Goal: Transaction & Acquisition: Book appointment/travel/reservation

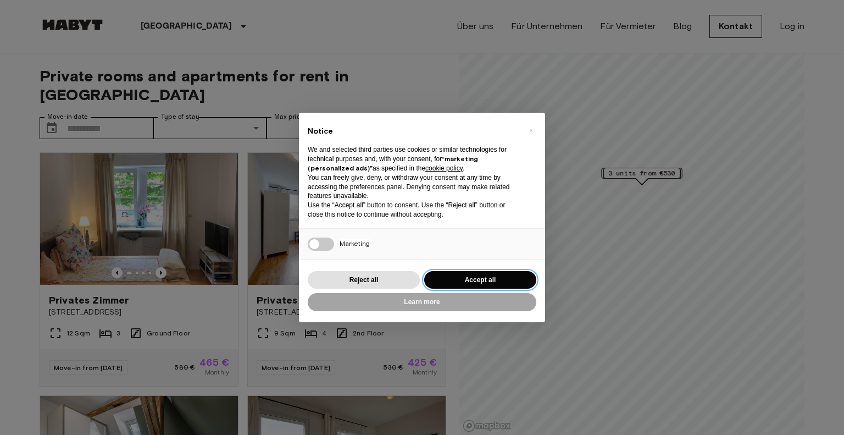
click at [479, 271] on button "Accept all" at bounding box center [480, 280] width 112 height 18
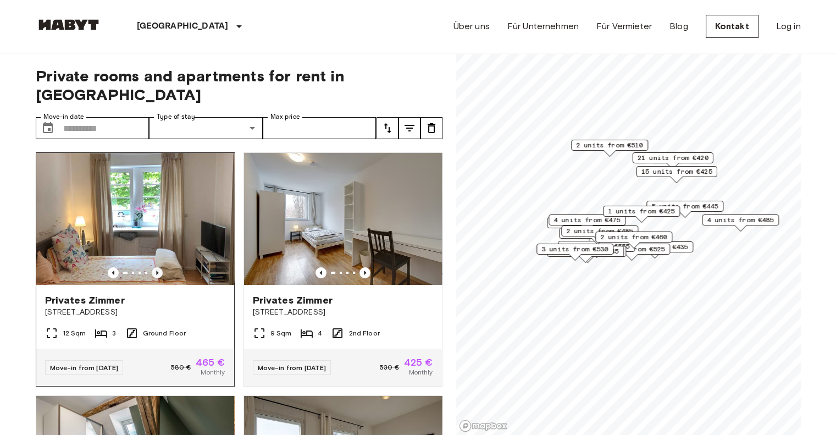
click at [157, 267] on icon "Previous image" at bounding box center [157, 272] width 11 height 11
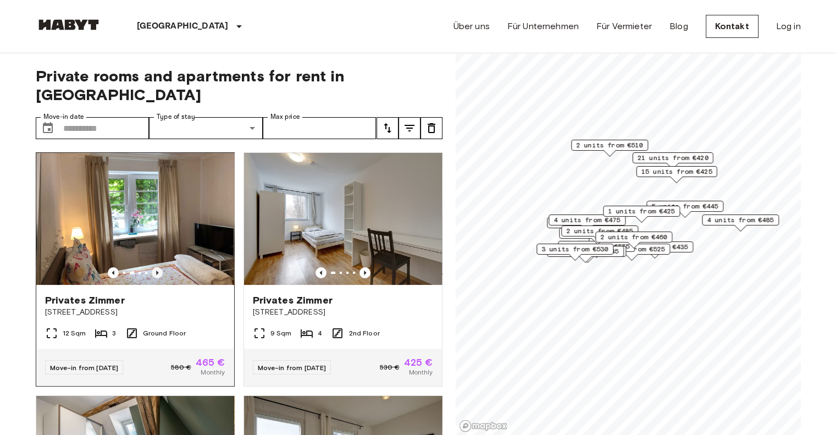
click at [157, 267] on icon "Previous image" at bounding box center [157, 272] width 11 height 11
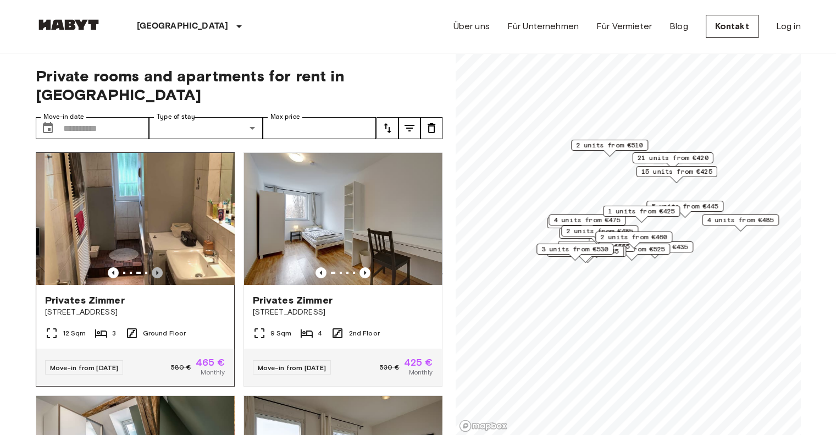
click at [157, 267] on icon "Previous image" at bounding box center [157, 272] width 11 height 11
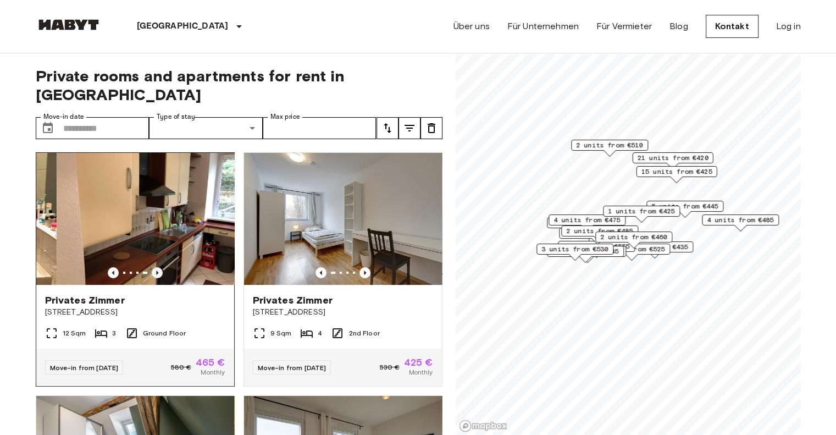
click at [157, 267] on icon "Previous image" at bounding box center [157, 272] width 11 height 11
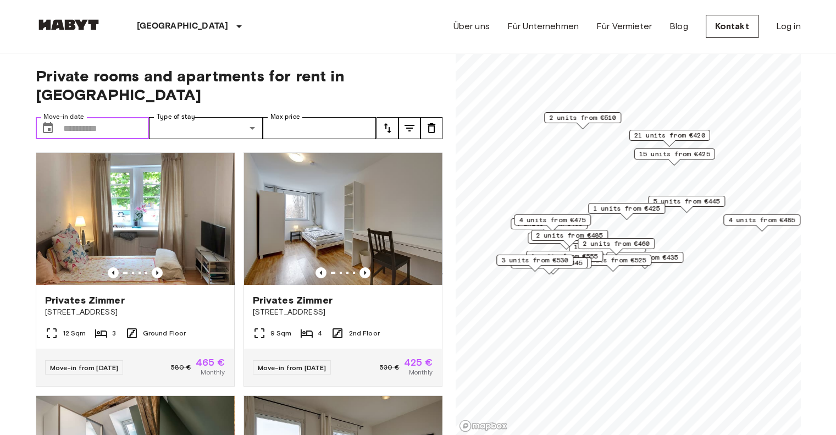
click at [66, 117] on input "Move-in date" at bounding box center [106, 128] width 86 height 22
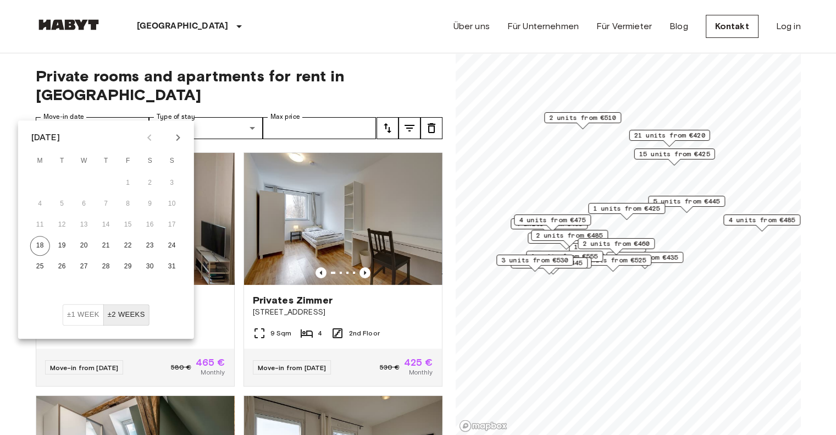
click at [176, 135] on icon "Next month" at bounding box center [177, 137] width 13 height 13
click at [37, 227] on button "15" at bounding box center [40, 225] width 20 height 20
type input "**********"
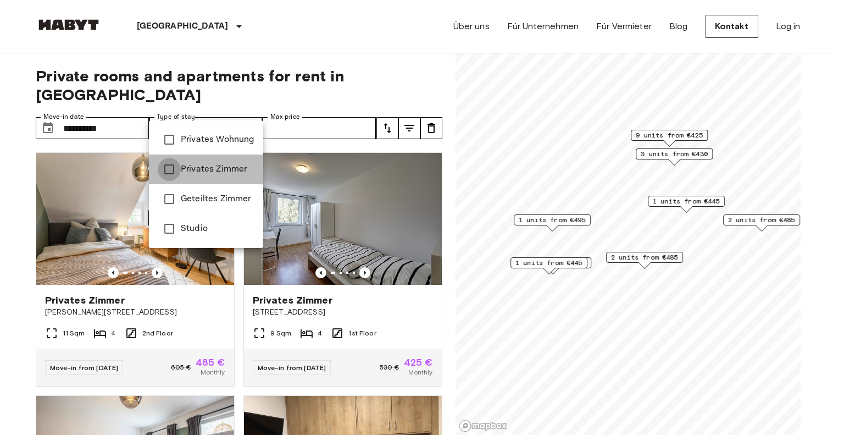
type input "**********"
click at [290, 107] on div at bounding box center [422, 217] width 844 height 435
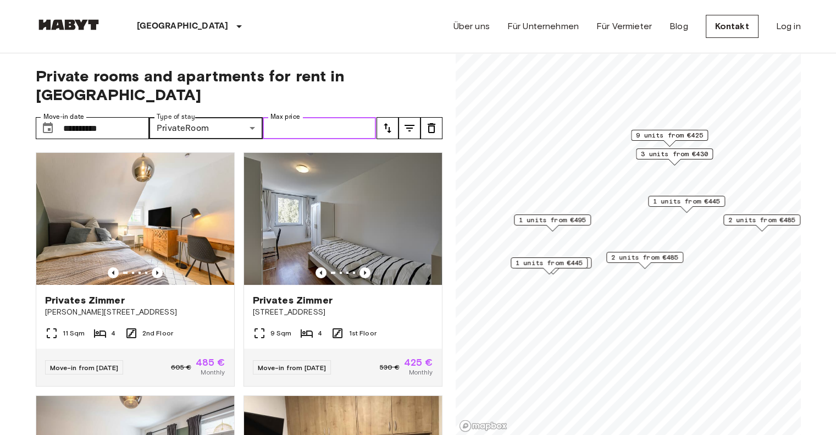
click at [311, 117] on input "Max price" at bounding box center [320, 128] width 114 height 22
type input "***"
click at [409, 67] on span "Private rooms and apartments for rent in Stuttgart" at bounding box center [239, 84] width 407 height 37
click at [385, 123] on icon "tune" at bounding box center [388, 128] width 8 height 10
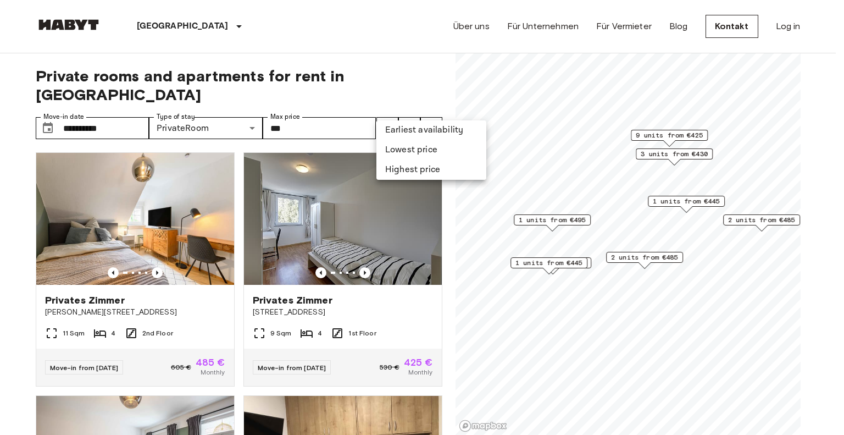
click at [401, 83] on div at bounding box center [422, 217] width 844 height 435
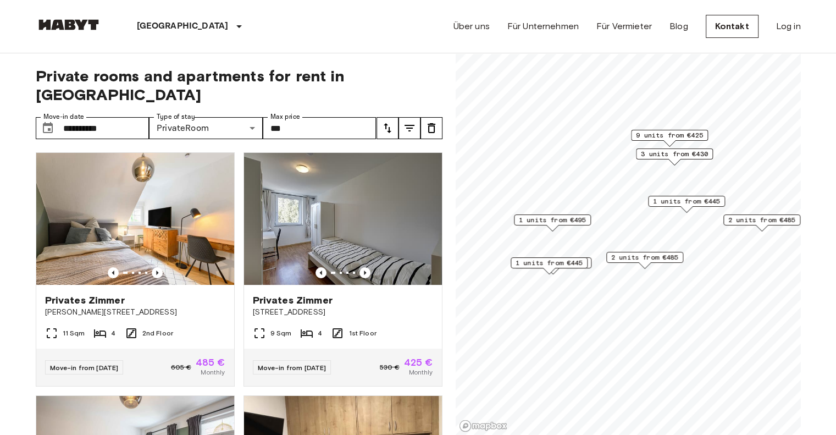
click at [410, 125] on icon "tune" at bounding box center [409, 128] width 10 height 7
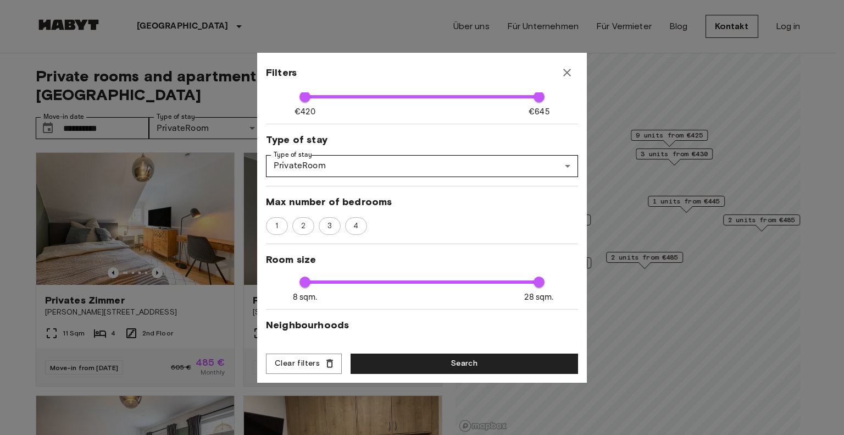
scroll to position [110, 0]
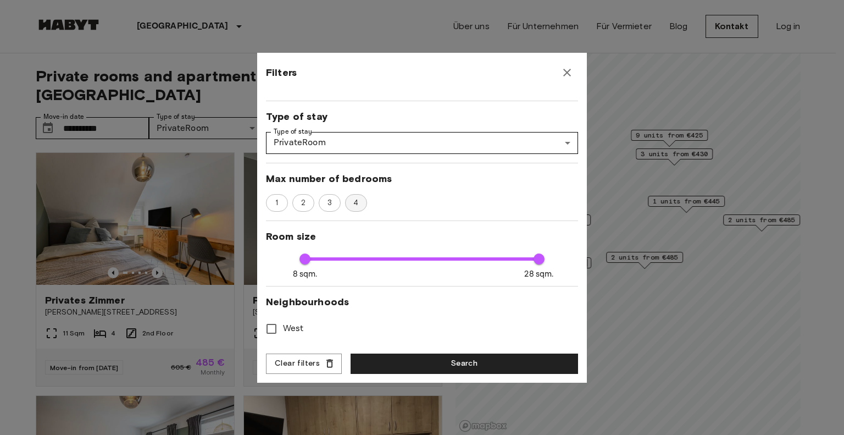
click at [359, 201] on span "4" at bounding box center [355, 202] width 17 height 11
click at [359, 201] on span "4" at bounding box center [356, 202] width 18 height 11
type input "***"
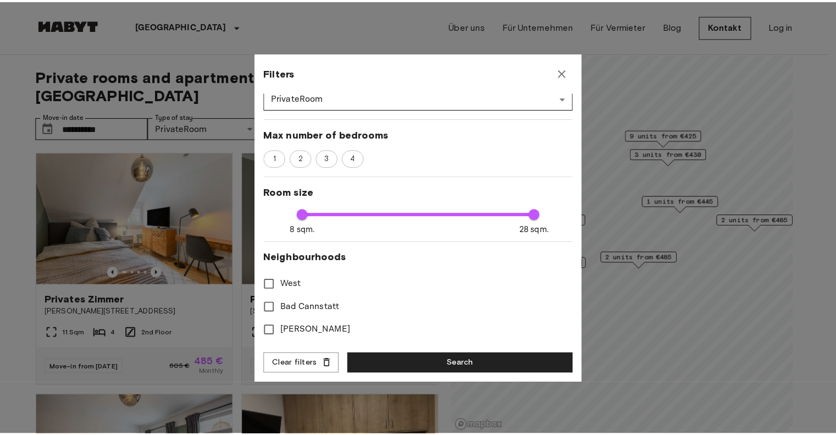
scroll to position [0, 0]
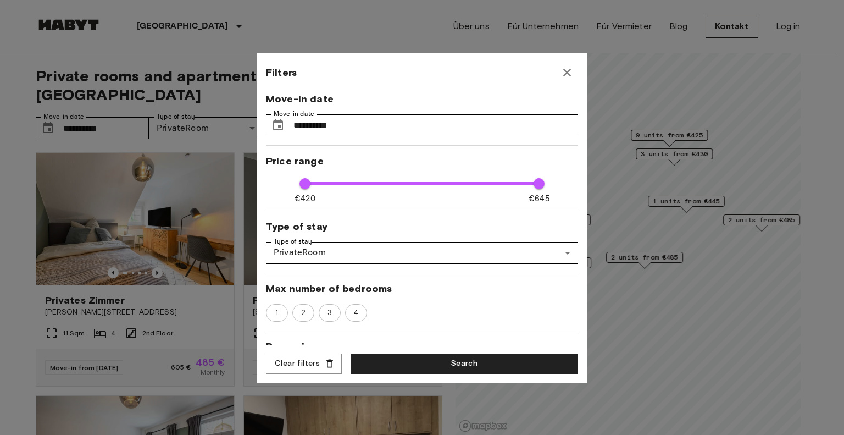
click at [457, 352] on div "**********" at bounding box center [422, 218] width 330 height 330
drag, startPoint x: 445, startPoint y: 363, endPoint x: 426, endPoint y: 350, distance: 22.9
click at [446, 363] on button "Search" at bounding box center [464, 363] width 227 height 20
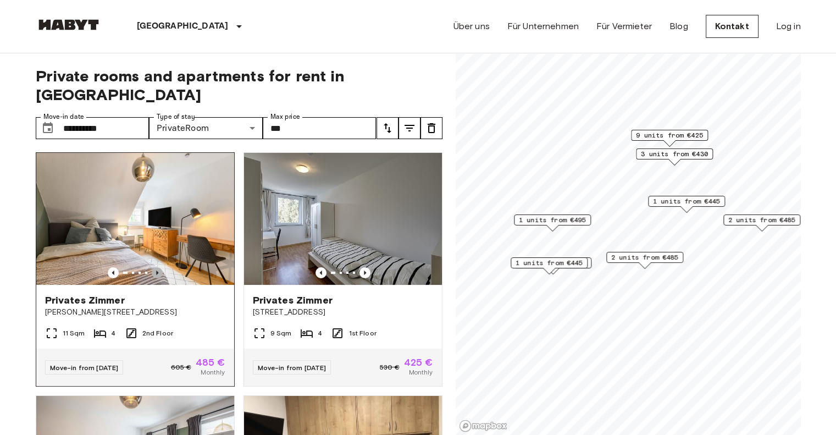
click at [154, 267] on icon "Previous image" at bounding box center [157, 272] width 11 height 11
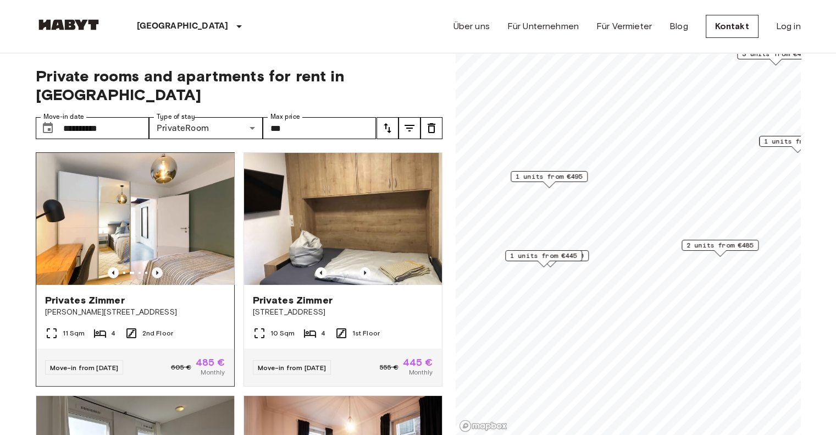
click at [156, 267] on icon "Previous image" at bounding box center [157, 272] width 11 height 11
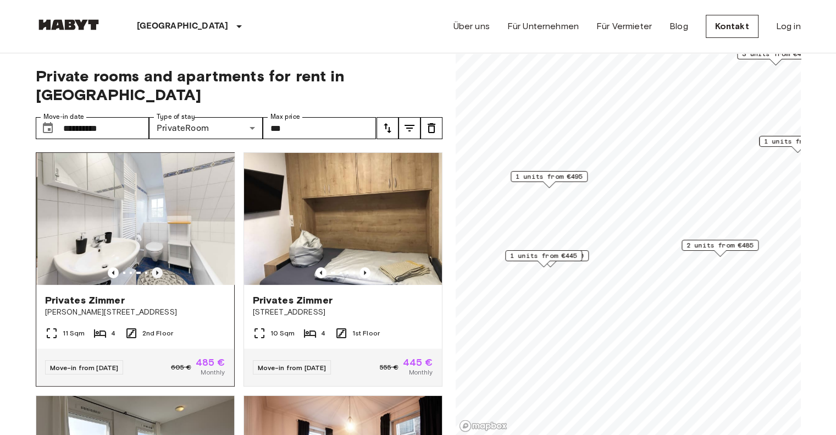
click at [156, 267] on icon "Previous image" at bounding box center [157, 272] width 11 height 11
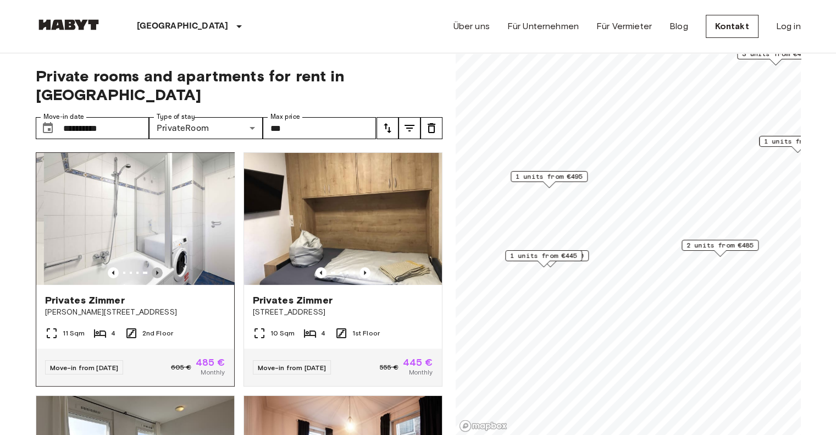
click at [156, 267] on icon "Previous image" at bounding box center [157, 272] width 11 height 11
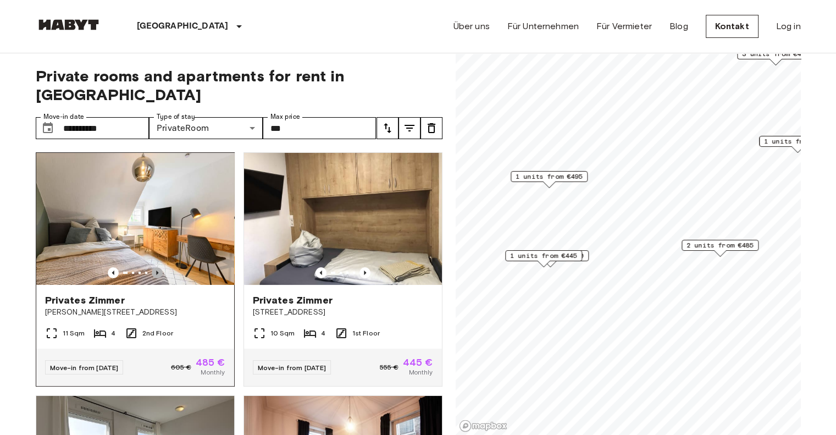
click at [156, 267] on icon "Previous image" at bounding box center [157, 272] width 11 height 11
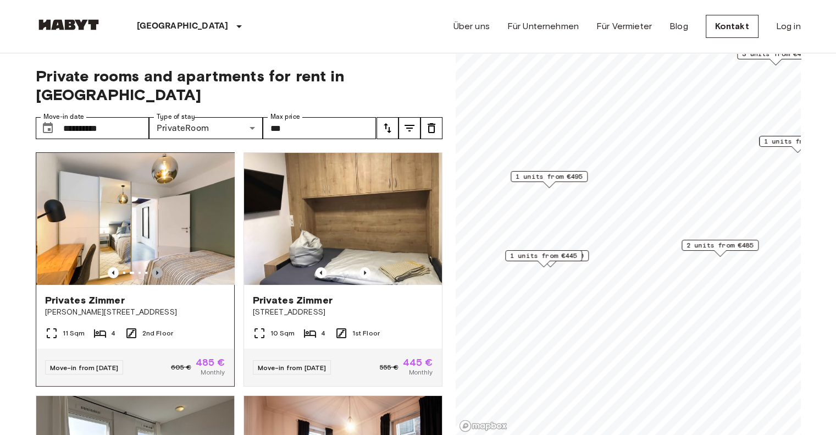
click at [156, 267] on icon "Previous image" at bounding box center [157, 272] width 11 height 11
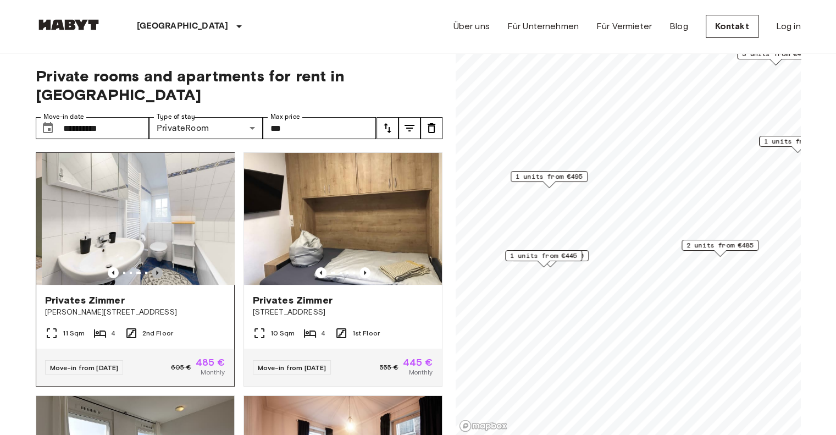
click at [156, 267] on icon "Previous image" at bounding box center [157, 272] width 11 height 11
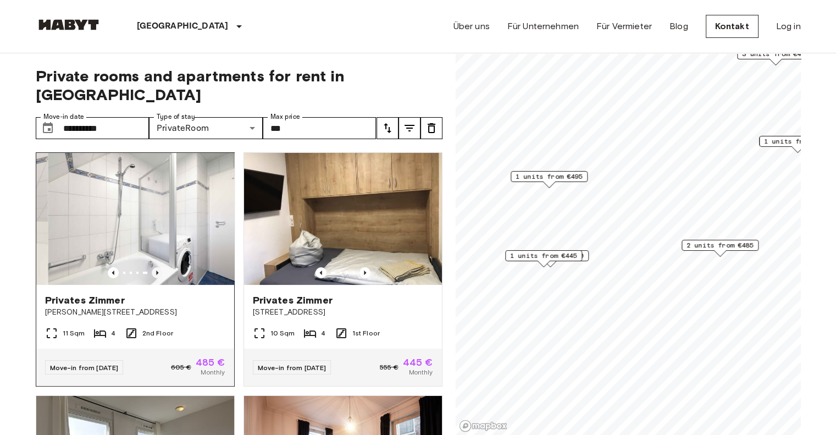
click at [156, 267] on icon "Previous image" at bounding box center [157, 272] width 11 height 11
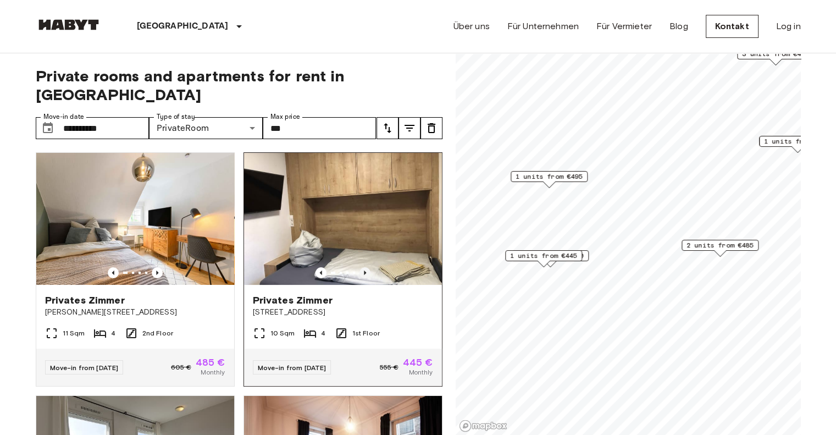
click at [364, 270] on icon "Previous image" at bounding box center [365, 272] width 2 height 4
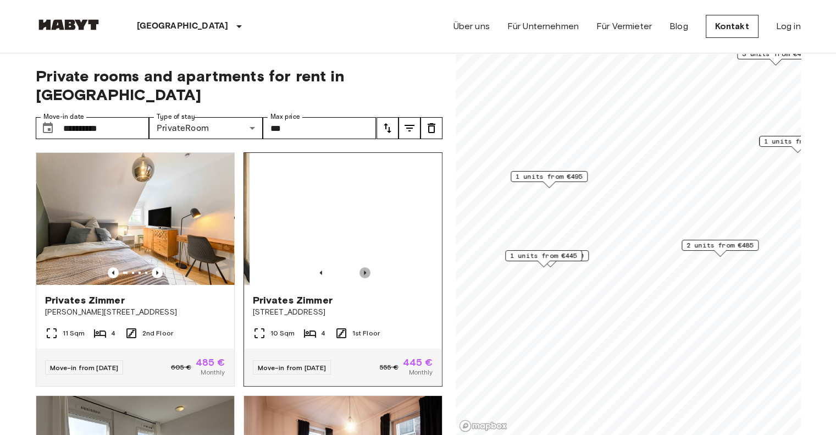
click at [364, 270] on icon "Previous image" at bounding box center [365, 272] width 2 height 4
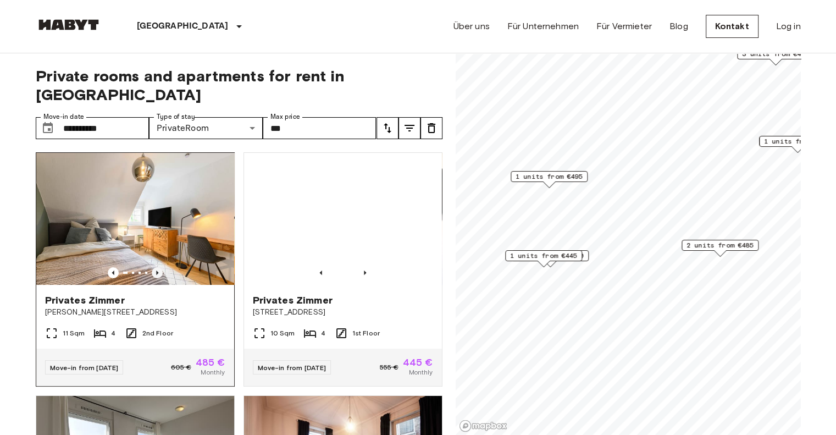
click at [156, 270] on icon "Previous image" at bounding box center [157, 272] width 2 height 4
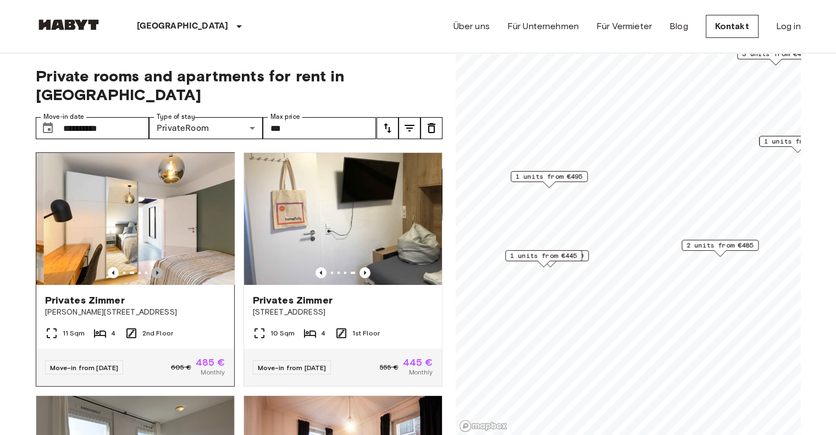
click at [156, 267] on icon "Previous image" at bounding box center [157, 272] width 11 height 11
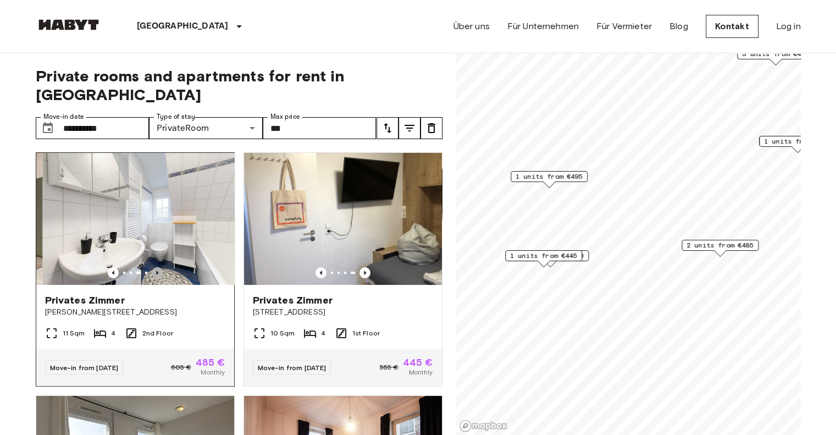
click at [156, 267] on icon "Previous image" at bounding box center [157, 272] width 11 height 11
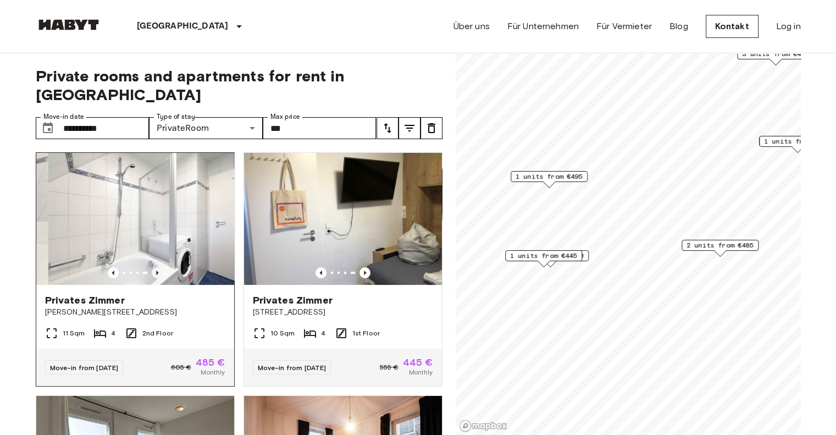
click at [156, 267] on icon "Previous image" at bounding box center [157, 272] width 11 height 11
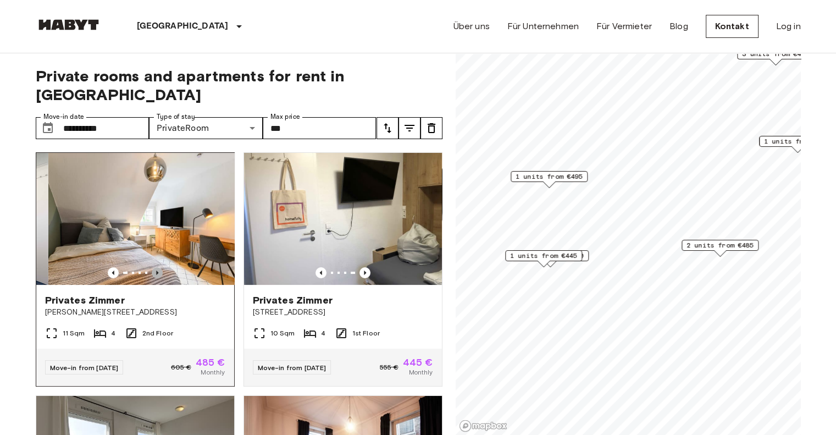
click at [156, 267] on icon "Previous image" at bounding box center [157, 272] width 11 height 11
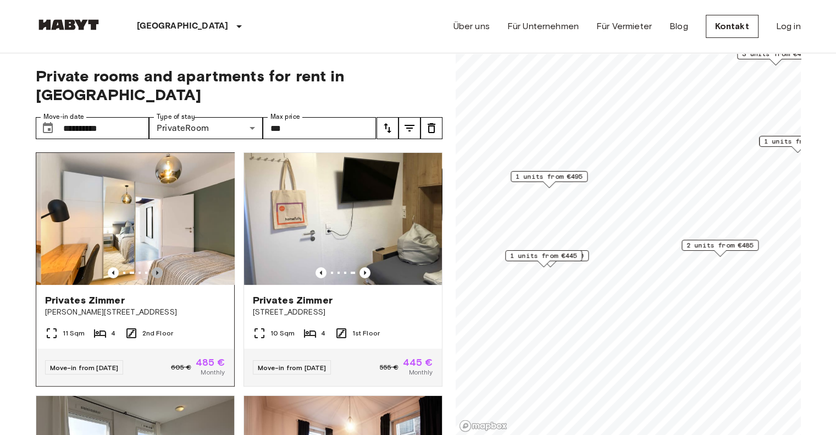
click at [156, 267] on icon "Previous image" at bounding box center [157, 272] width 11 height 11
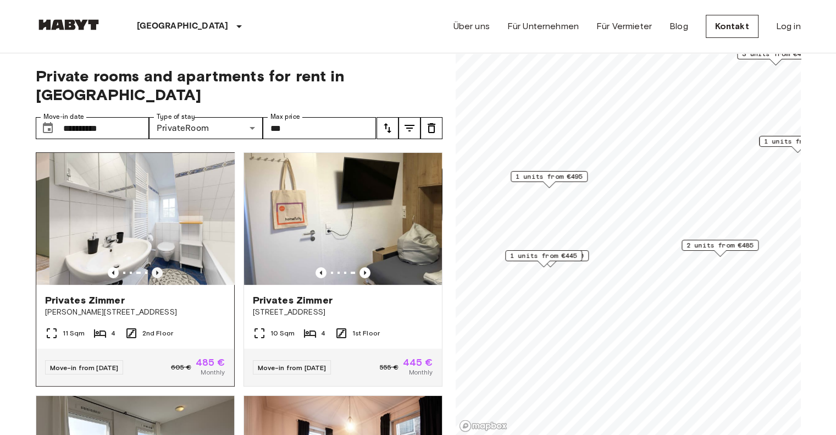
click at [156, 267] on icon "Previous image" at bounding box center [157, 272] width 11 height 11
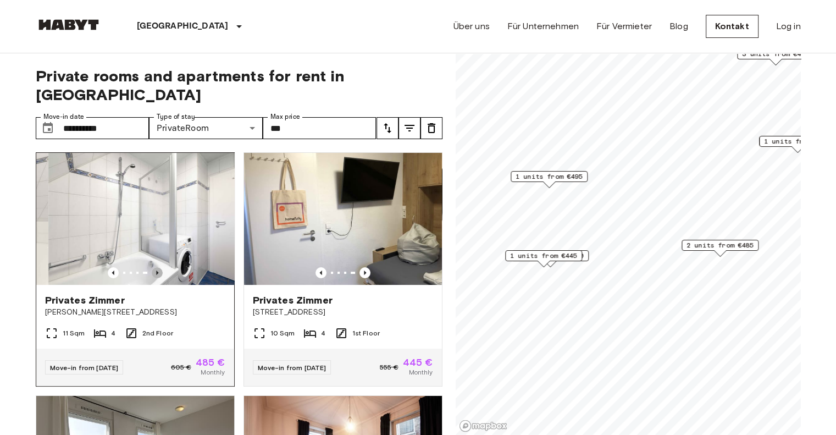
click at [156, 267] on icon "Previous image" at bounding box center [157, 272] width 11 height 11
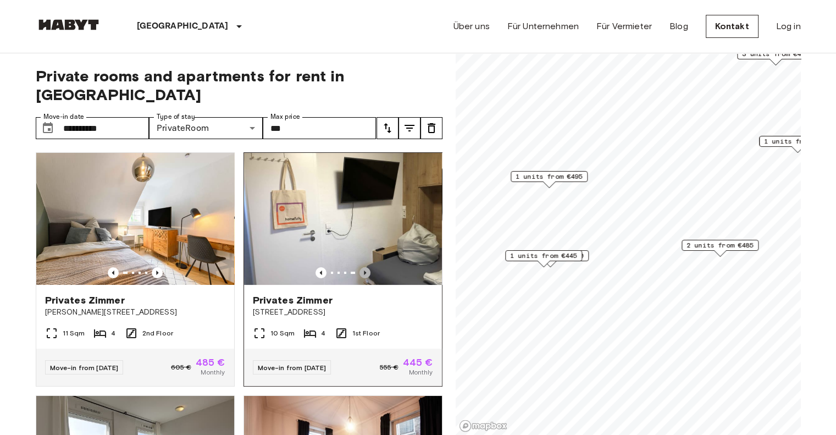
click at [360, 267] on icon "Previous image" at bounding box center [364, 272] width 11 height 11
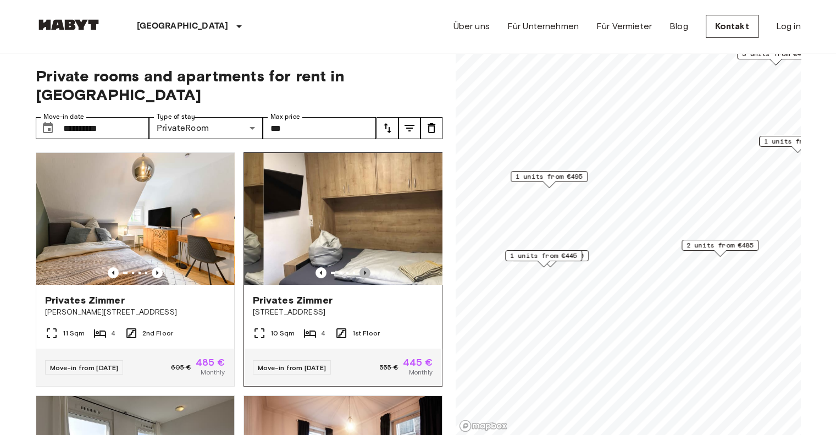
click at [360, 267] on icon "Previous image" at bounding box center [364, 272] width 11 height 11
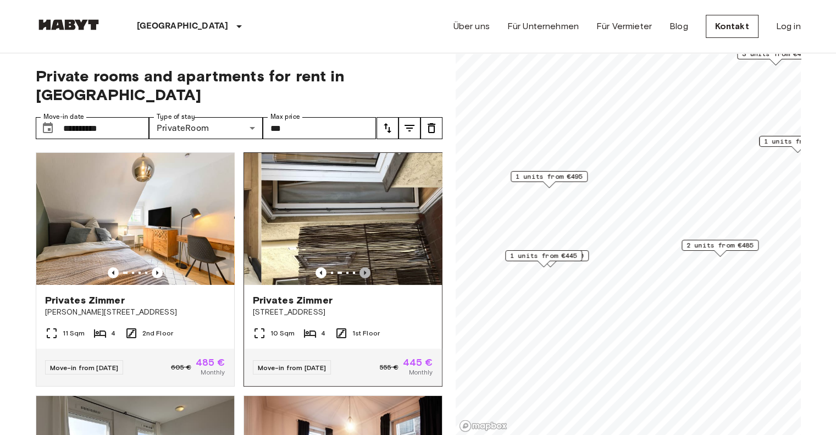
click at [360, 267] on icon "Previous image" at bounding box center [364, 272] width 11 height 11
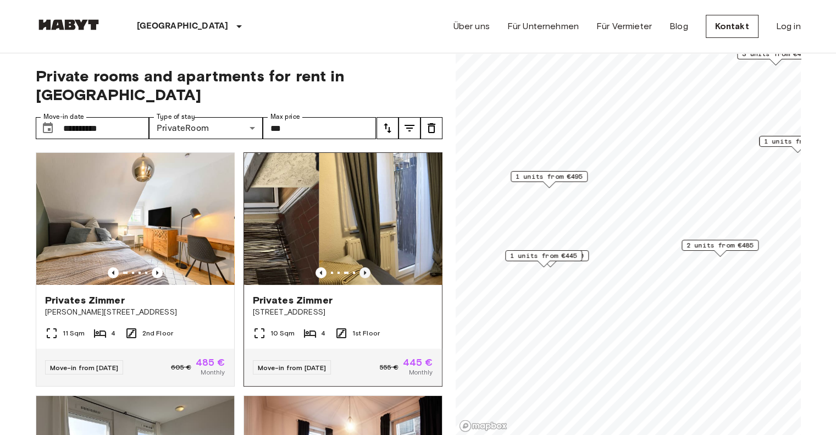
click at [360, 267] on icon "Previous image" at bounding box center [364, 272] width 11 height 11
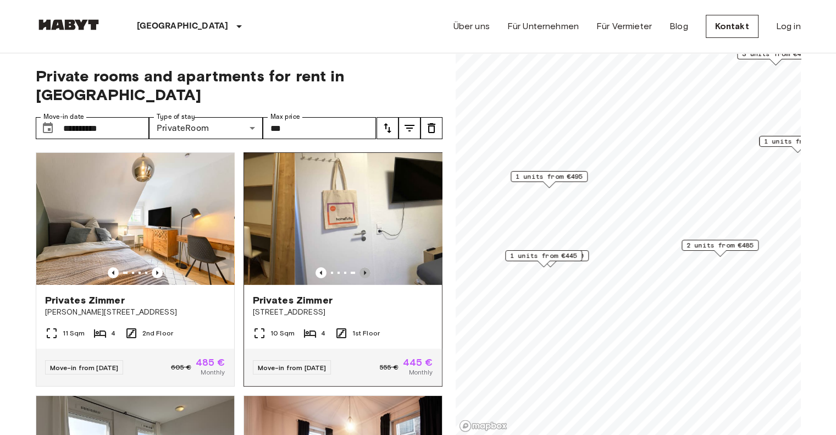
click at [360, 267] on icon "Previous image" at bounding box center [364, 272] width 11 height 11
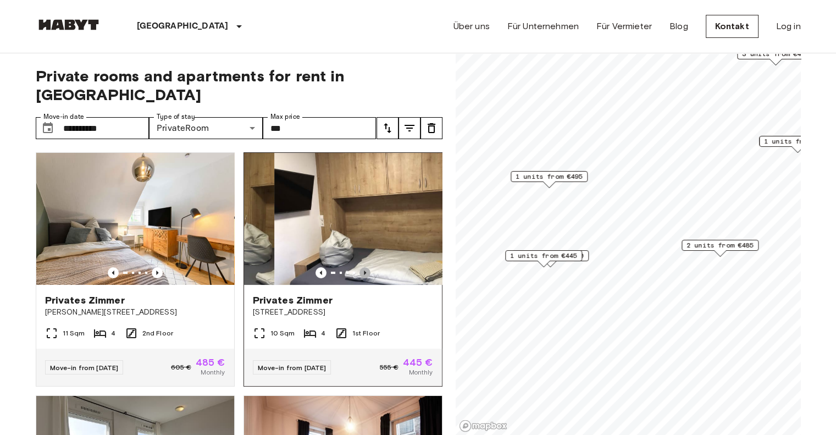
click at [360, 267] on icon "Previous image" at bounding box center [364, 272] width 11 height 11
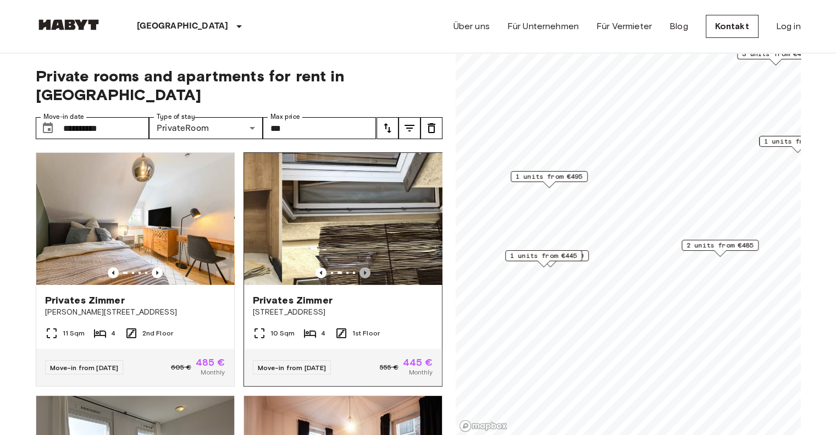
click at [360, 267] on icon "Previous image" at bounding box center [364, 272] width 11 height 11
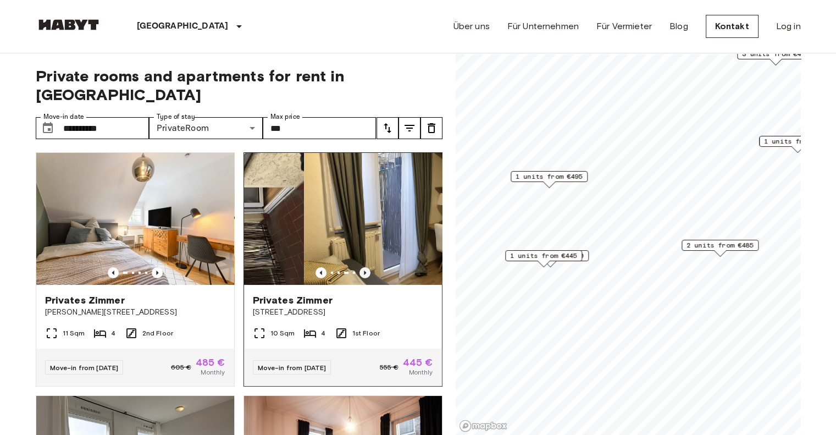
click at [360, 267] on icon "Previous image" at bounding box center [364, 272] width 11 height 11
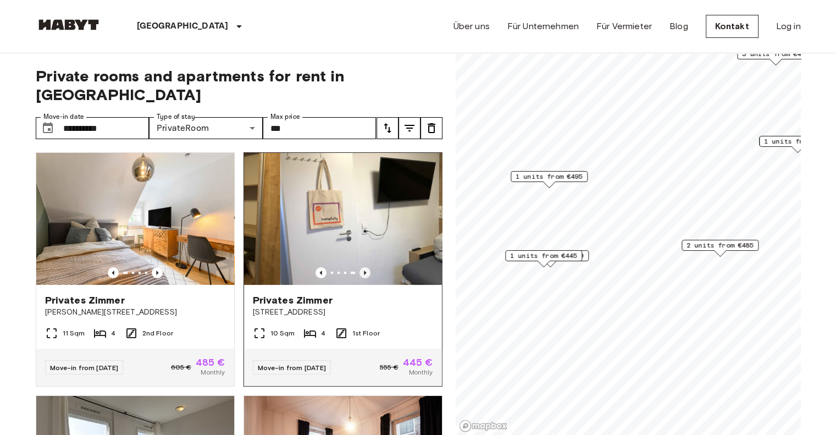
click at [360, 267] on icon "Previous image" at bounding box center [364, 272] width 11 height 11
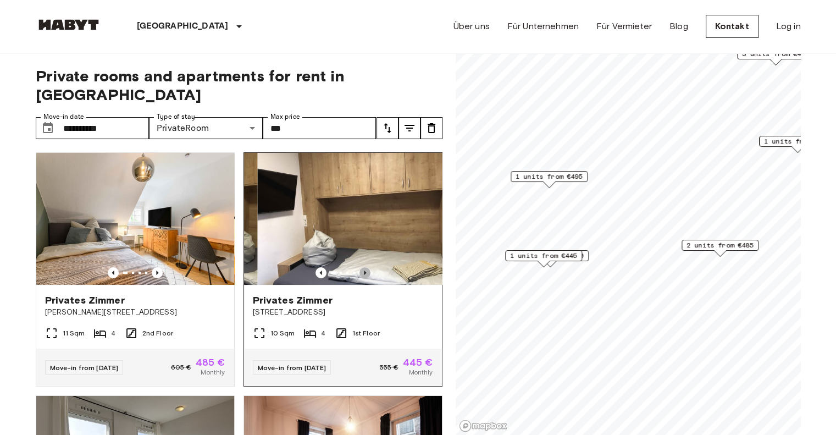
click at [360, 267] on icon "Previous image" at bounding box center [364, 272] width 11 height 11
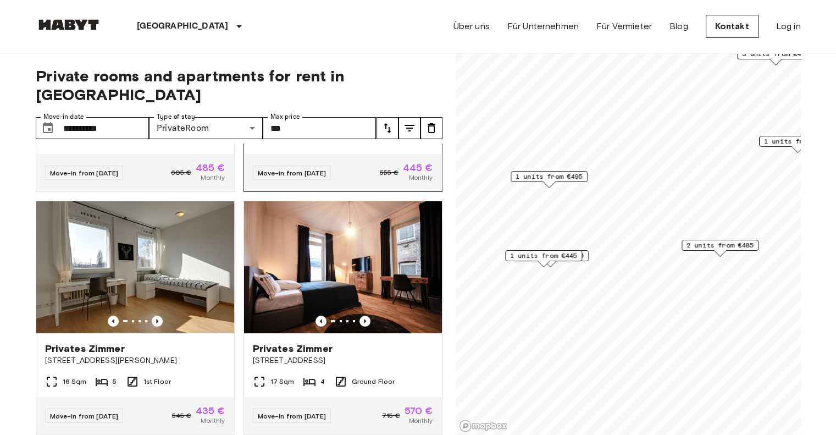
scroll to position [220, 0]
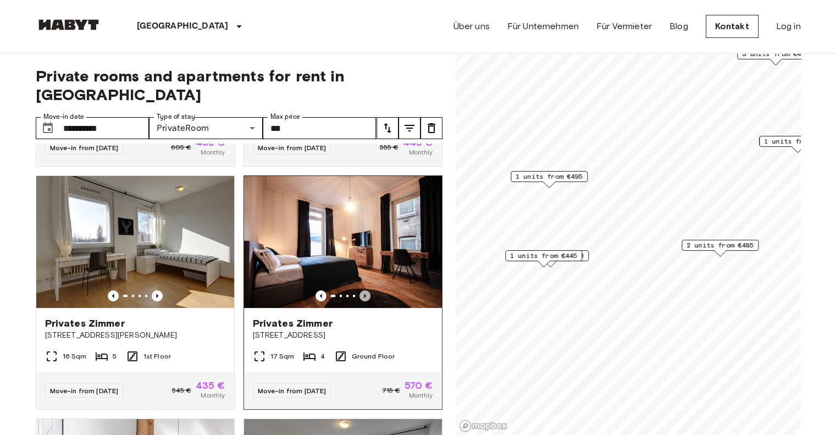
click at [359, 290] on icon "Previous image" at bounding box center [364, 295] width 11 height 11
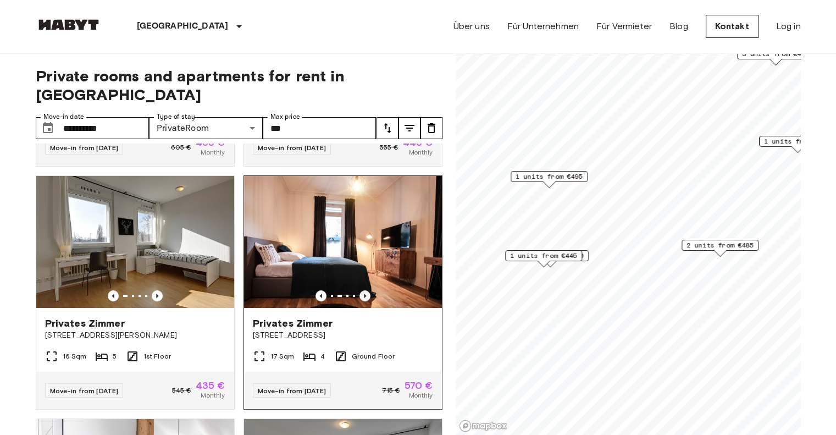
click at [359, 290] on icon "Previous image" at bounding box center [364, 295] width 11 height 11
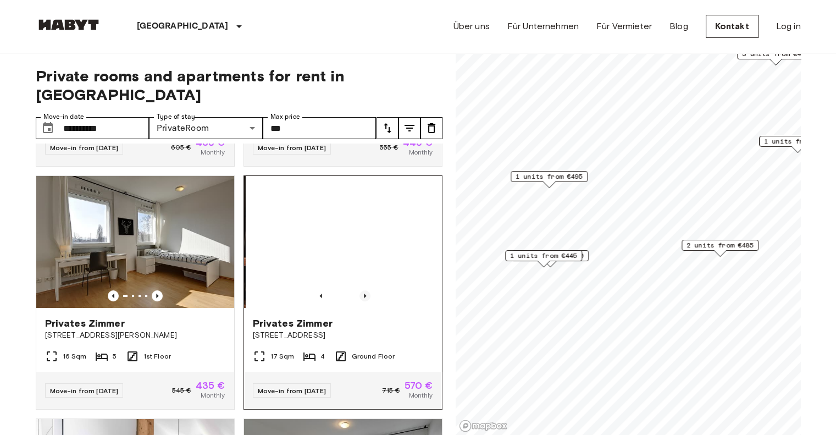
click at [359, 290] on icon "Previous image" at bounding box center [364, 295] width 11 height 11
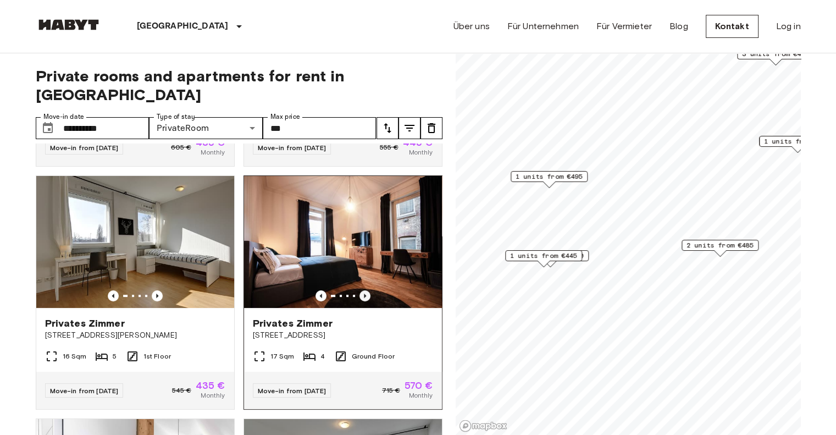
click at [359, 290] on icon "Previous image" at bounding box center [364, 295] width 11 height 11
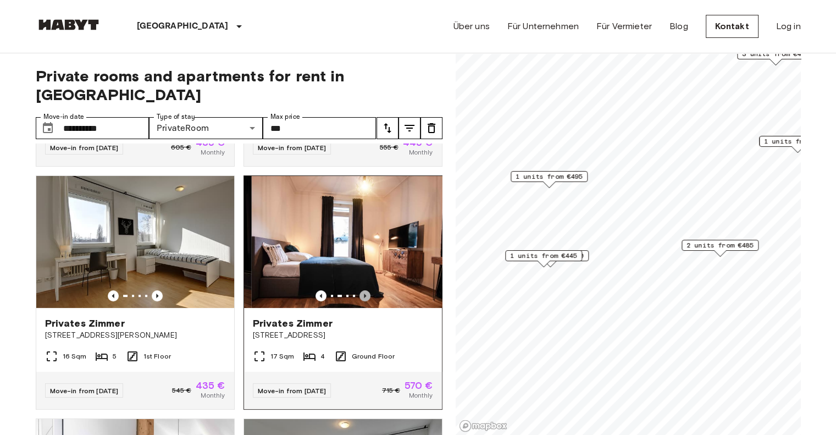
click at [359, 290] on icon "Previous image" at bounding box center [364, 295] width 11 height 11
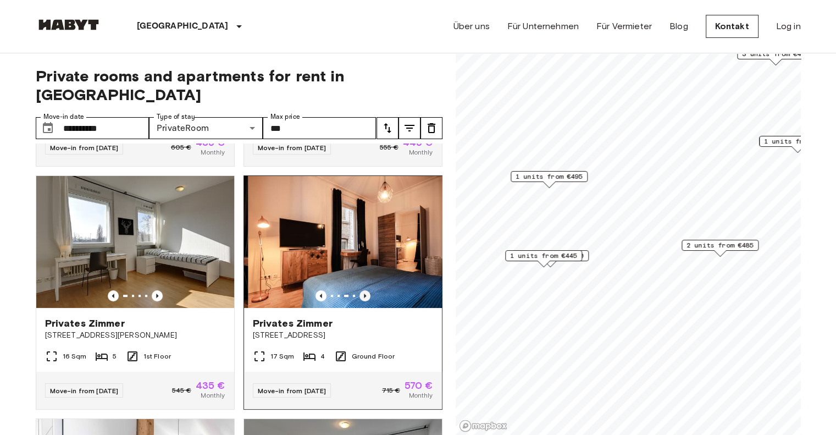
click at [359, 290] on icon "Previous image" at bounding box center [364, 295] width 11 height 11
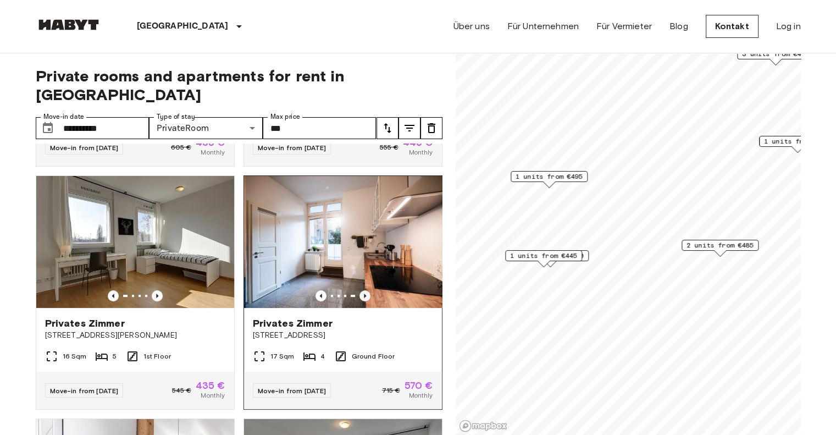
click at [359, 290] on icon "Previous image" at bounding box center [364, 295] width 11 height 11
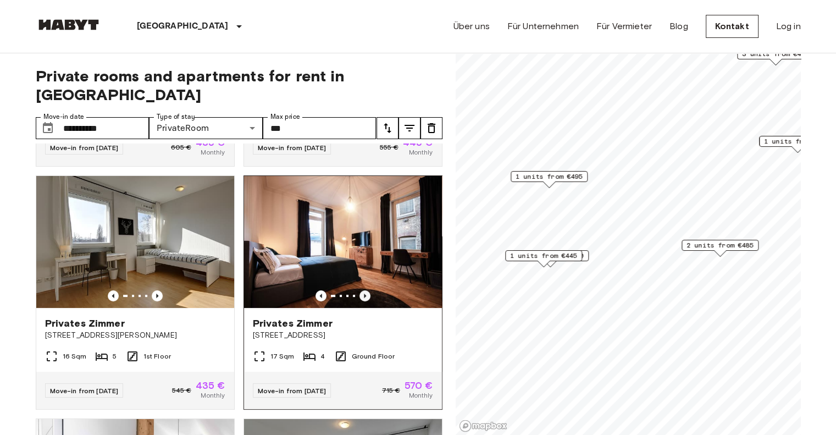
click at [359, 290] on icon "Previous image" at bounding box center [364, 295] width 11 height 11
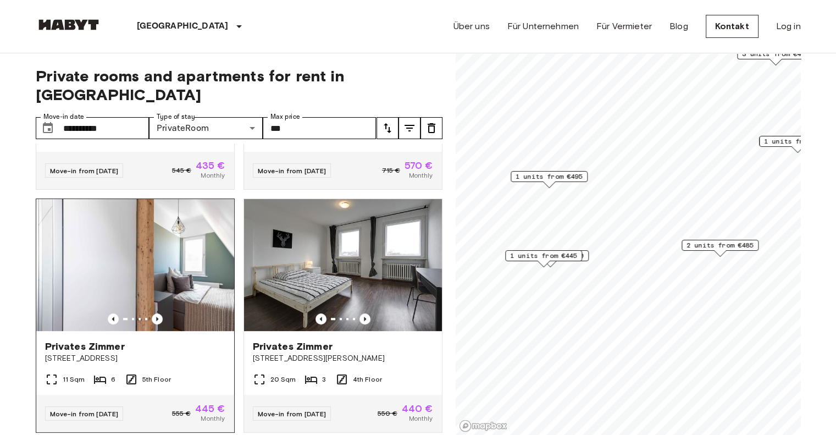
scroll to position [495, 0]
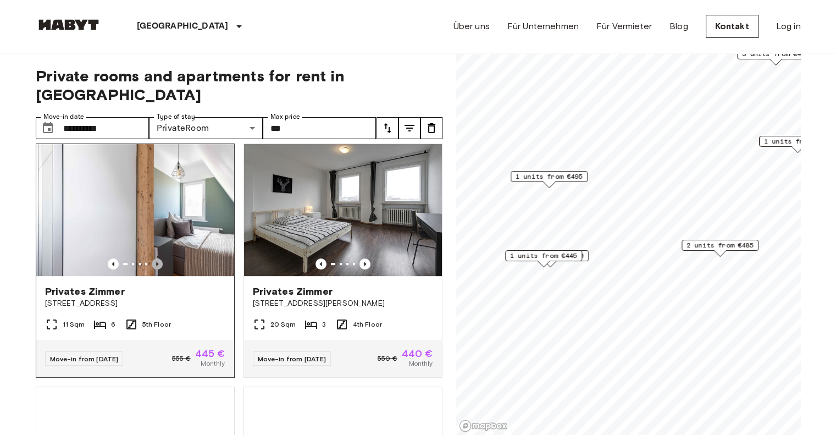
click at [156, 262] on icon "Previous image" at bounding box center [157, 264] width 2 height 4
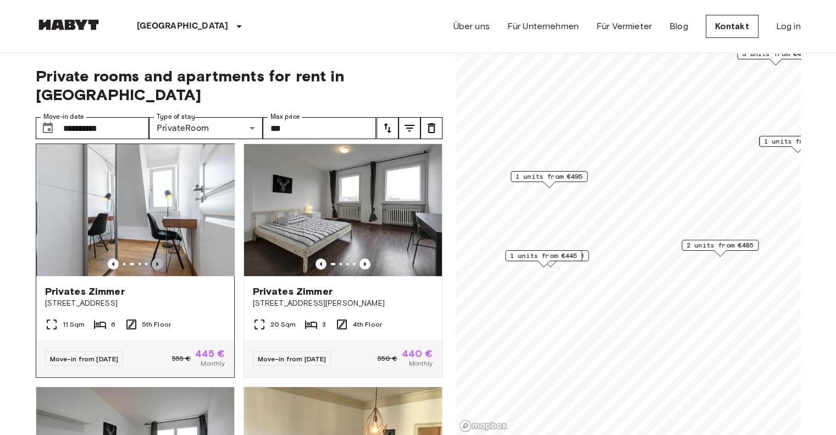
click at [156, 262] on icon "Previous image" at bounding box center [157, 264] width 2 height 4
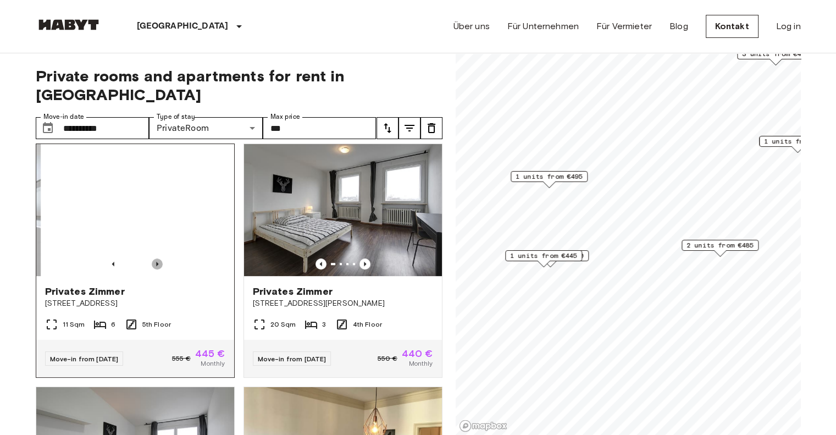
click at [156, 262] on icon "Previous image" at bounding box center [157, 264] width 2 height 4
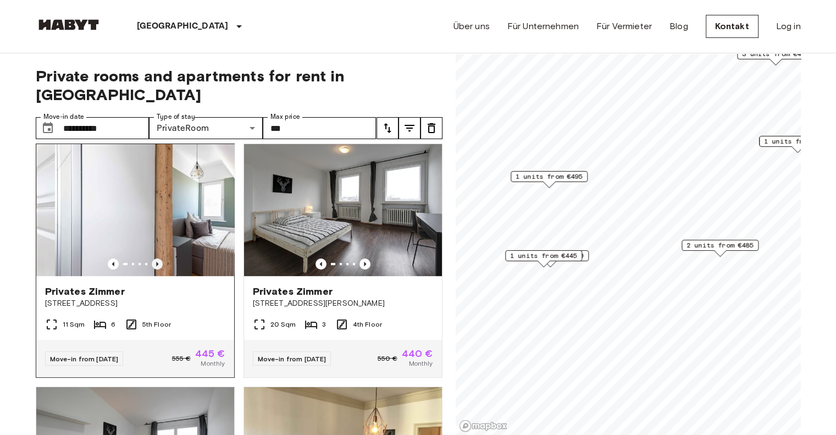
click at [156, 262] on icon "Previous image" at bounding box center [157, 264] width 2 height 4
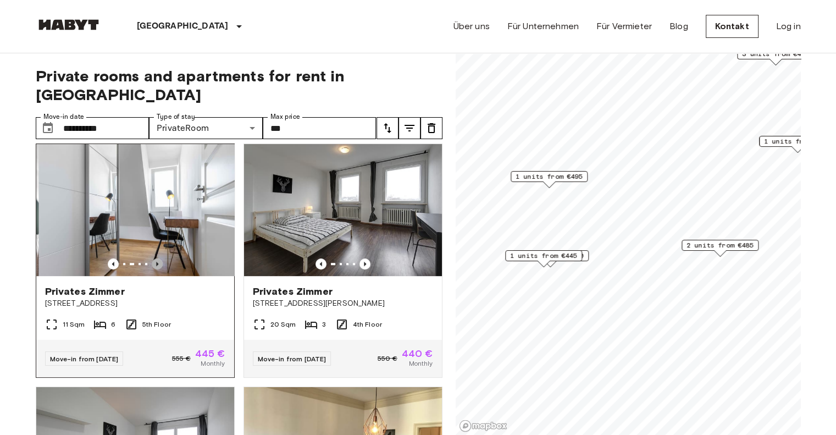
click at [156, 262] on icon "Previous image" at bounding box center [157, 264] width 2 height 4
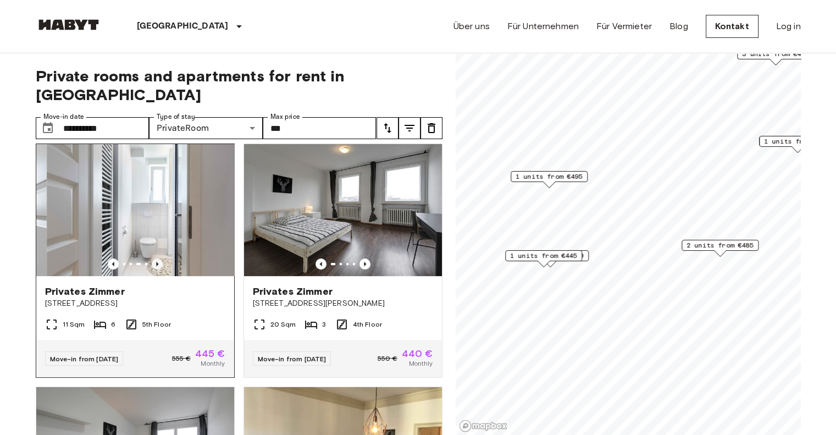
click at [156, 262] on icon "Previous image" at bounding box center [157, 264] width 2 height 4
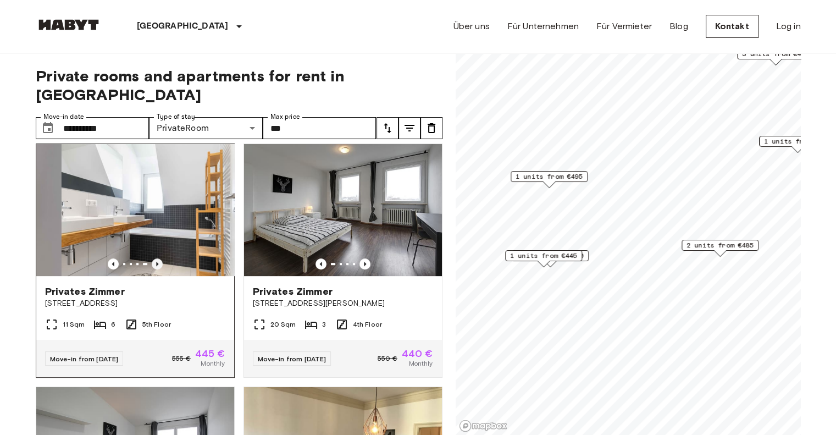
click at [156, 262] on icon "Previous image" at bounding box center [157, 264] width 2 height 4
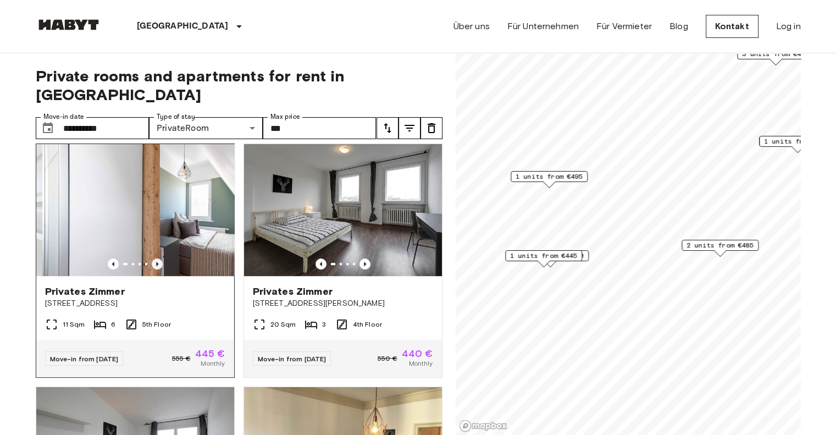
click at [156, 262] on icon "Previous image" at bounding box center [157, 264] width 2 height 4
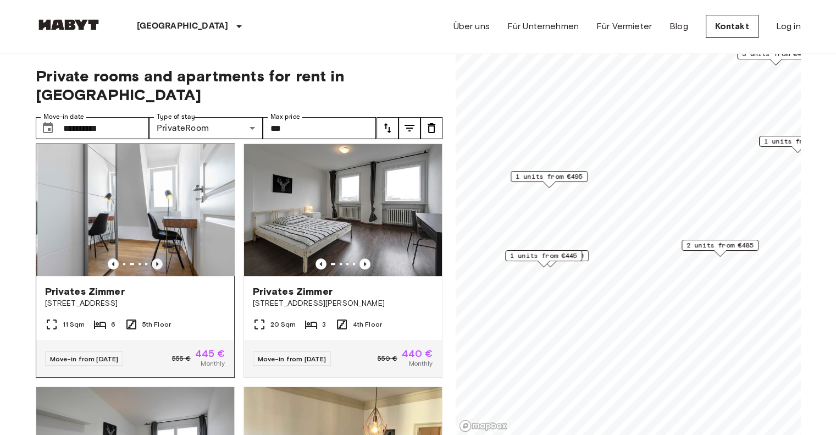
click at [156, 262] on icon "Previous image" at bounding box center [157, 264] width 2 height 4
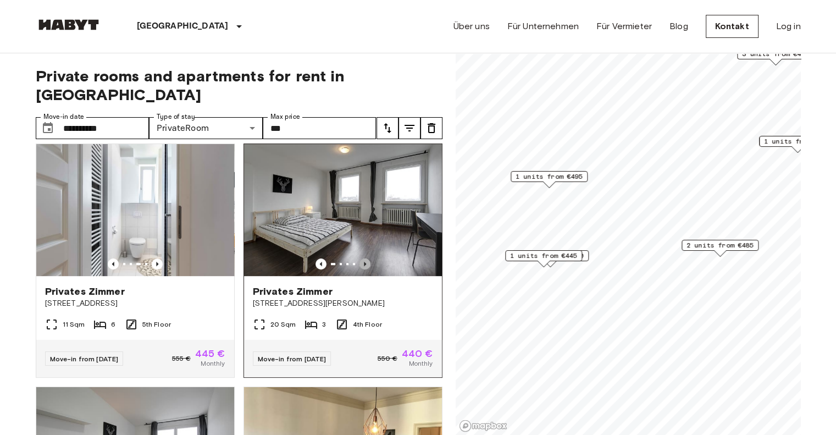
click at [359, 258] on icon "Previous image" at bounding box center [364, 263] width 11 height 11
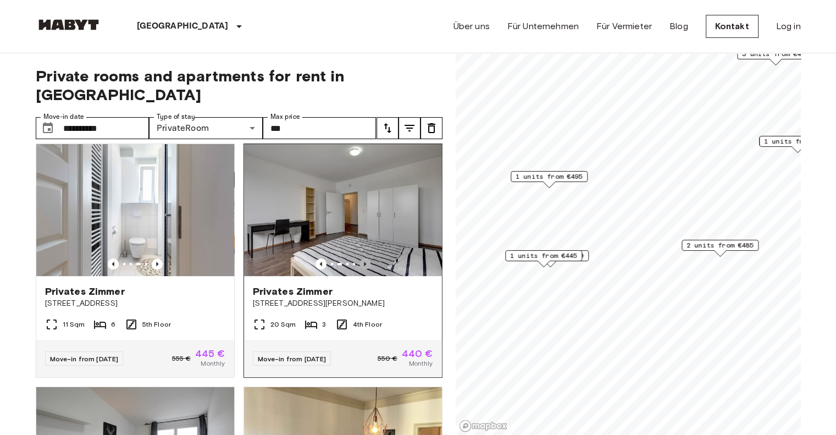
click at [359, 258] on icon "Previous image" at bounding box center [364, 263] width 11 height 11
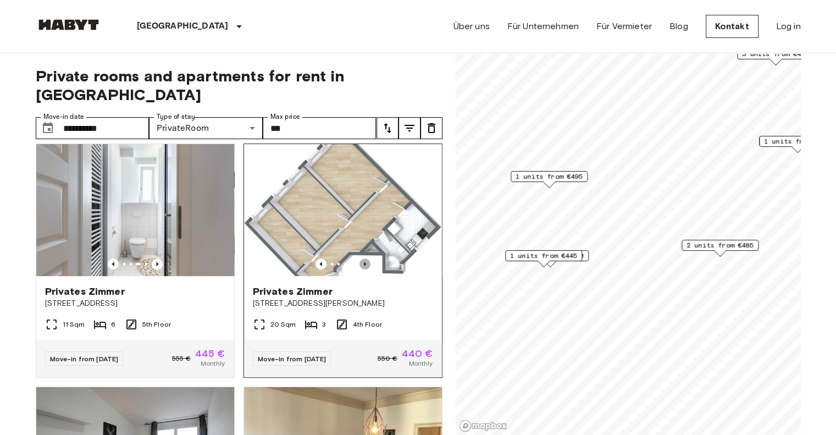
click at [359, 258] on icon "Previous image" at bounding box center [364, 263] width 11 height 11
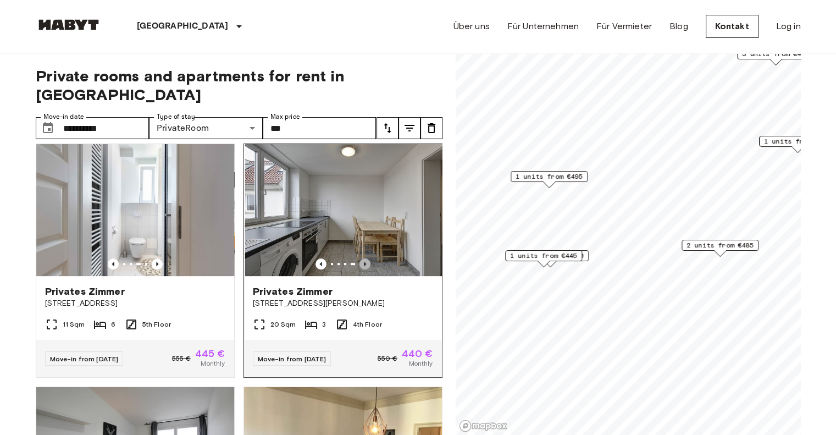
click at [359, 258] on icon "Previous image" at bounding box center [364, 263] width 11 height 11
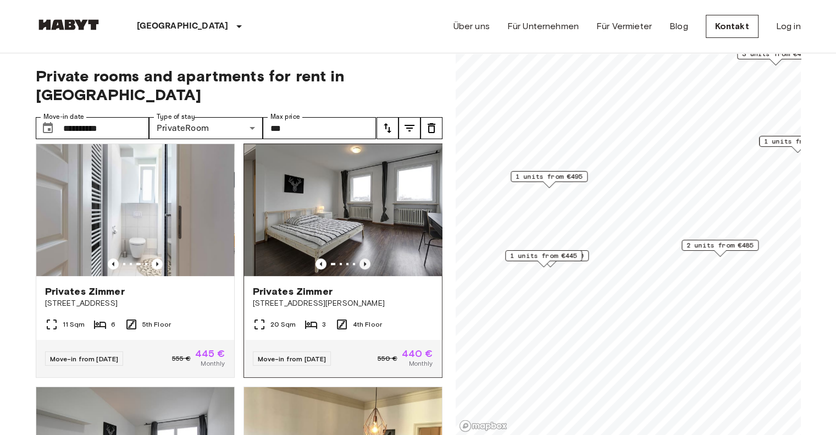
click at [359, 258] on icon "Previous image" at bounding box center [364, 263] width 11 height 11
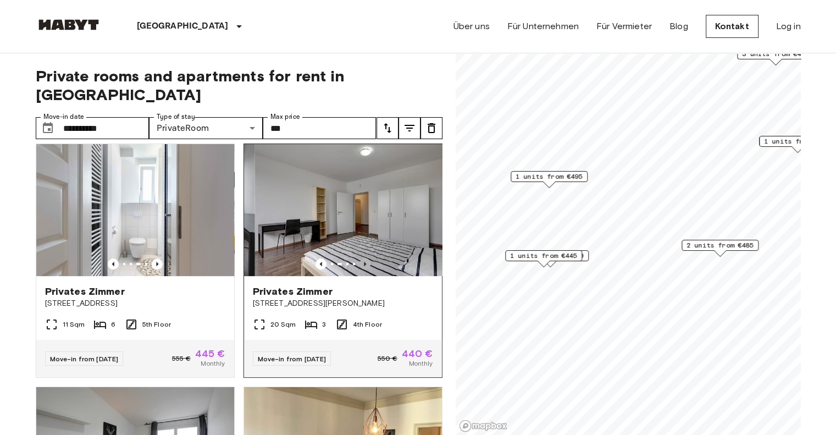
click at [359, 258] on icon "Previous image" at bounding box center [364, 263] width 11 height 11
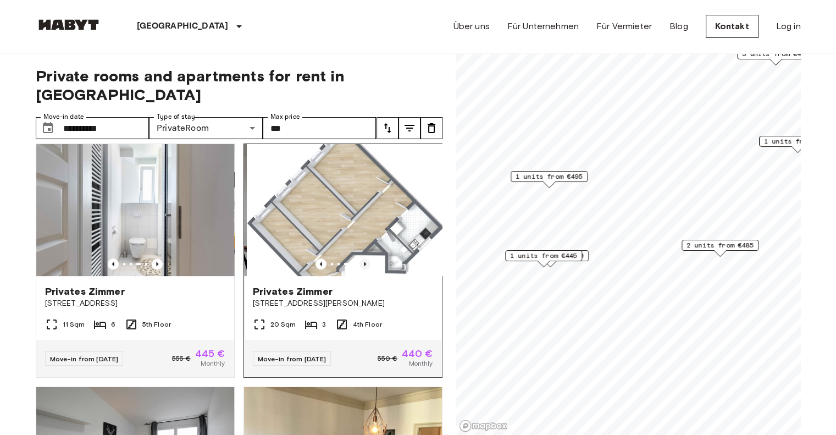
click at [359, 258] on icon "Previous image" at bounding box center [364, 263] width 11 height 11
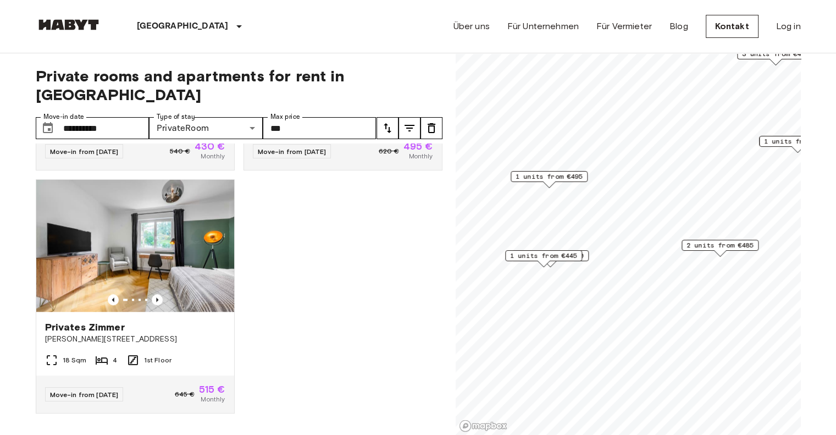
scroll to position [961, 0]
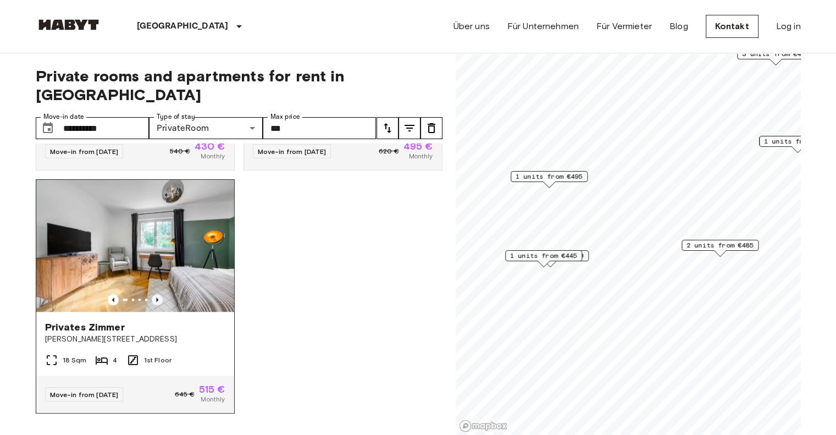
click at [157, 294] on icon "Previous image" at bounding box center [157, 299] width 11 height 11
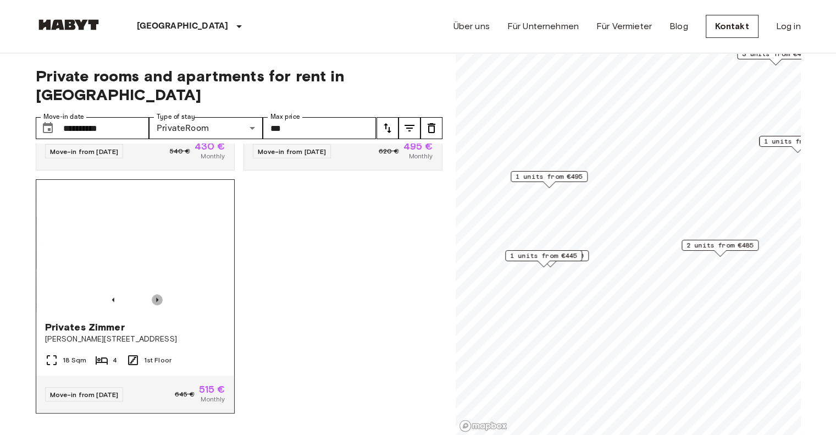
click at [157, 294] on icon "Previous image" at bounding box center [157, 299] width 11 height 11
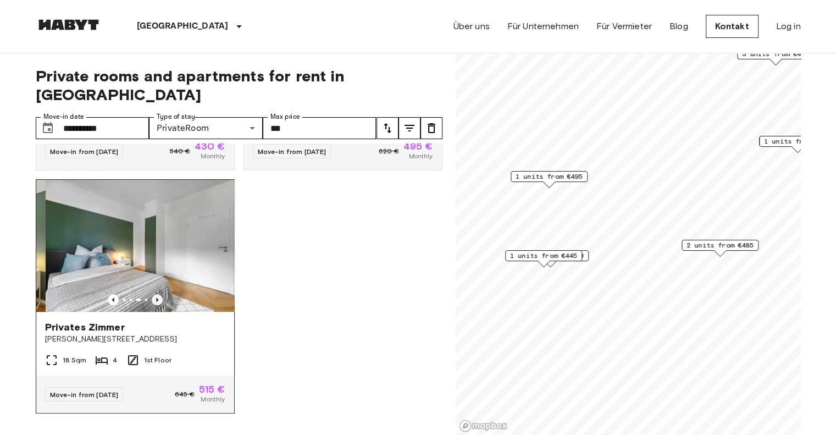
click at [157, 294] on icon "Previous image" at bounding box center [157, 299] width 11 height 11
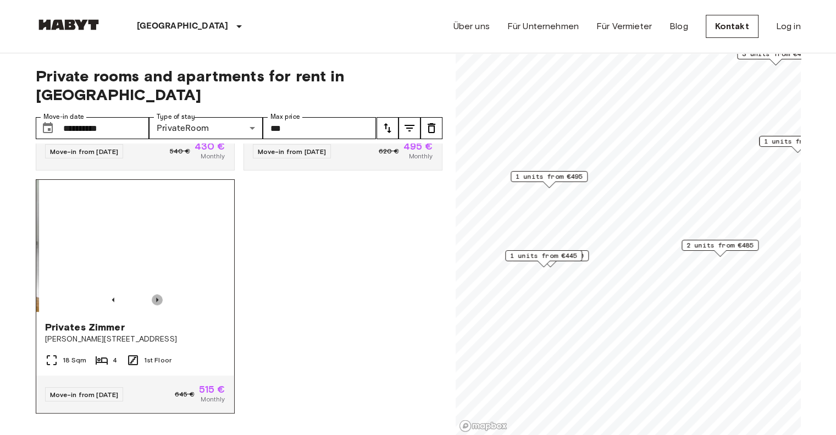
click at [157, 294] on icon "Previous image" at bounding box center [157, 299] width 11 height 11
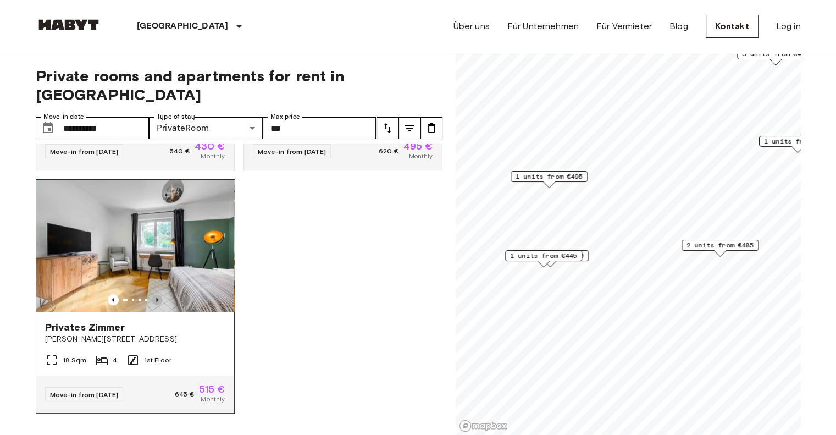
click at [157, 294] on icon "Previous image" at bounding box center [157, 299] width 11 height 11
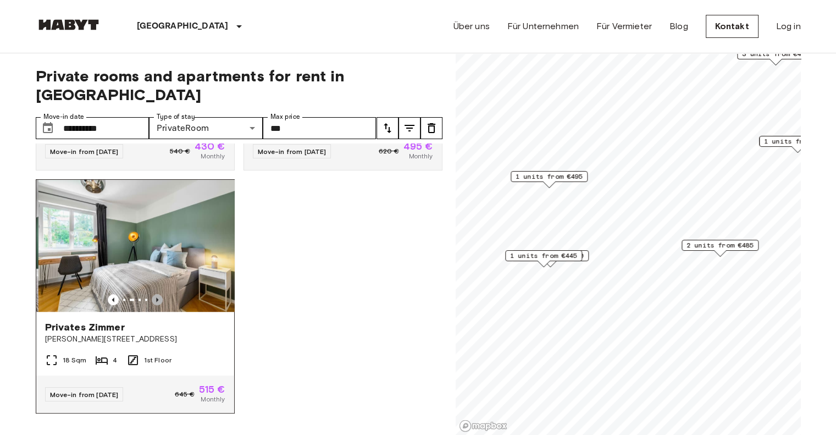
click at [157, 294] on icon "Previous image" at bounding box center [157, 299] width 11 height 11
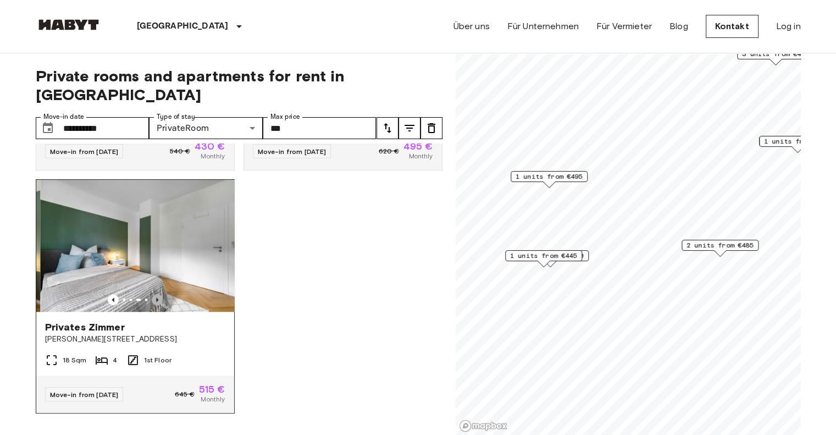
click at [157, 294] on icon "Previous image" at bounding box center [157, 299] width 11 height 11
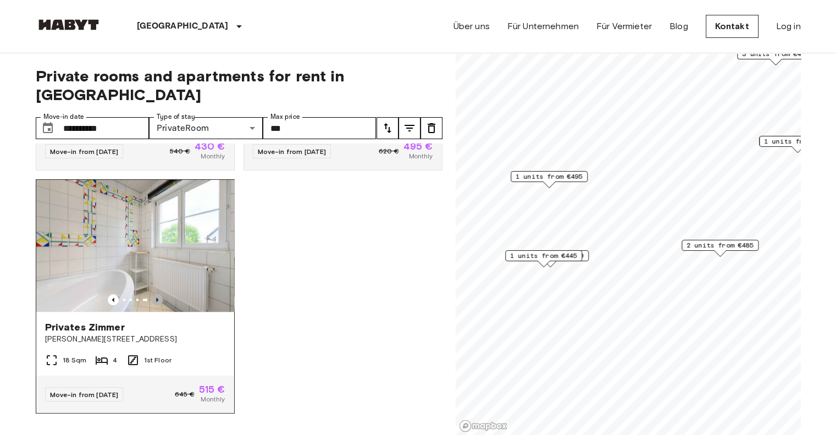
click at [157, 294] on icon "Previous image" at bounding box center [157, 299] width 11 height 11
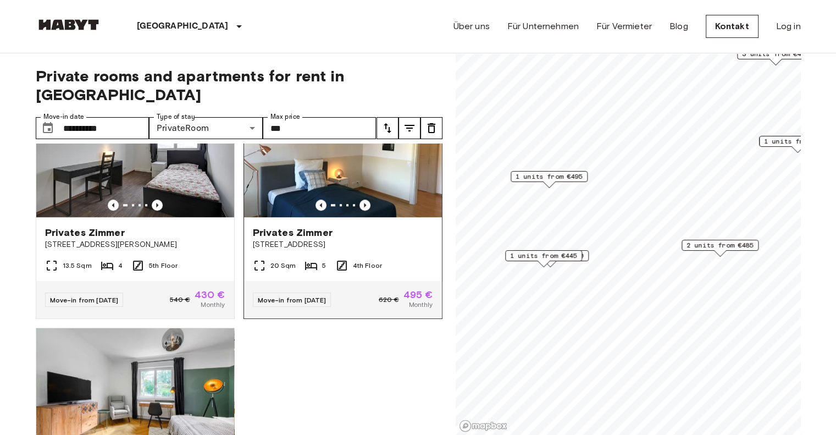
scroll to position [741, 0]
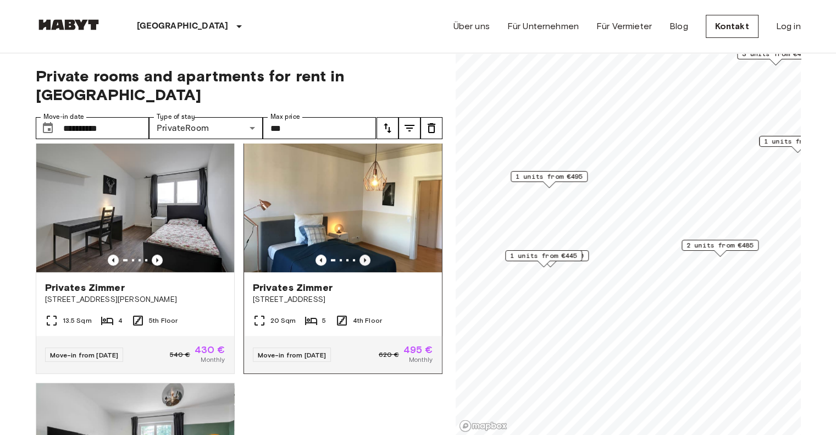
click at [364, 258] on icon "Previous image" at bounding box center [365, 260] width 2 height 4
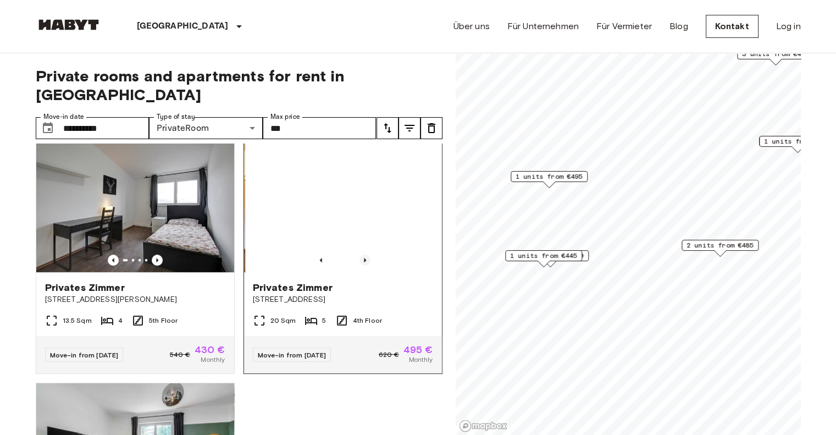
click at [364, 258] on icon "Previous image" at bounding box center [365, 260] width 2 height 4
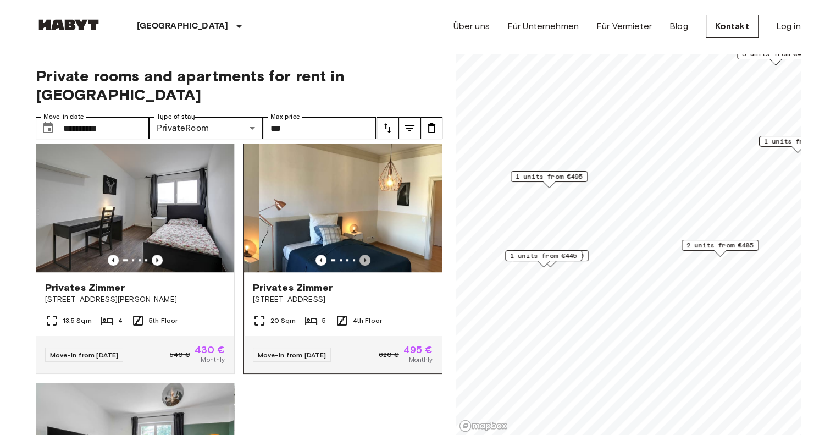
click at [364, 258] on icon "Previous image" at bounding box center [365, 260] width 2 height 4
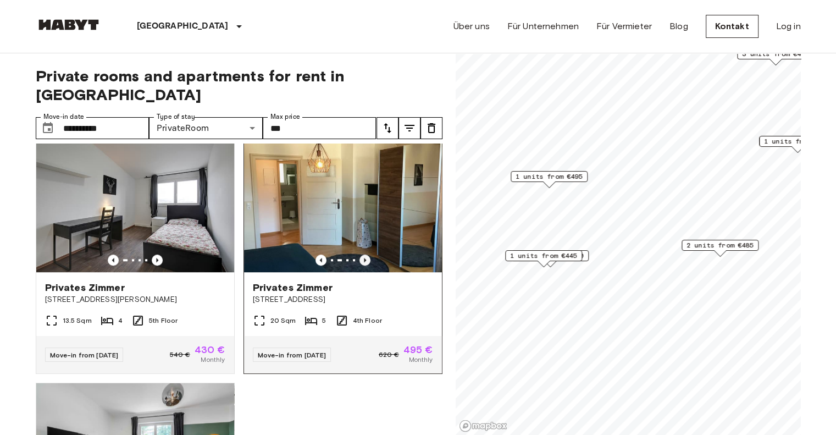
click at [364, 258] on icon "Previous image" at bounding box center [365, 260] width 2 height 4
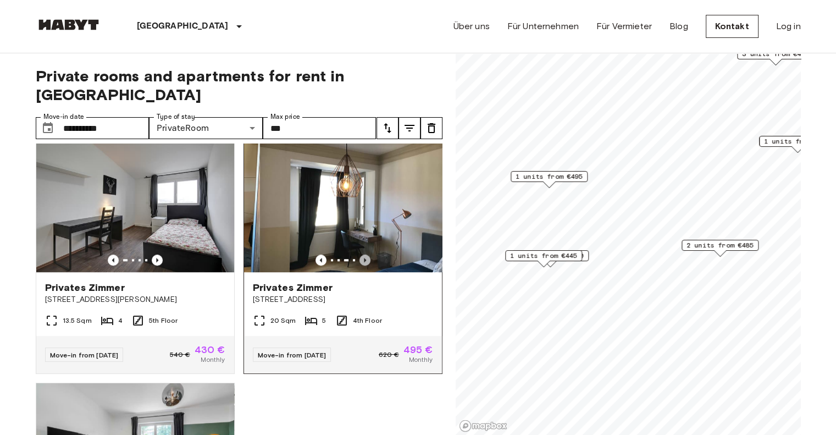
click at [364, 258] on icon "Previous image" at bounding box center [365, 260] width 2 height 4
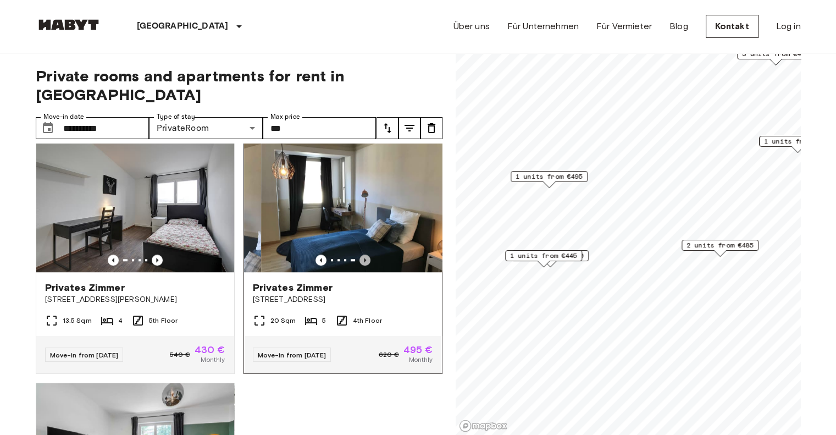
click at [364, 258] on icon "Previous image" at bounding box center [365, 260] width 2 height 4
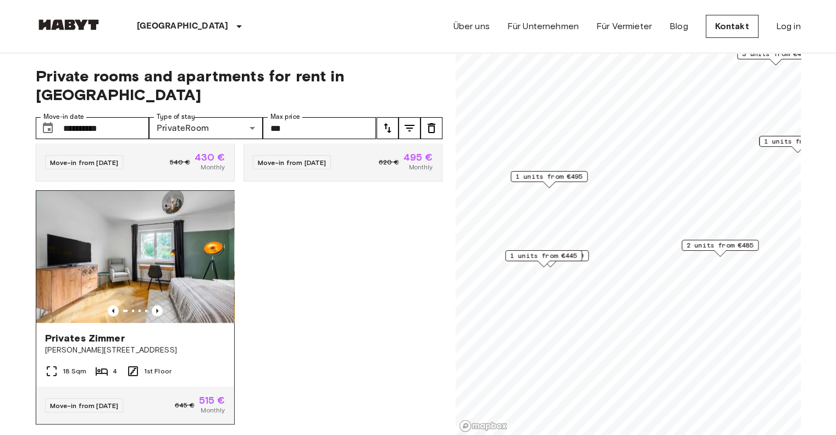
scroll to position [961, 0]
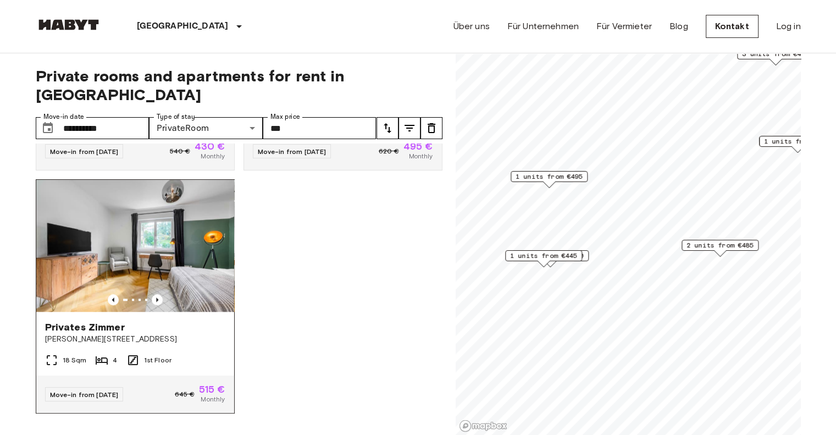
click at [129, 294] on div at bounding box center [135, 299] width 198 height 11
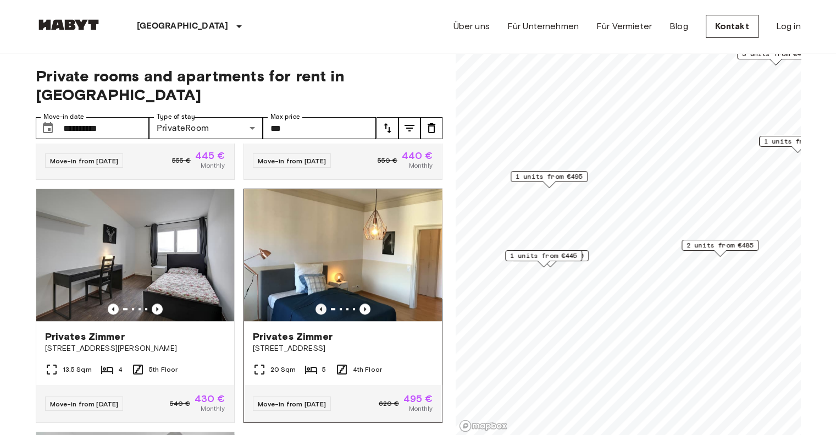
scroll to position [686, 0]
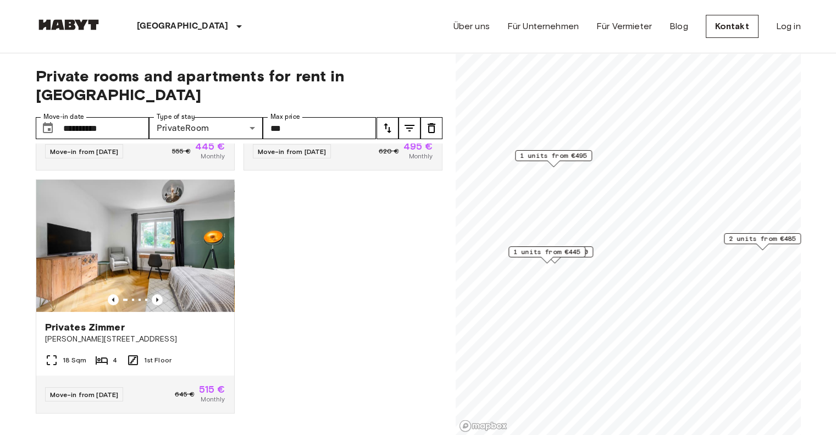
scroll to position [438, 0]
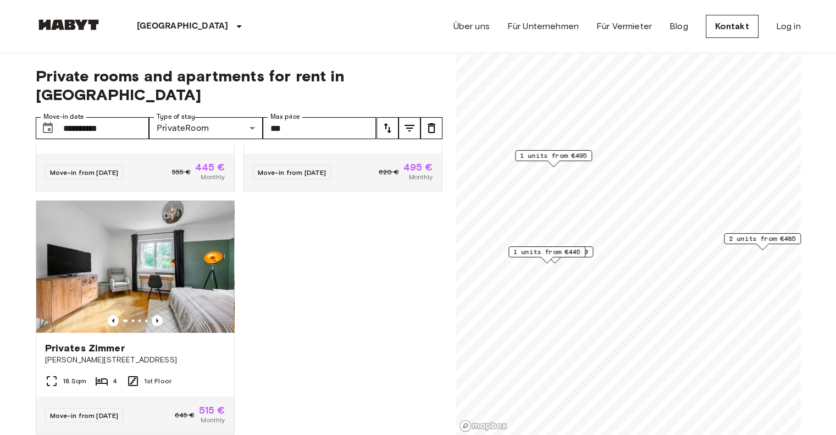
click at [547, 252] on span "1 units from €445" at bounding box center [546, 252] width 67 height 10
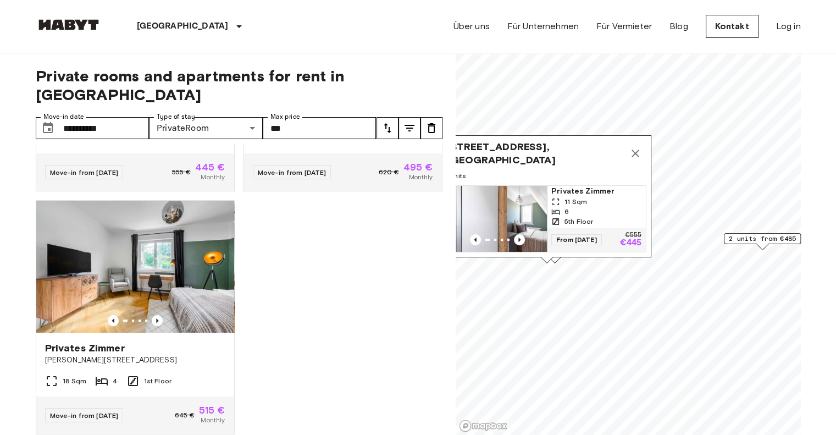
click at [401, 249] on div "Privates Zimmer Albert-Schäffle-Straße 94 11 Sqm 4 2nd Floor Move-in from 04 Se…" at bounding box center [234, 289] width 415 height 292
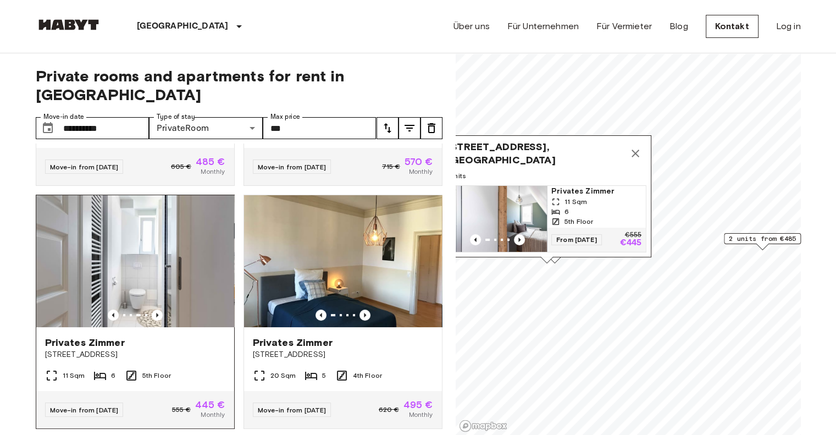
scroll to position [220, 0]
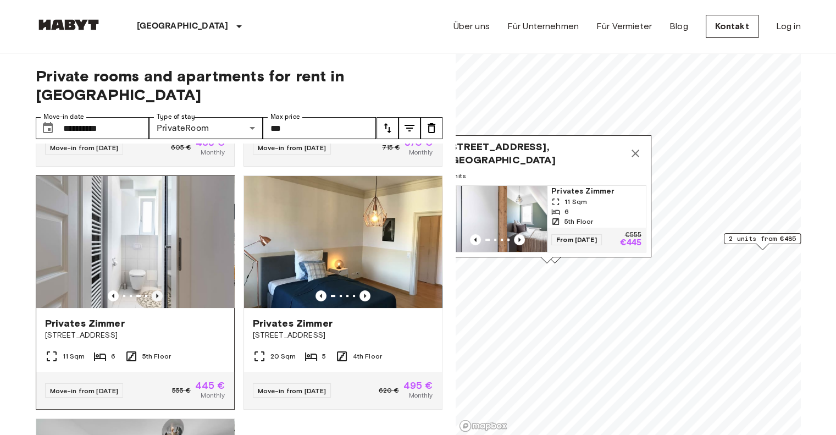
click at [153, 290] on icon "Previous image" at bounding box center [157, 295] width 11 height 11
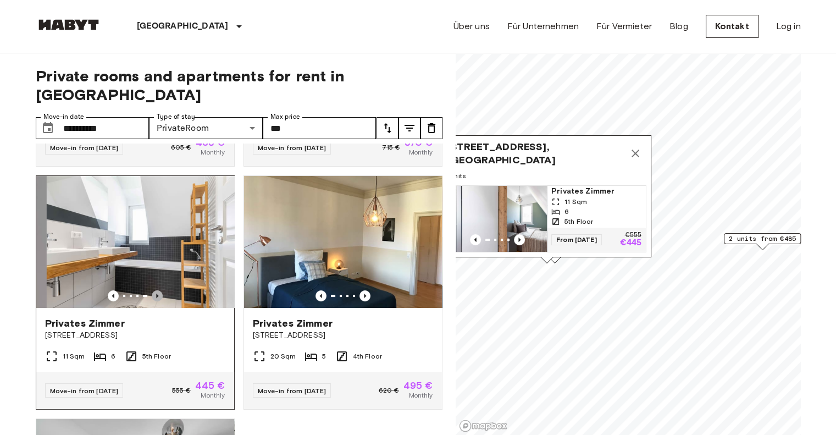
click at [153, 290] on icon "Previous image" at bounding box center [157, 295] width 11 height 11
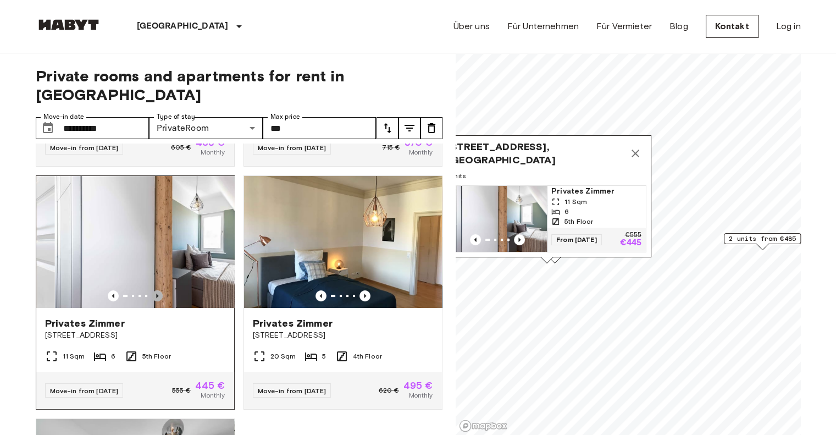
click at [153, 290] on icon "Previous image" at bounding box center [157, 295] width 11 height 11
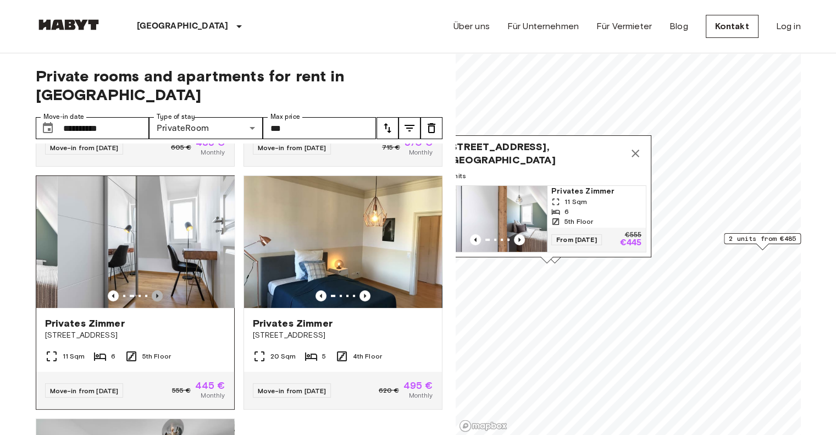
click at [153, 290] on icon "Previous image" at bounding box center [157, 295] width 11 height 11
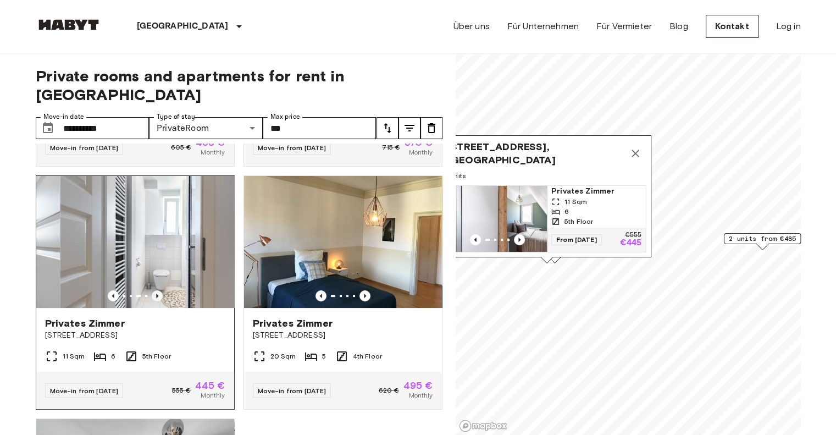
click at [153, 290] on icon "Previous image" at bounding box center [157, 295] width 11 height 11
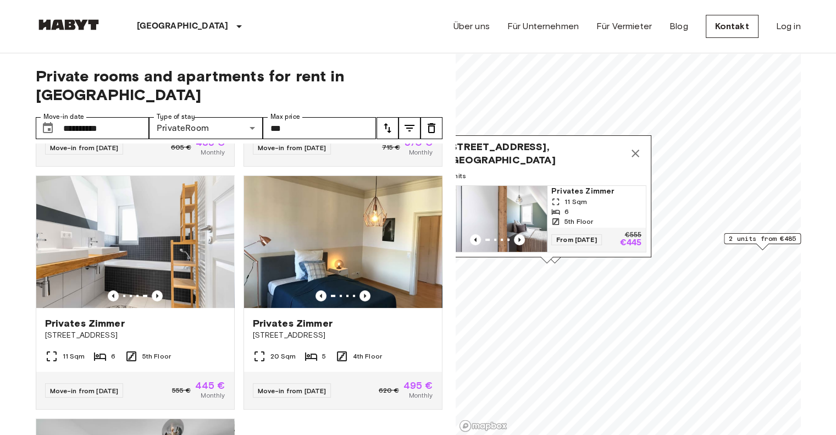
click at [637, 147] on icon "Map marker" at bounding box center [635, 153] width 13 height 13
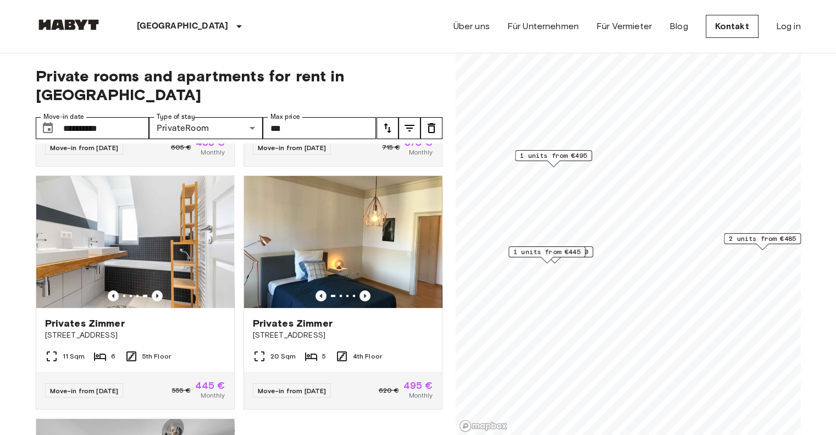
click at [590, 253] on div "1 units from €570" at bounding box center [554, 251] width 77 height 11
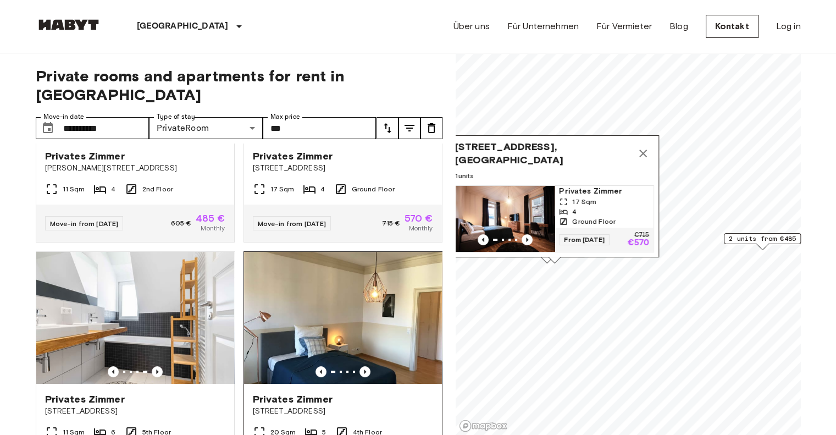
scroll to position [0, 0]
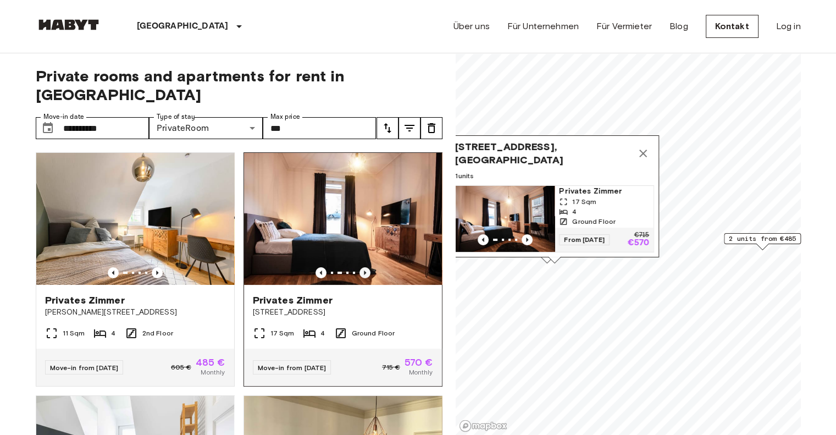
click at [359, 267] on icon "Previous image" at bounding box center [364, 272] width 11 height 11
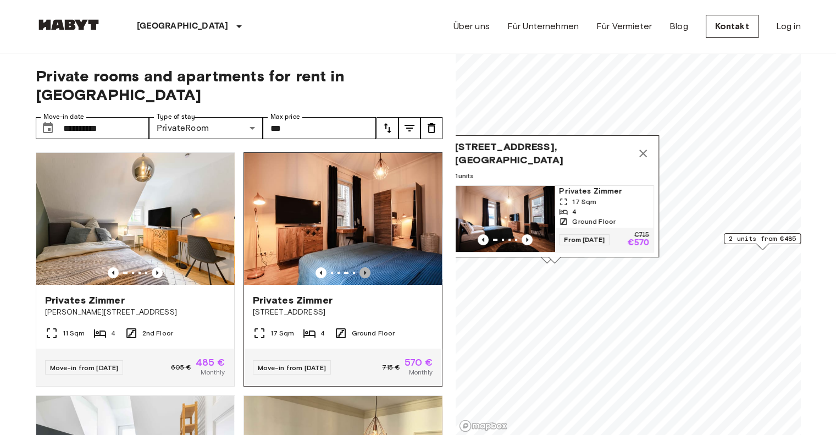
click at [359, 267] on icon "Previous image" at bounding box center [364, 272] width 11 height 11
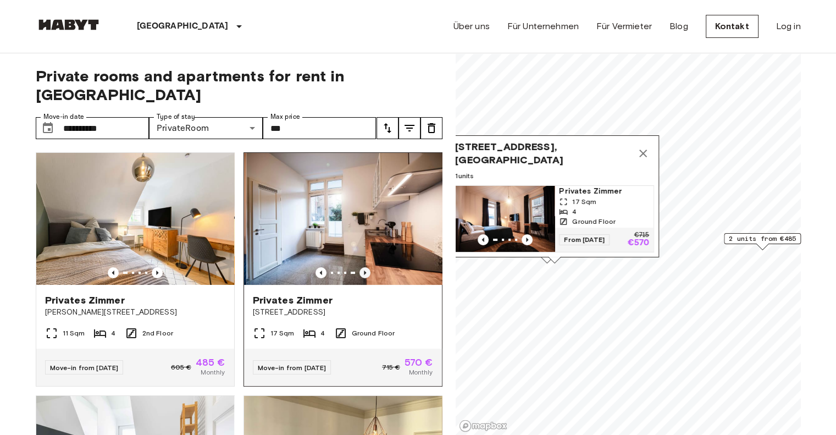
click at [359, 267] on icon "Previous image" at bounding box center [364, 272] width 11 height 11
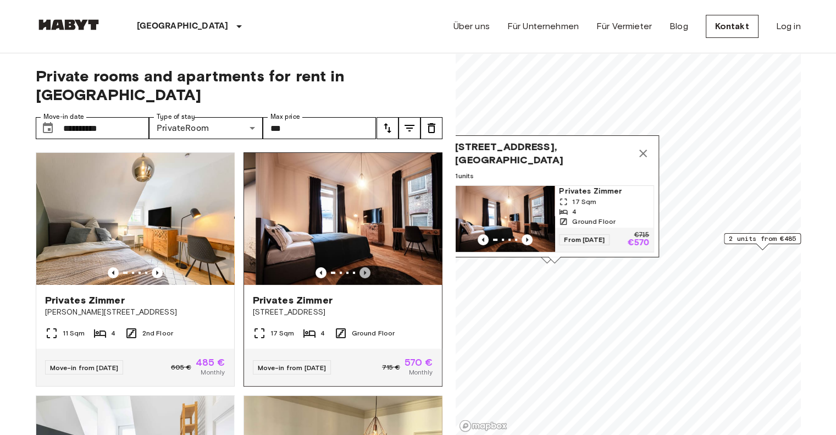
click at [359, 267] on icon "Previous image" at bounding box center [364, 272] width 11 height 11
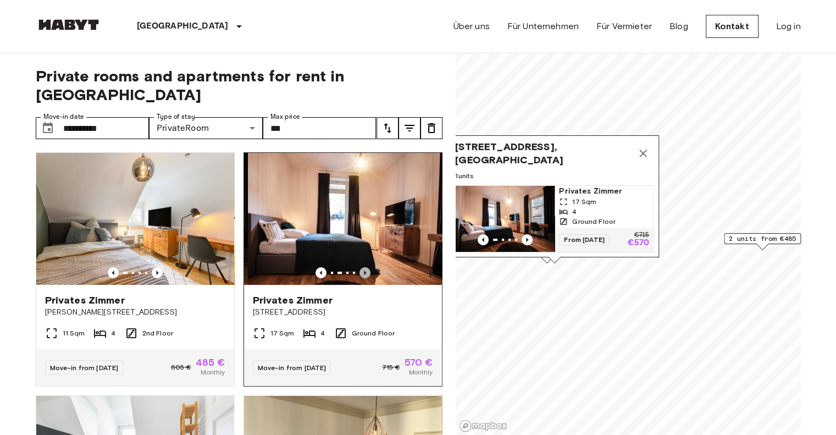
click at [359, 267] on icon "Previous image" at bounding box center [364, 272] width 11 height 11
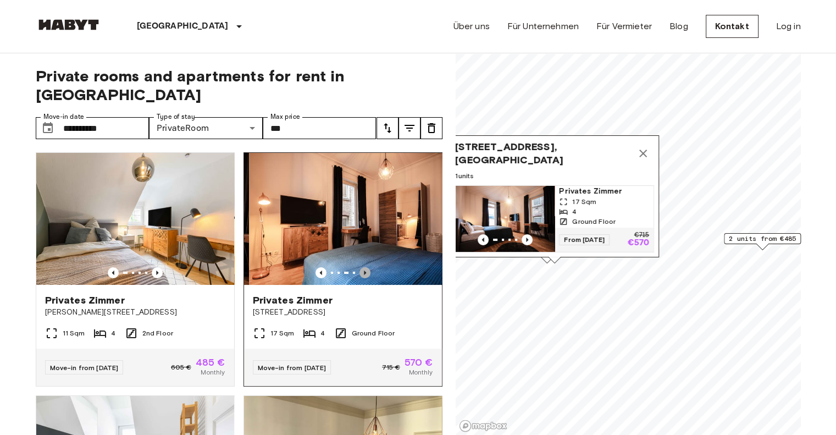
click at [359, 267] on icon "Previous image" at bounding box center [364, 272] width 11 height 11
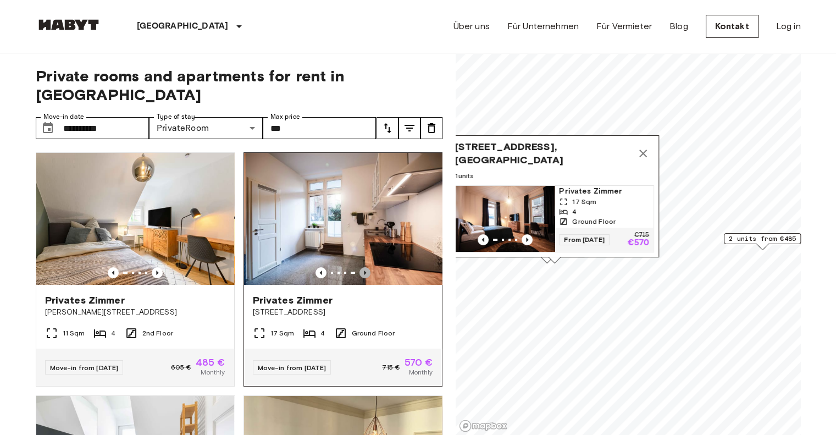
click at [359, 267] on icon "Previous image" at bounding box center [364, 272] width 11 height 11
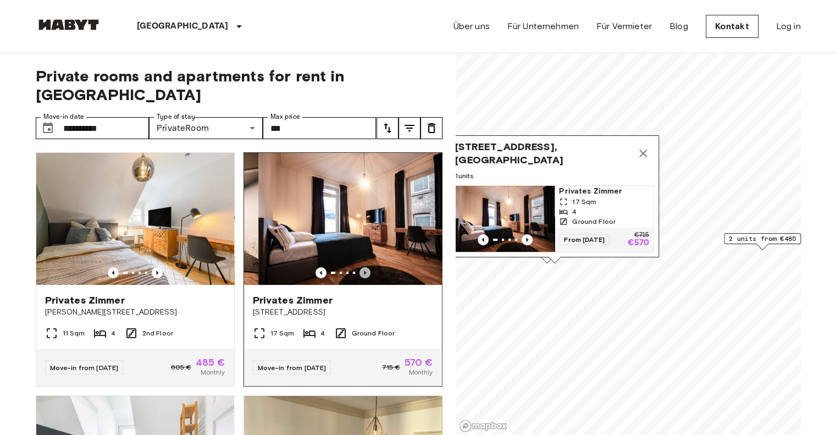
click at [359, 267] on icon "Previous image" at bounding box center [364, 272] width 11 height 11
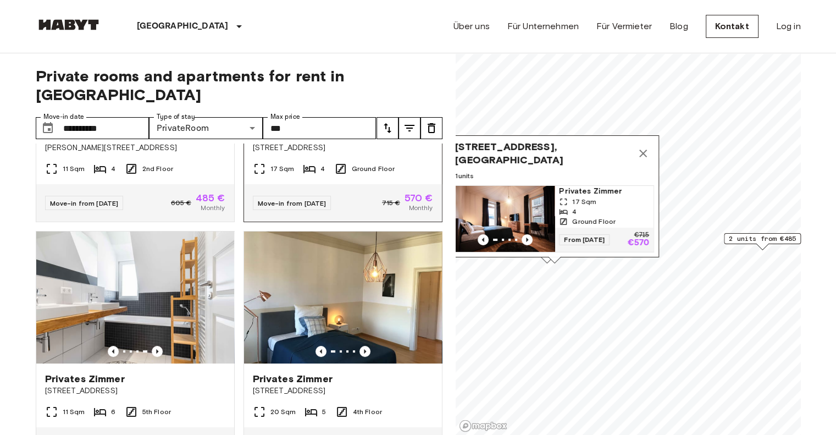
scroll to position [165, 0]
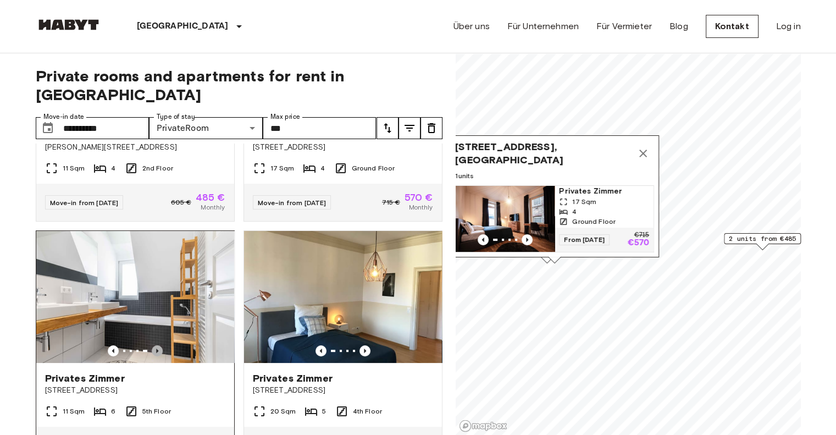
click at [157, 345] on icon "Previous image" at bounding box center [157, 350] width 11 height 11
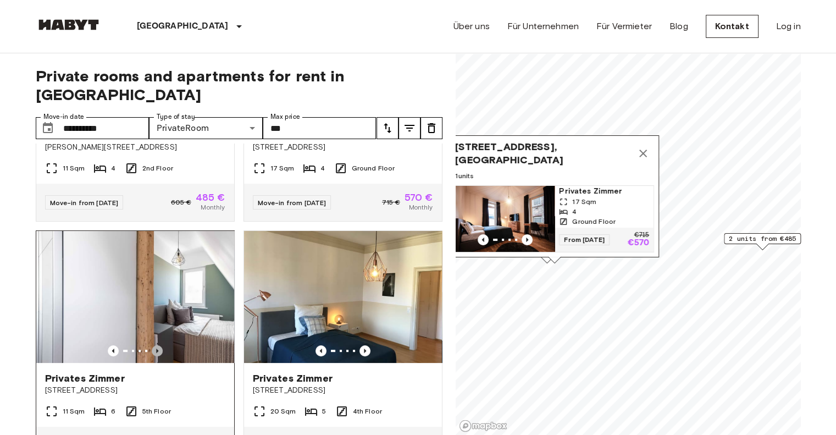
click at [157, 345] on icon "Previous image" at bounding box center [157, 350] width 11 height 11
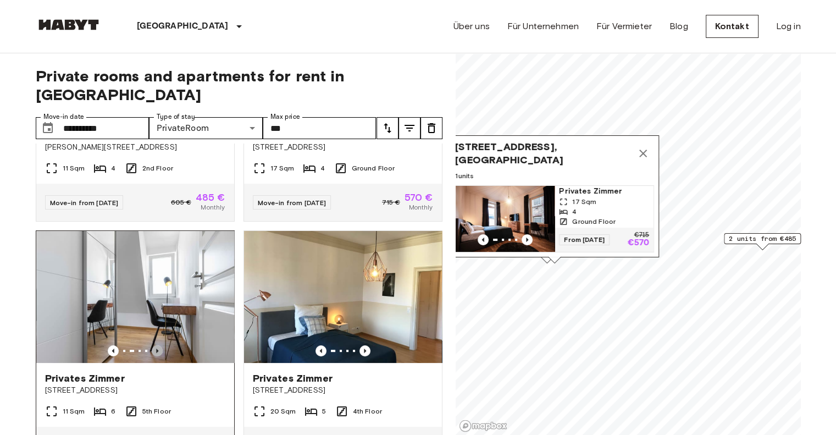
click at [157, 345] on icon "Previous image" at bounding box center [157, 350] width 11 height 11
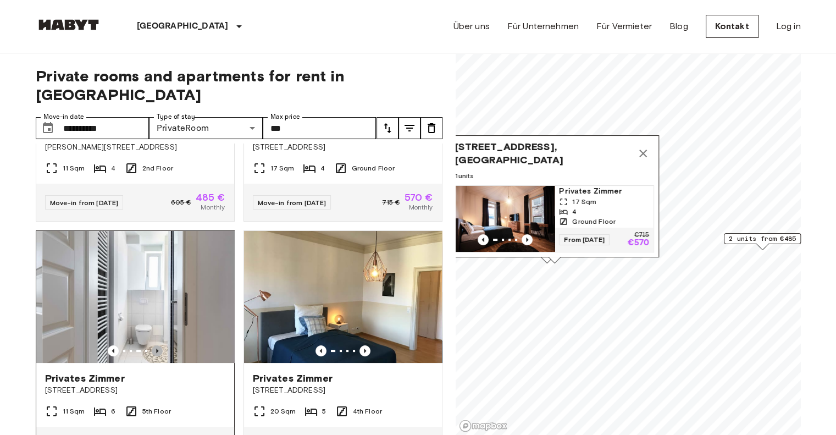
click at [157, 345] on icon "Previous image" at bounding box center [157, 350] width 11 height 11
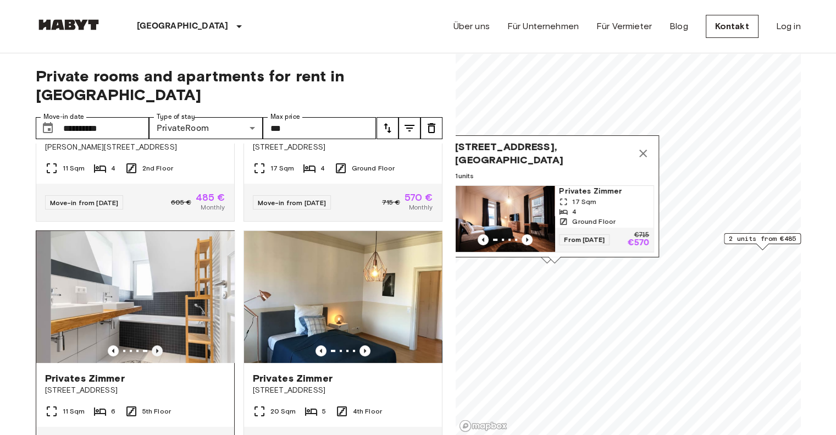
click at [157, 345] on icon "Previous image" at bounding box center [157, 350] width 11 height 11
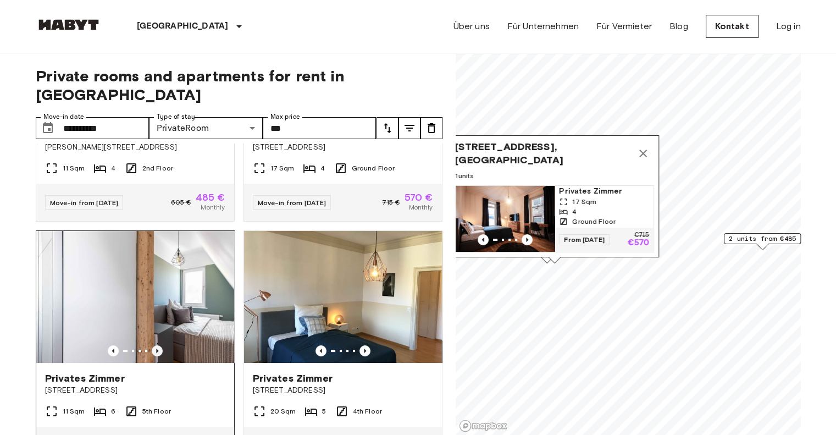
click at [155, 345] on icon "Previous image" at bounding box center [157, 350] width 11 height 11
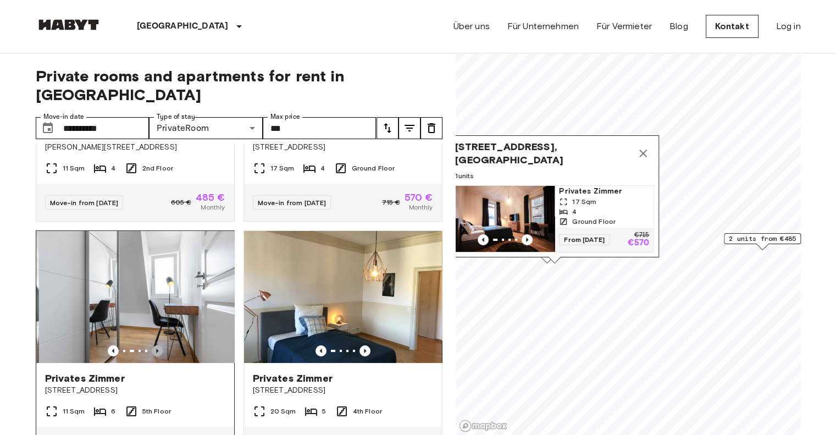
click at [155, 345] on icon "Previous image" at bounding box center [157, 350] width 11 height 11
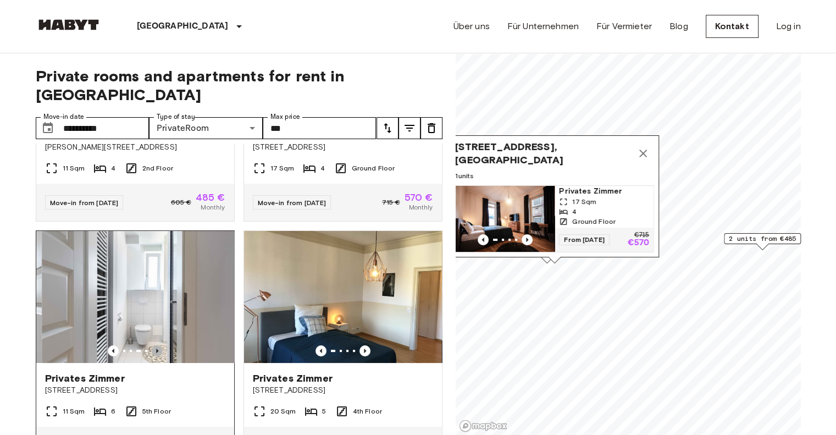
click at [155, 345] on icon "Previous image" at bounding box center [157, 350] width 11 height 11
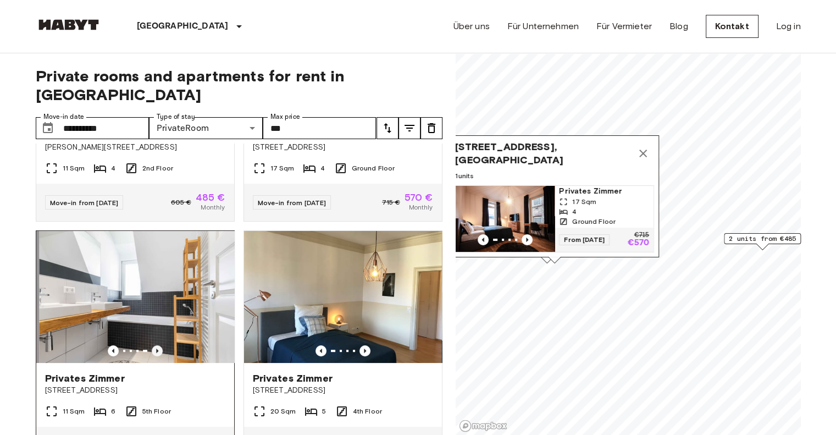
click at [155, 345] on icon "Previous image" at bounding box center [157, 350] width 11 height 11
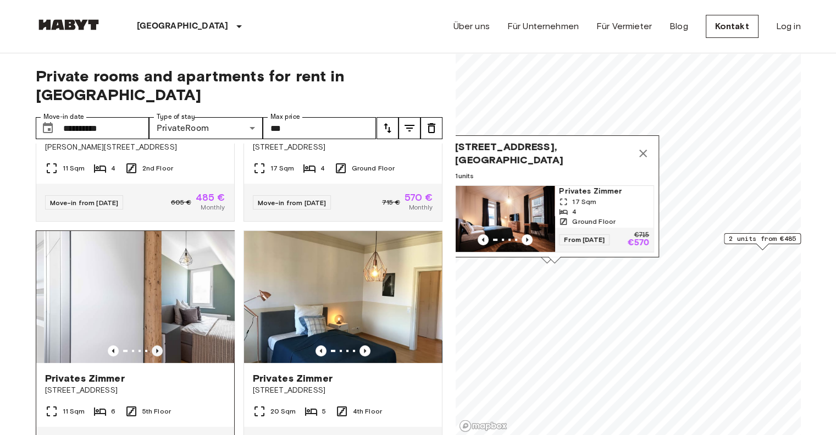
click at [155, 345] on icon "Previous image" at bounding box center [157, 350] width 11 height 11
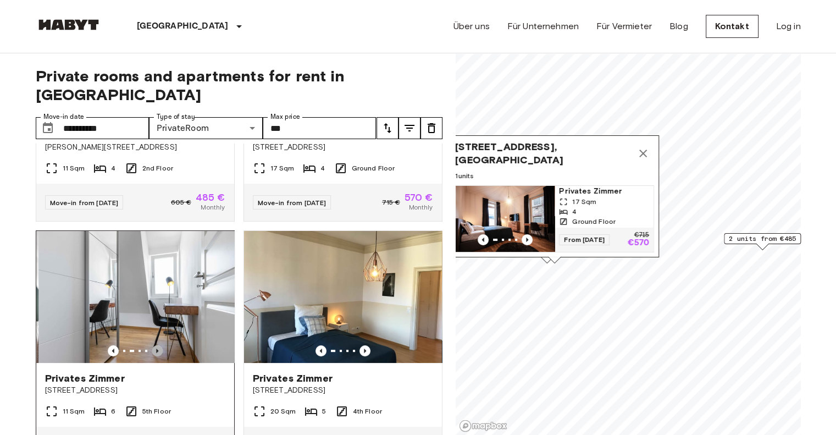
click at [155, 345] on icon "Previous image" at bounding box center [157, 350] width 11 height 11
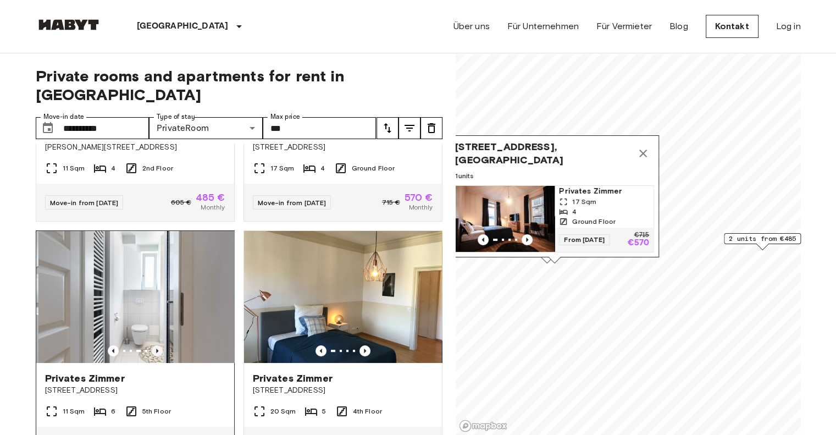
click at [155, 345] on icon "Previous image" at bounding box center [157, 350] width 11 height 11
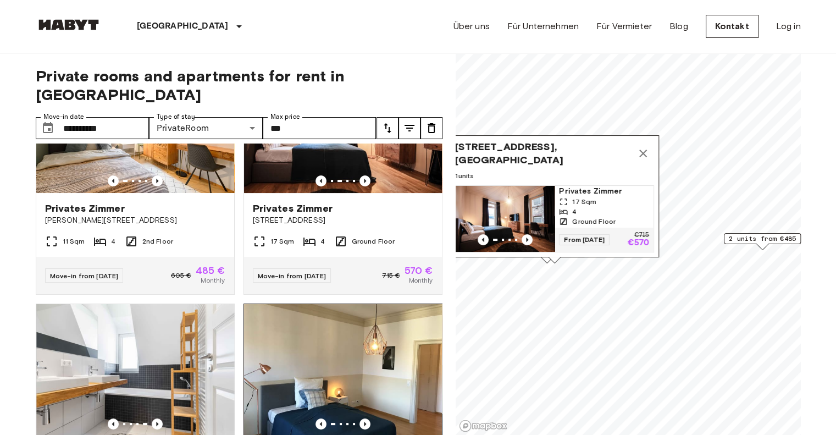
scroll to position [0, 0]
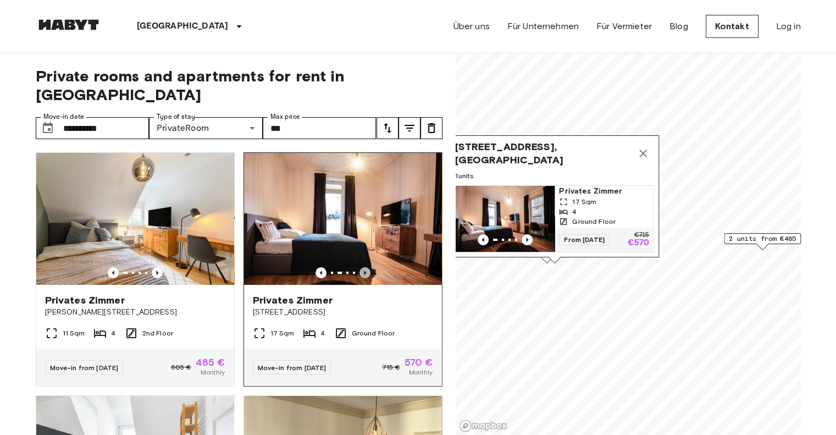
click at [361, 267] on icon "Previous image" at bounding box center [364, 272] width 11 height 11
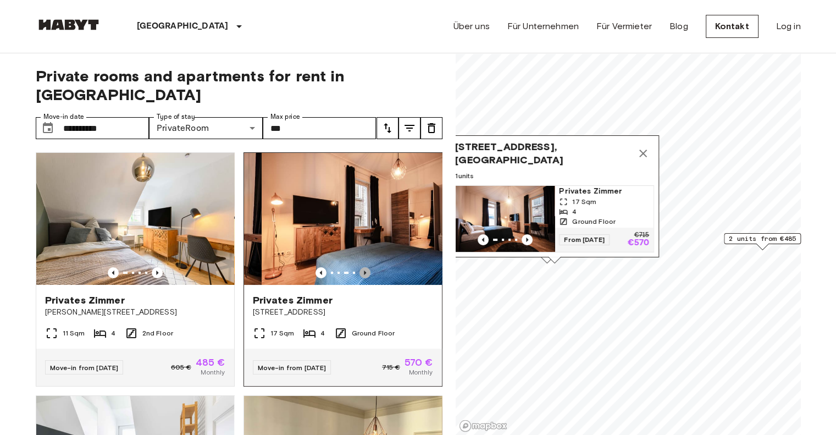
click at [361, 267] on icon "Previous image" at bounding box center [364, 272] width 11 height 11
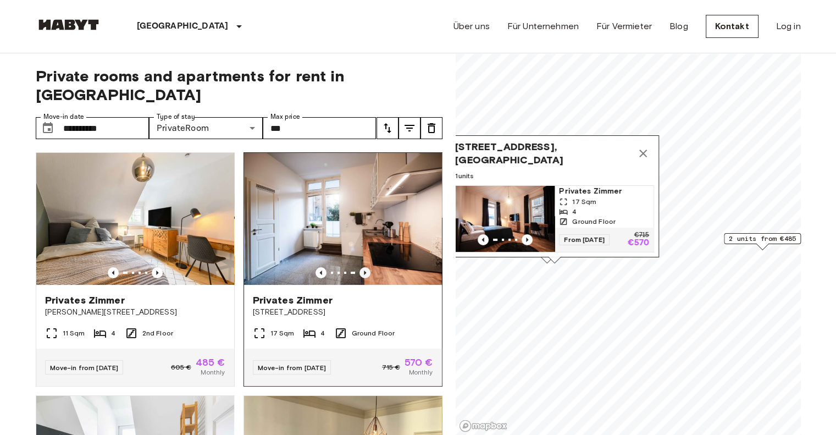
click at [361, 267] on icon "Previous image" at bounding box center [364, 272] width 11 height 11
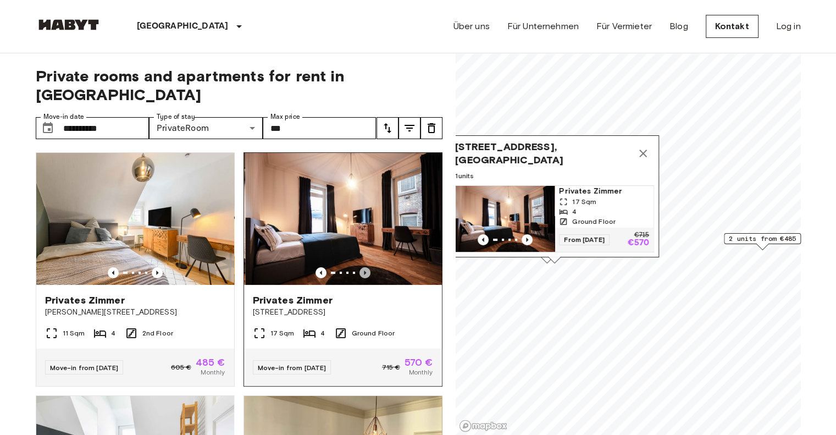
click at [361, 267] on icon "Previous image" at bounding box center [364, 272] width 11 height 11
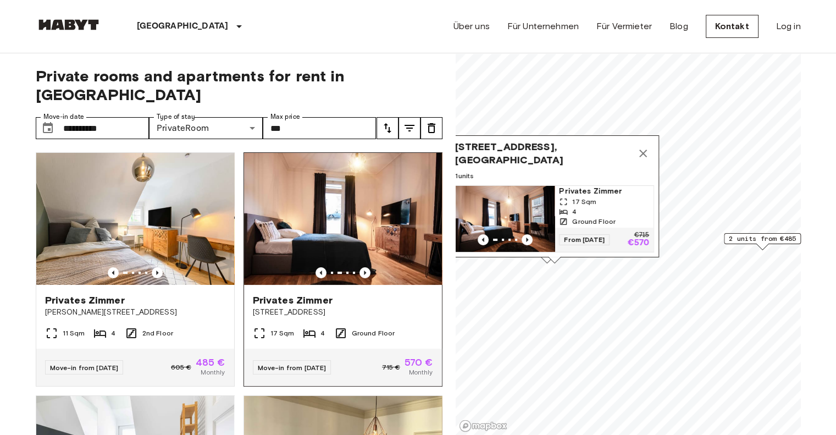
click at [286, 293] on span "Privates Zimmer" at bounding box center [293, 299] width 80 height 13
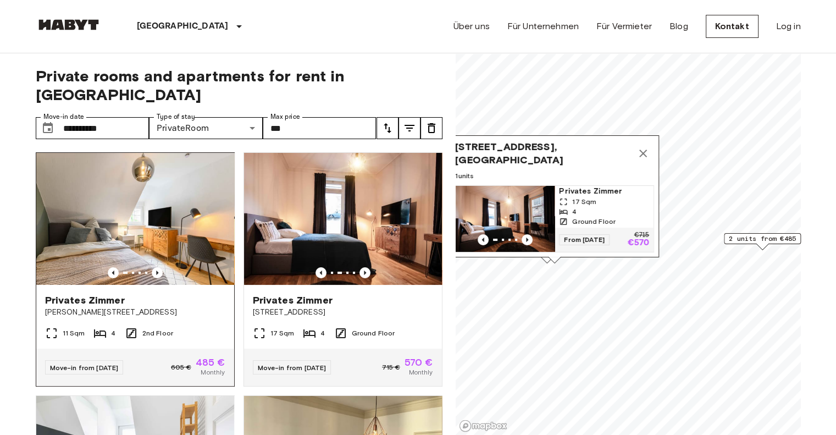
click at [90, 204] on img at bounding box center [135, 219] width 198 height 132
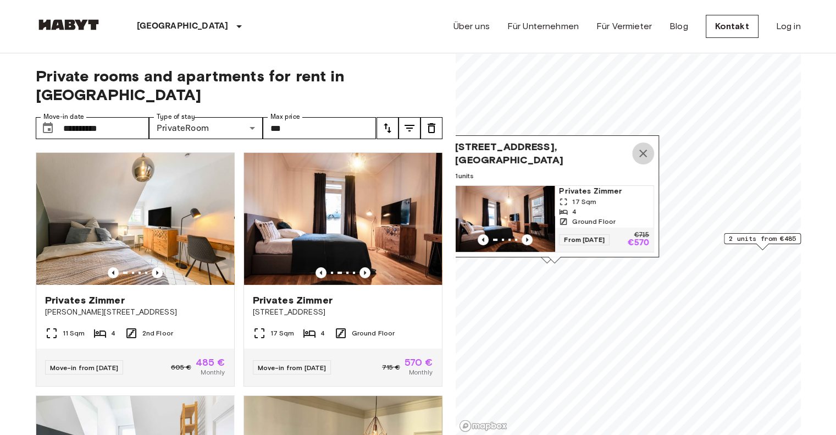
click at [646, 147] on icon "Map marker" at bounding box center [642, 153] width 13 height 13
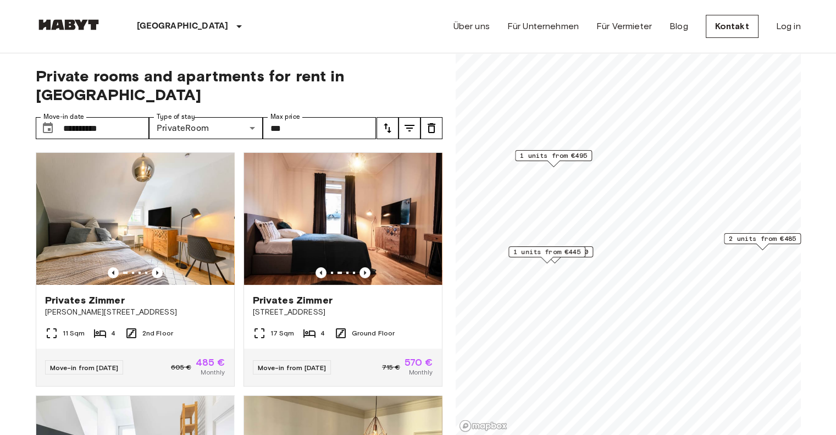
click at [542, 252] on span "1 units from €445" at bounding box center [546, 252] width 67 height 10
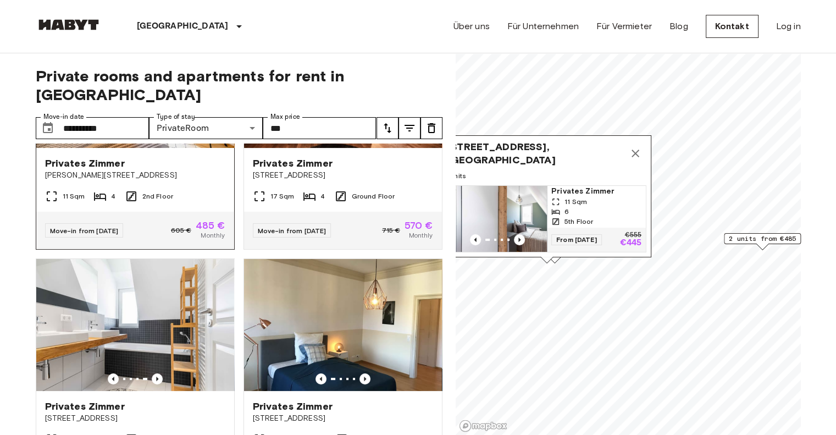
scroll to position [220, 0]
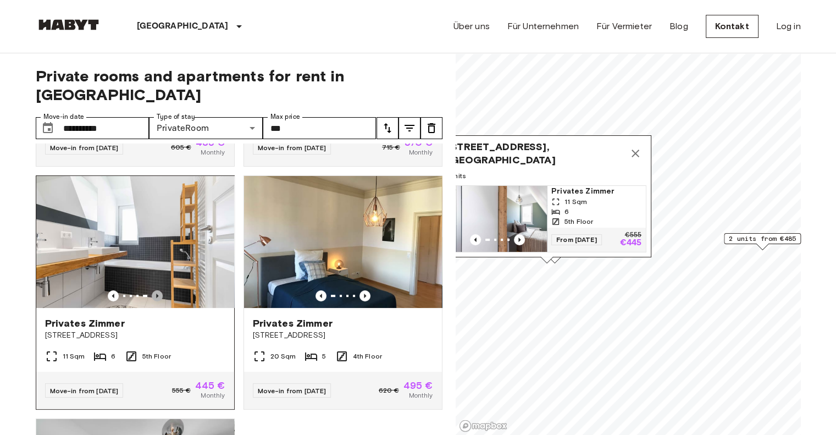
click at [160, 290] on icon "Previous image" at bounding box center [157, 295] width 11 height 11
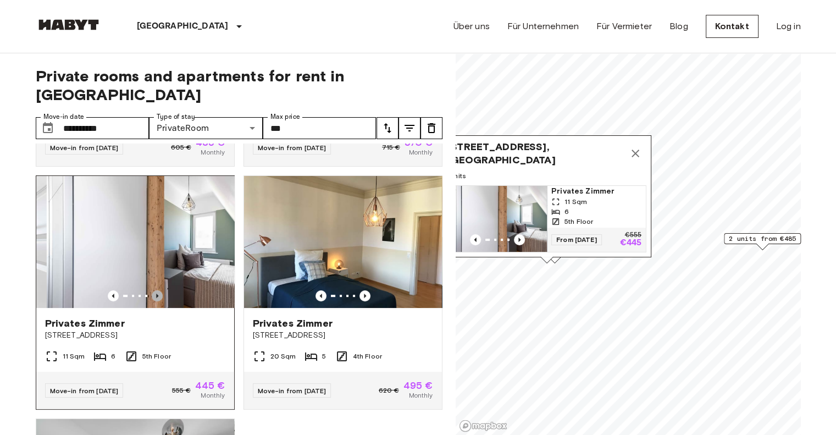
click at [160, 290] on icon "Previous image" at bounding box center [157, 295] width 11 height 11
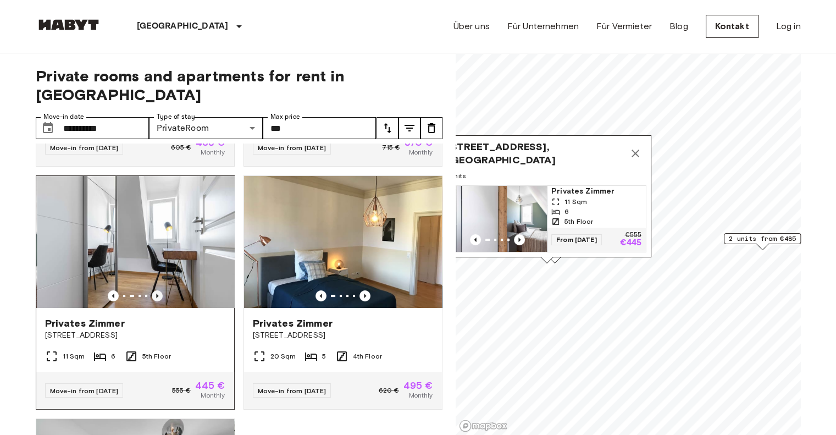
click at [160, 290] on icon "Previous image" at bounding box center [157, 295] width 11 height 11
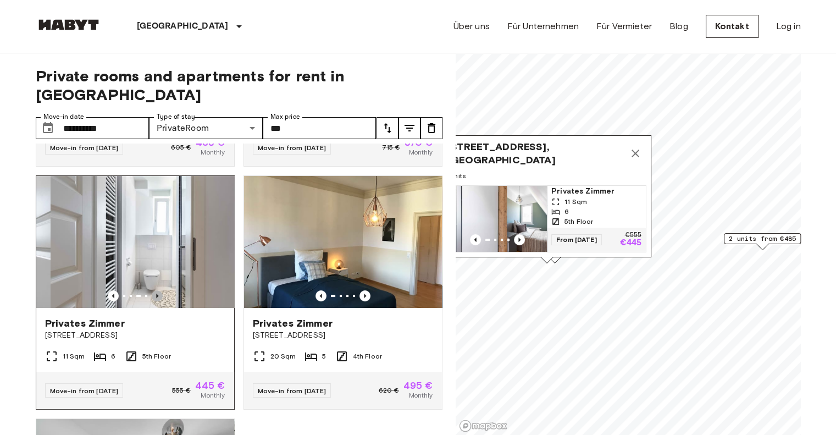
click at [160, 290] on icon "Previous image" at bounding box center [157, 295] width 11 height 11
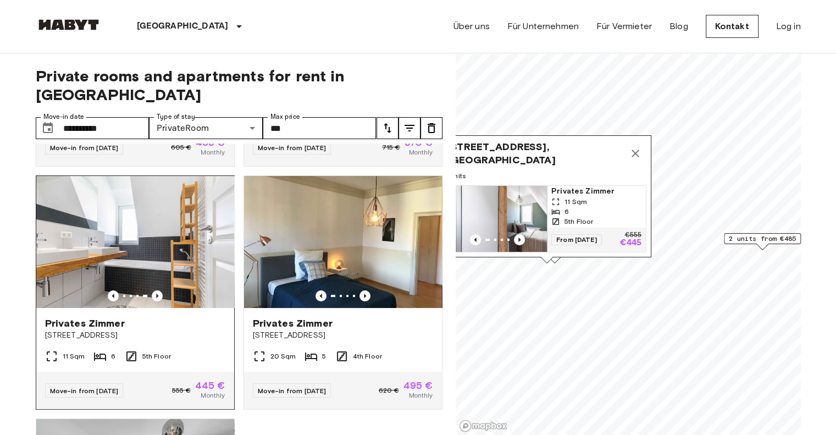
click at [92, 316] on span "Privates Zimmer" at bounding box center [85, 322] width 80 height 13
click at [635, 147] on icon "Map marker" at bounding box center [635, 153] width 13 height 13
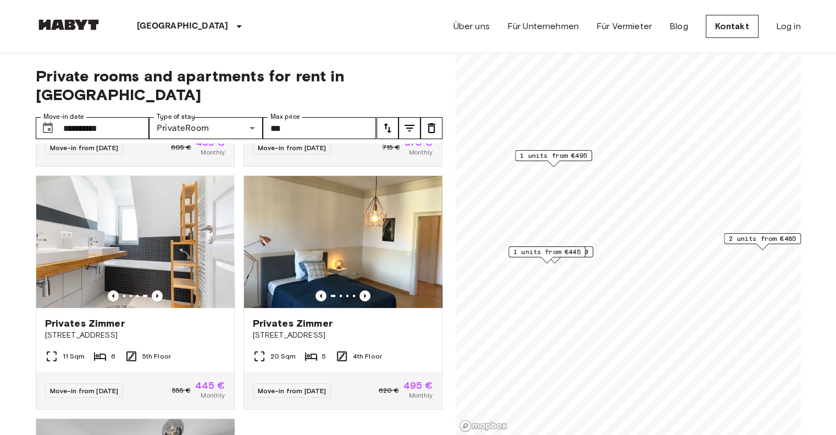
click at [545, 151] on span "1 units from €495" at bounding box center [553, 156] width 67 height 10
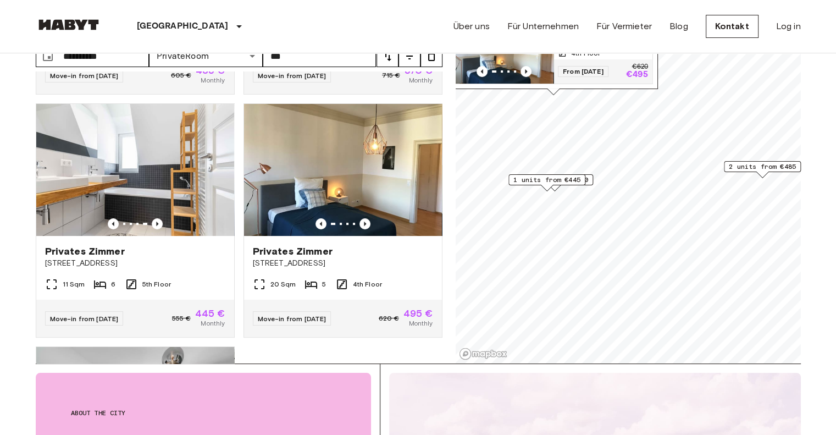
scroll to position [165, 0]
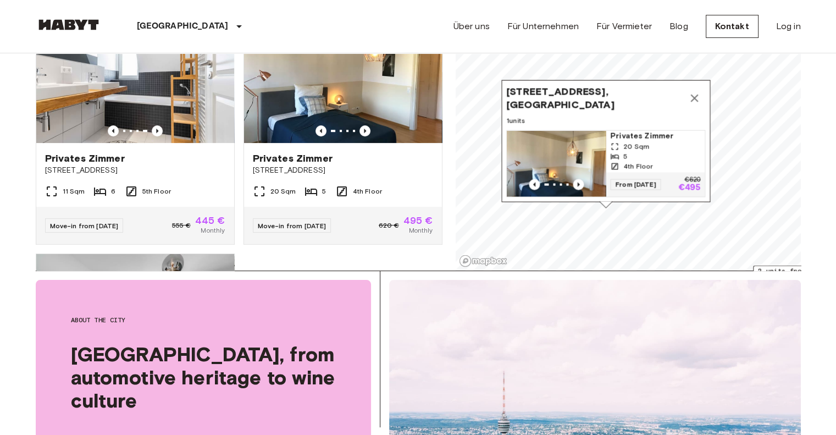
click at [694, 94] on icon "Map marker" at bounding box center [694, 98] width 8 height 8
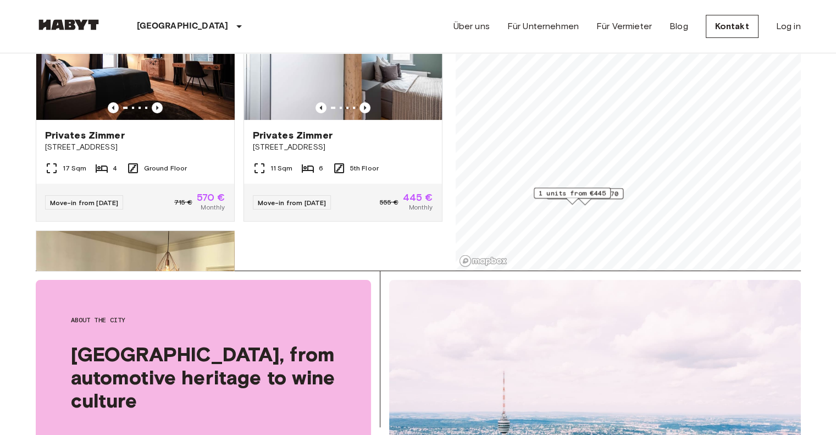
click at [566, 195] on span "1 units from €445" at bounding box center [571, 193] width 67 height 10
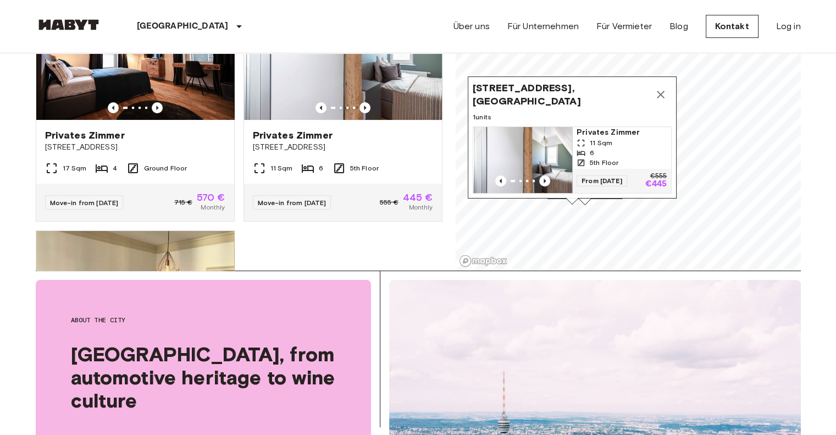
click at [660, 88] on icon "Map marker" at bounding box center [660, 94] width 13 height 13
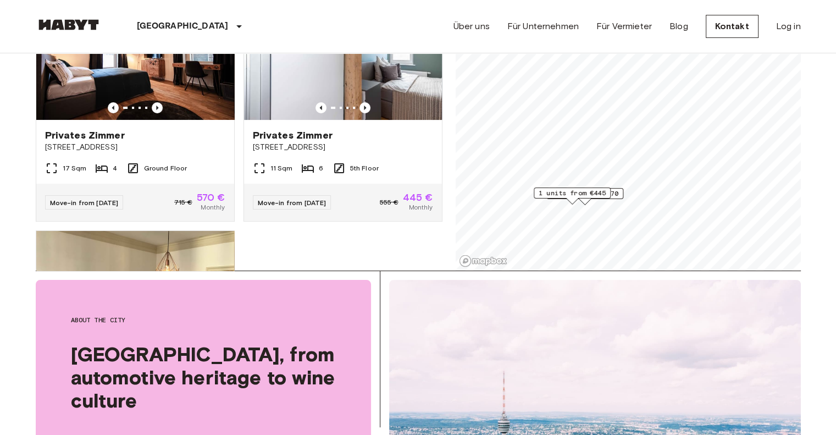
click at [619, 193] on div "1 units from €570" at bounding box center [584, 193] width 77 height 11
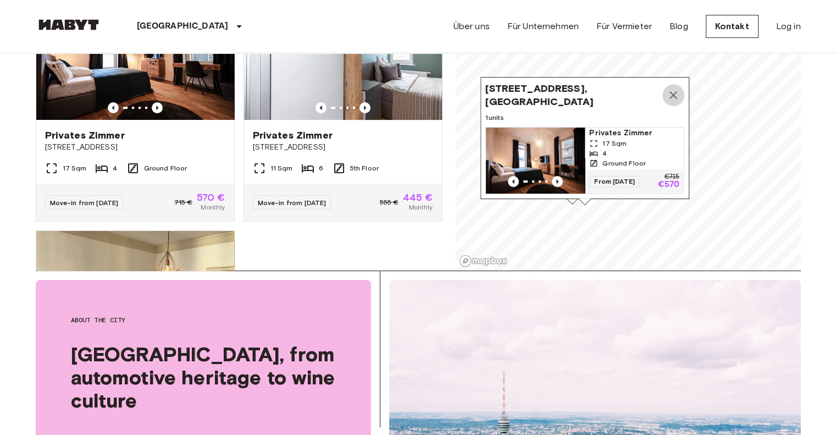
click at [673, 88] on icon "Map marker" at bounding box center [672, 94] width 13 height 13
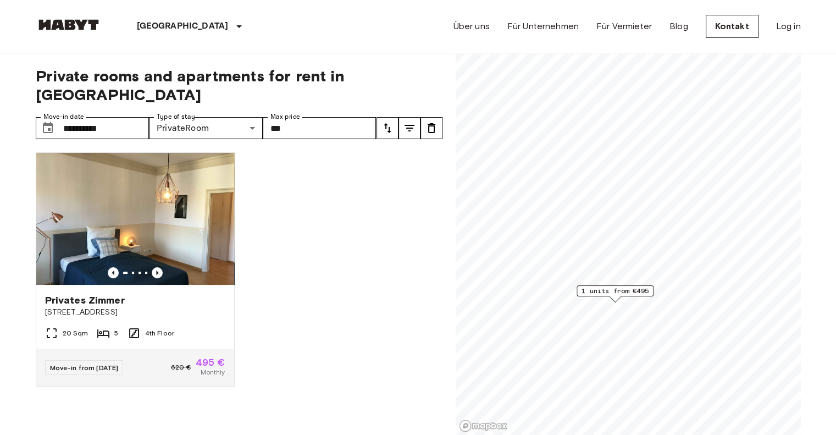
click at [612, 288] on span "1 units from €495" at bounding box center [614, 291] width 67 height 10
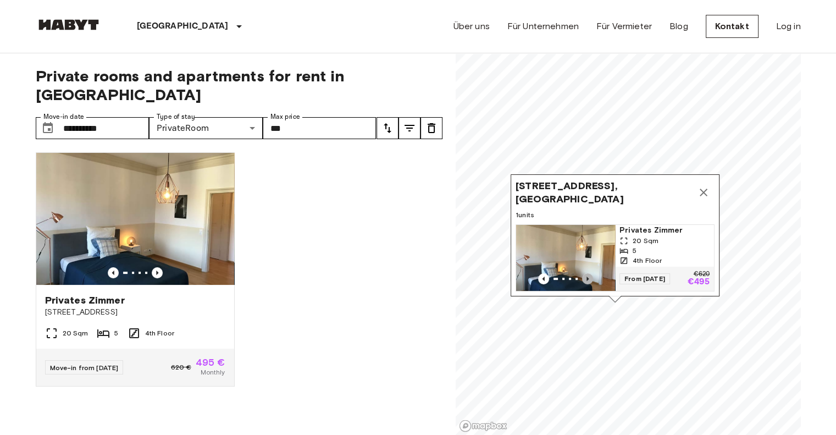
click at [587, 276] on icon "Previous image" at bounding box center [587, 278] width 2 height 4
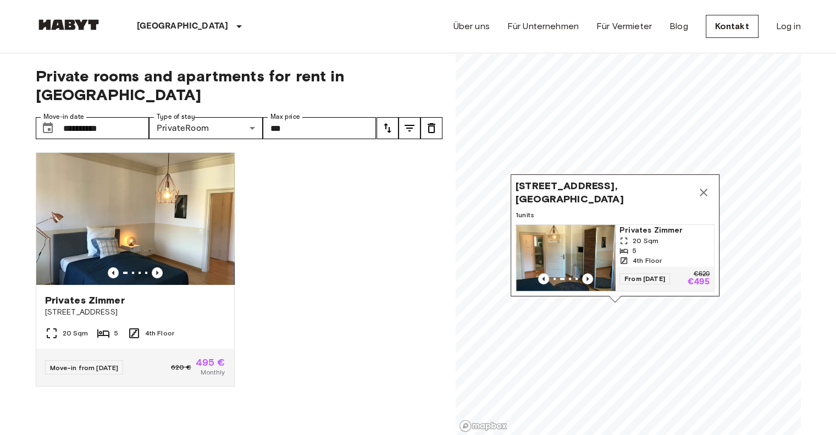
click at [651, 225] on span "Privates Zimmer" at bounding box center [664, 230] width 90 height 11
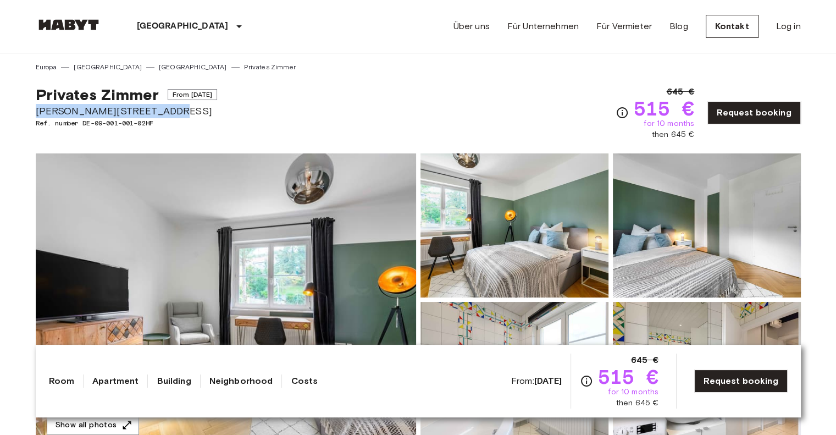
drag, startPoint x: 38, startPoint y: 108, endPoint x: 152, endPoint y: 113, distance: 113.8
click at [152, 113] on span "[PERSON_NAME][STREET_ADDRESS]" at bounding box center [127, 111] width 182 height 14
copy span "[PERSON_NAME][STREET_ADDRESS]"
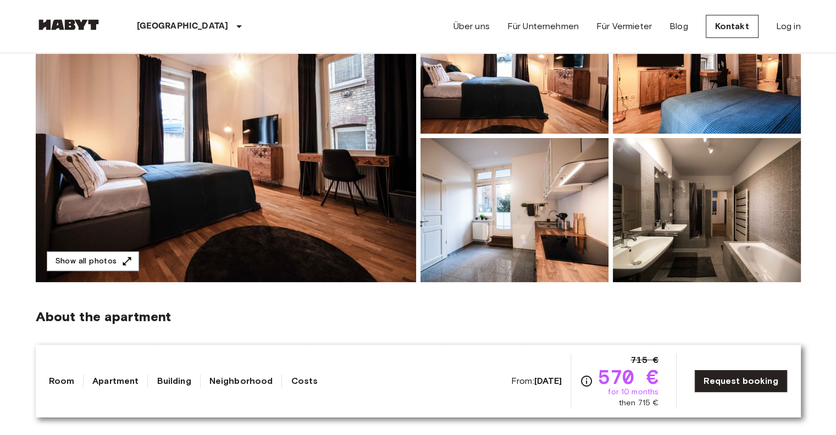
scroll to position [165, 0]
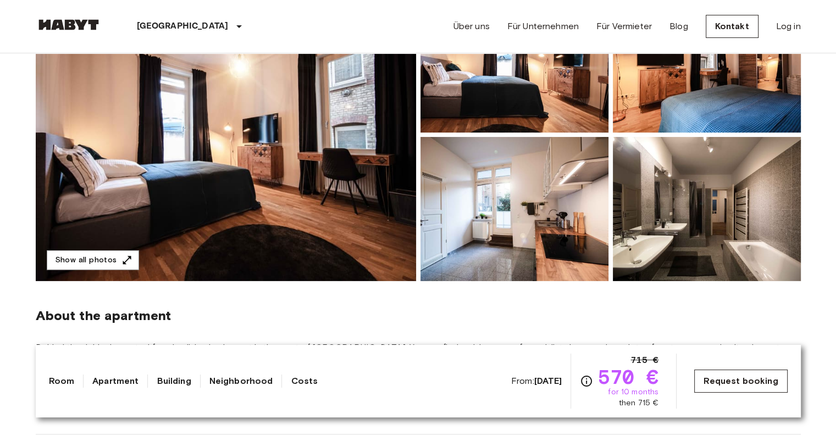
click at [743, 381] on link "Request booking" at bounding box center [740, 380] width 93 height 23
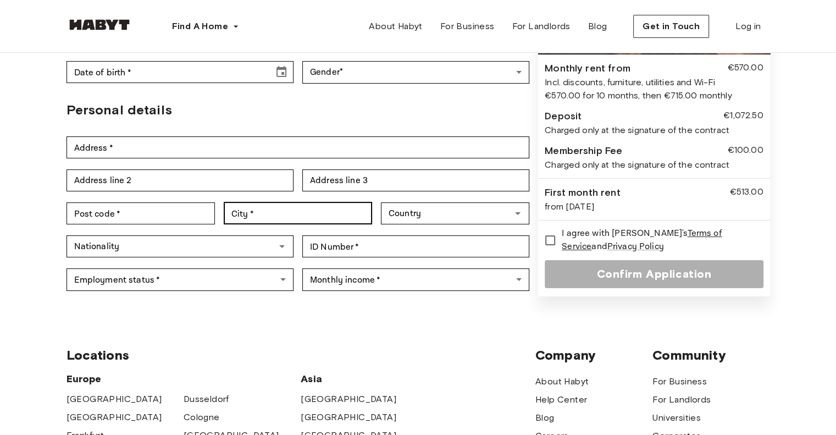
scroll to position [165, 0]
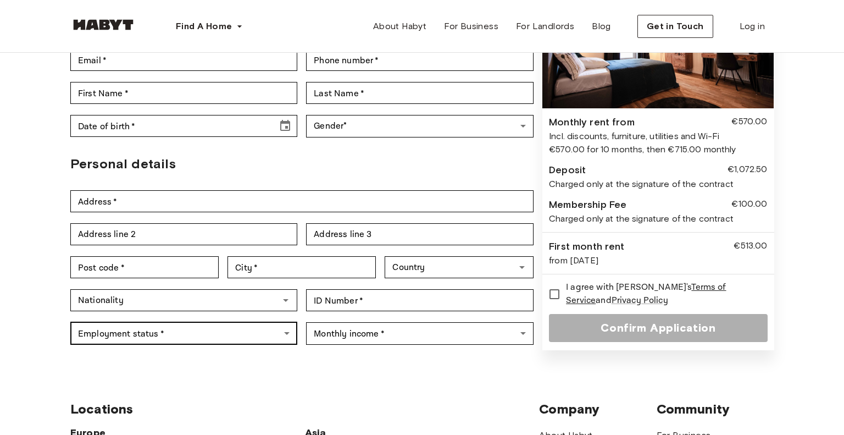
click at [147, 306] on body "Find A Home Europe Amsterdam Berlin Frankfurt Hamburg Lisbon Madrid Milan Moden…" at bounding box center [422, 352] width 844 height 1035
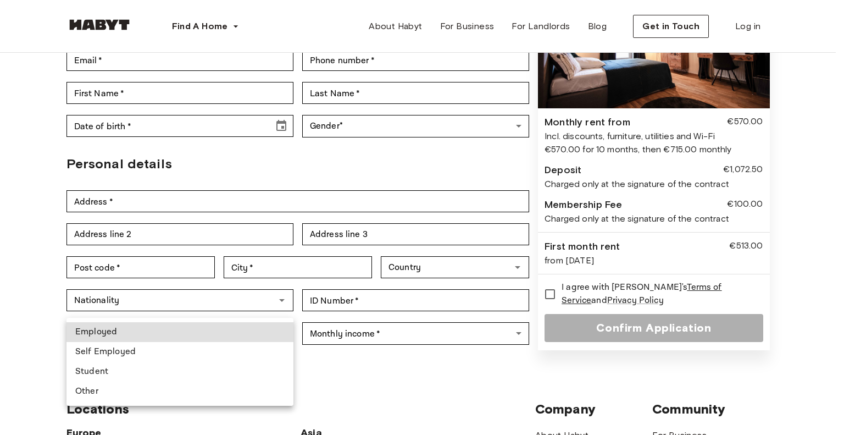
click at [147, 306] on div at bounding box center [422, 217] width 844 height 435
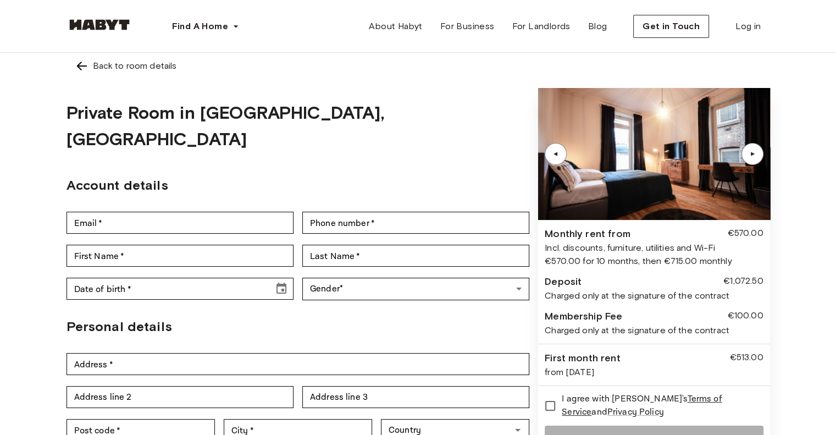
scroll to position [0, 0]
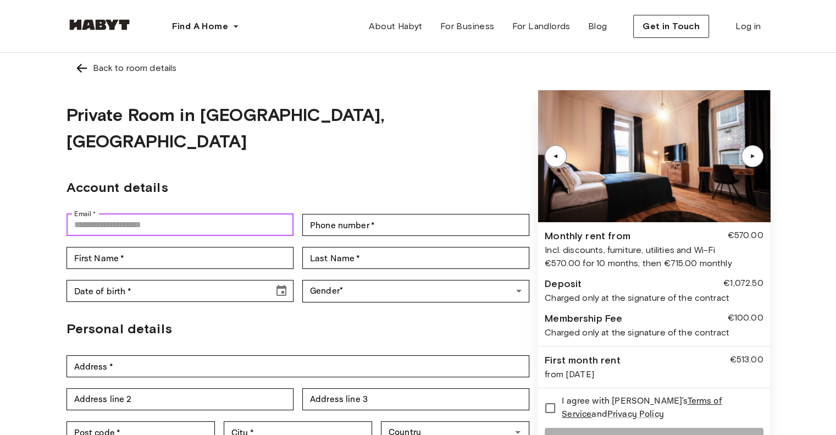
click at [133, 214] on input "Email   *" at bounding box center [179, 225] width 227 height 22
click at [32, 227] on div "Back to room details Private Room in Stuttgart, West Account details Email   * …" at bounding box center [418, 287] width 791 height 469
click at [113, 214] on input "Email   *" at bounding box center [179, 225] width 227 height 22
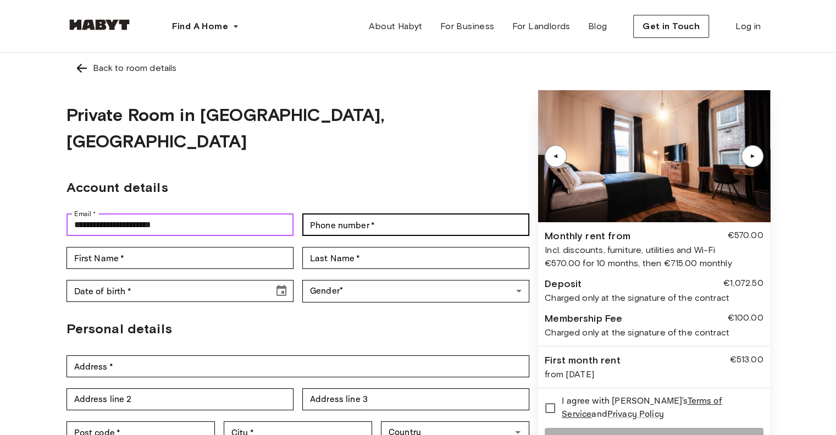
type input "**********"
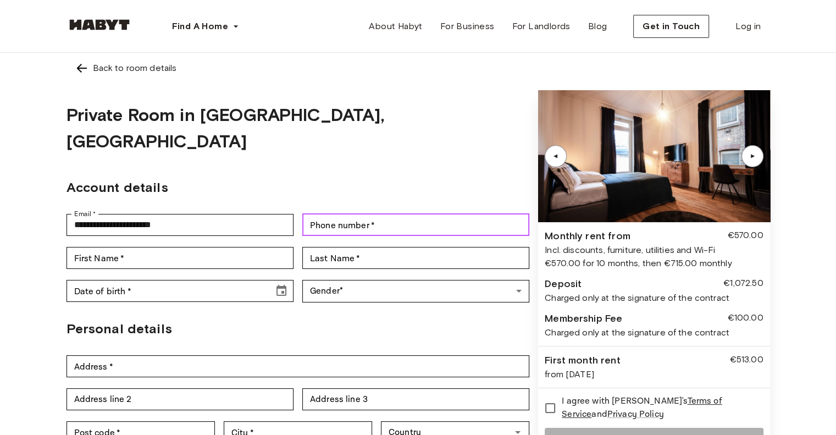
click at [345, 214] on input "Phone number   *" at bounding box center [415, 225] width 227 height 22
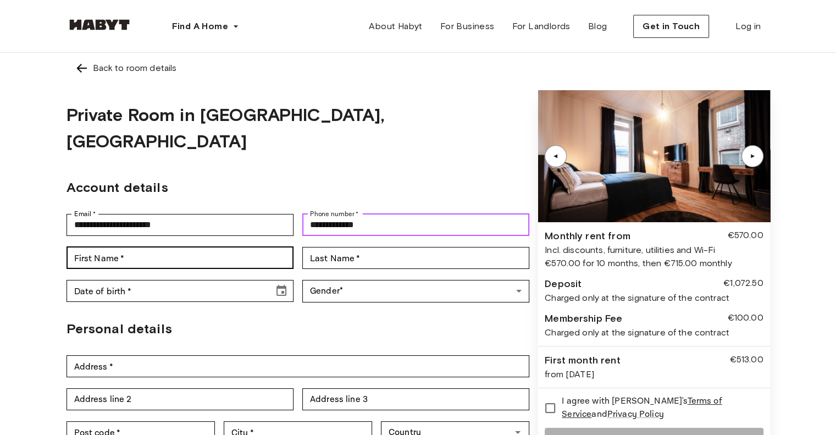
type input "**********"
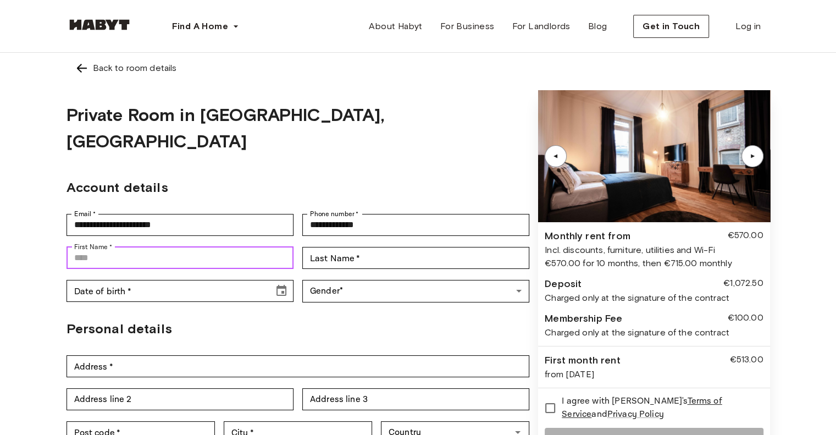
click at [257, 247] on input "First Name   *" at bounding box center [179, 258] width 227 height 22
type input "*******"
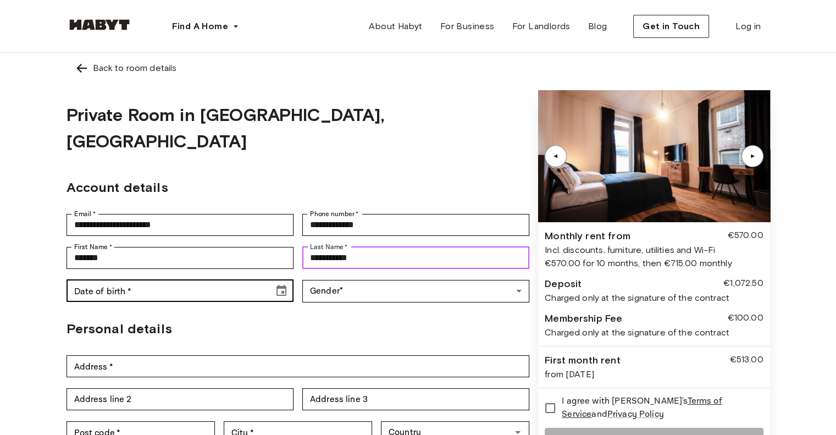
type input "**********"
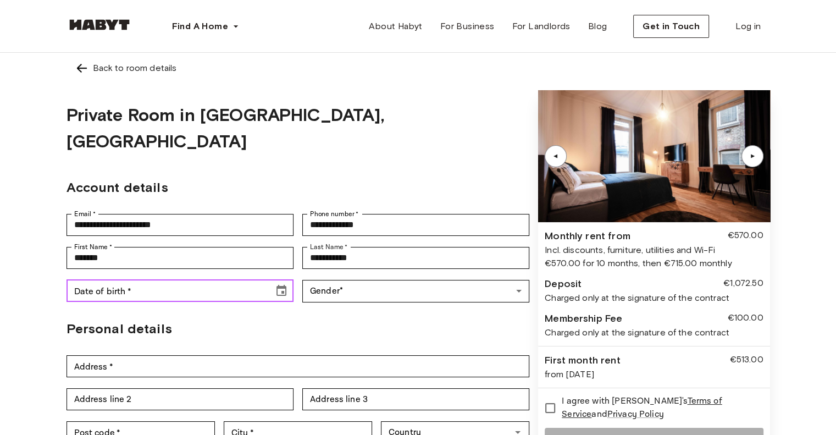
click at [202, 280] on input "Date of birth   *" at bounding box center [165, 291] width 199 height 22
click at [281, 285] on icon "Choose date" at bounding box center [281, 290] width 10 height 11
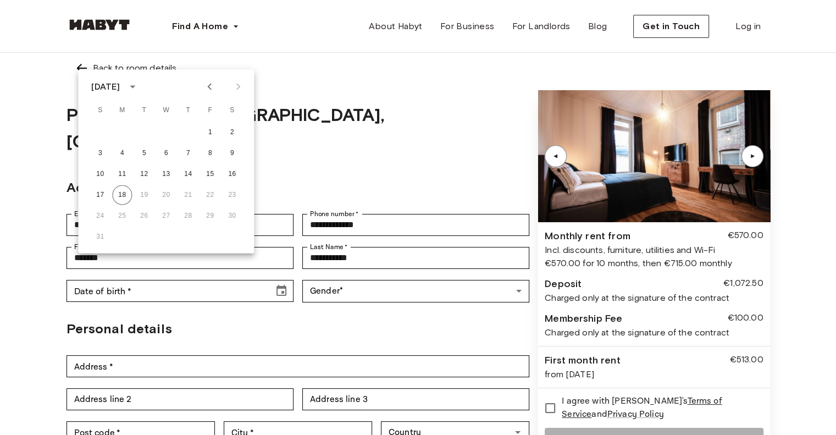
click at [120, 84] on div "August 2025" at bounding box center [105, 86] width 29 height 13
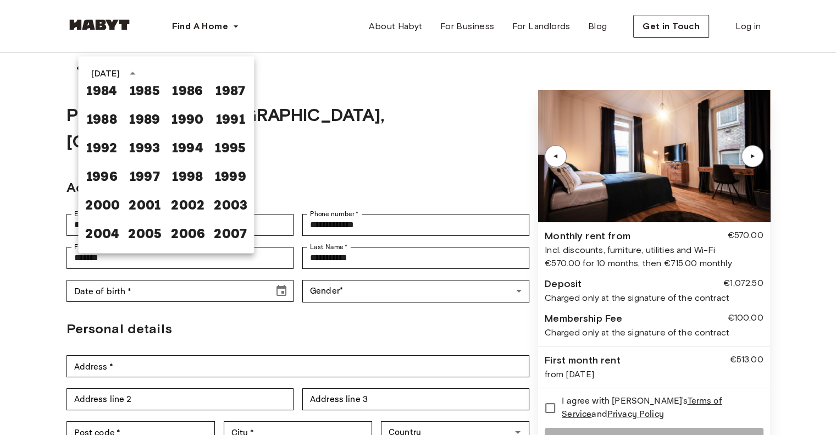
scroll to position [597, 0]
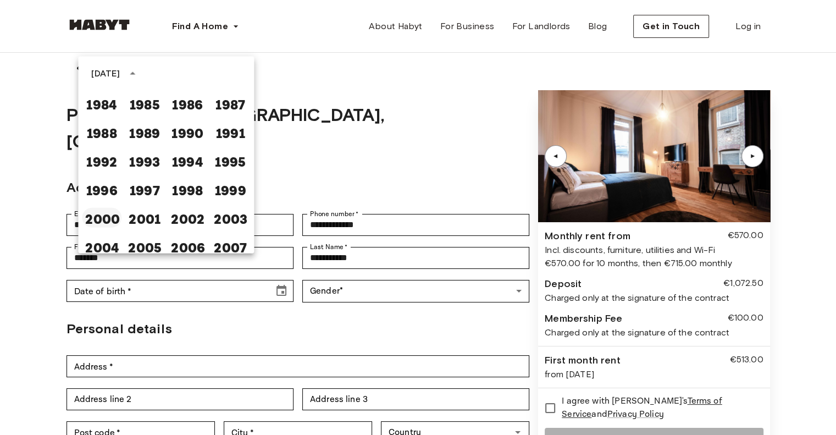
click at [95, 221] on button "2000" at bounding box center [102, 218] width 40 height 20
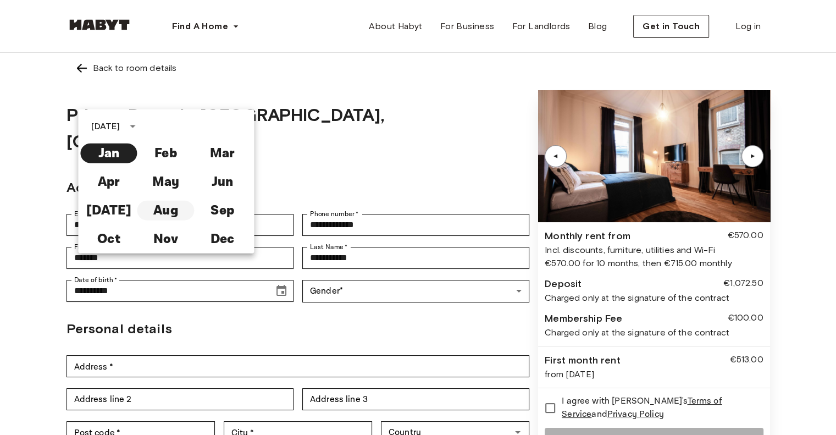
click at [176, 213] on button "Aug" at bounding box center [165, 211] width 57 height 20
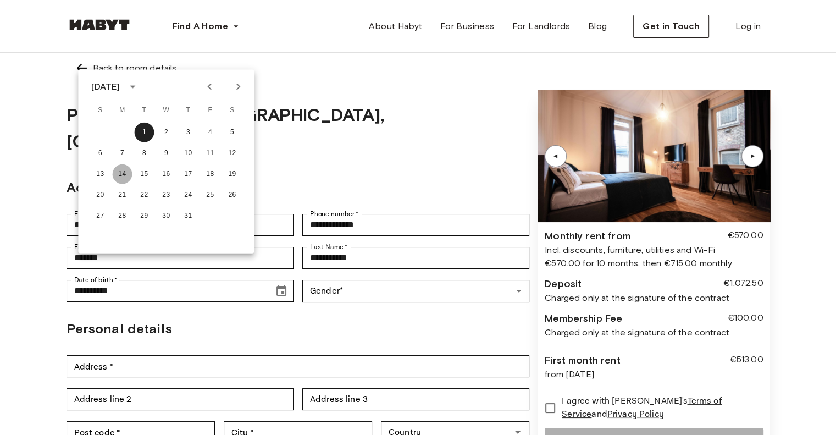
click at [119, 175] on button "14" at bounding box center [122, 174] width 20 height 20
type input "**********"
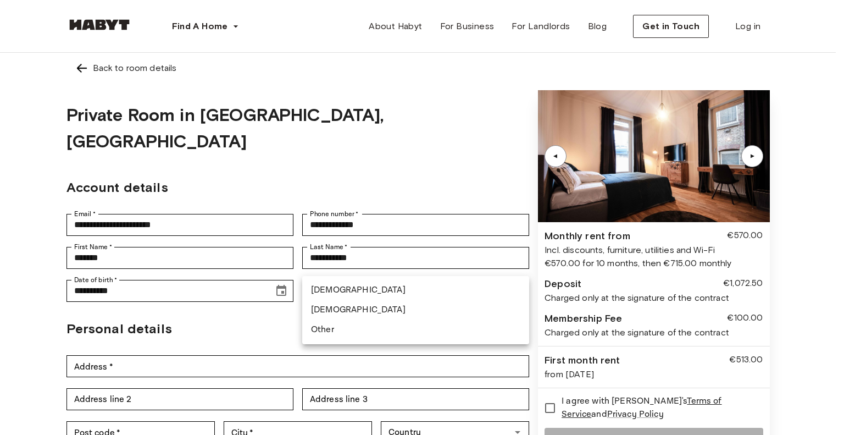
click at [343, 307] on li "Female" at bounding box center [415, 310] width 227 height 20
type input "******"
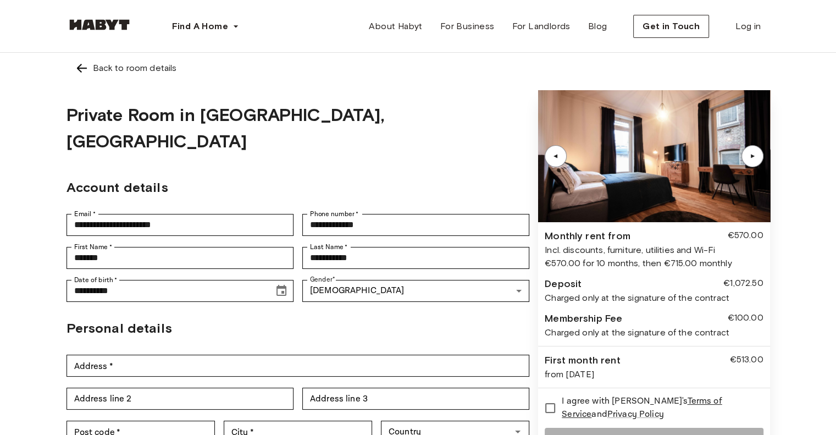
click at [230, 318] on h2 "Personal details" at bounding box center [297, 328] width 463 height 20
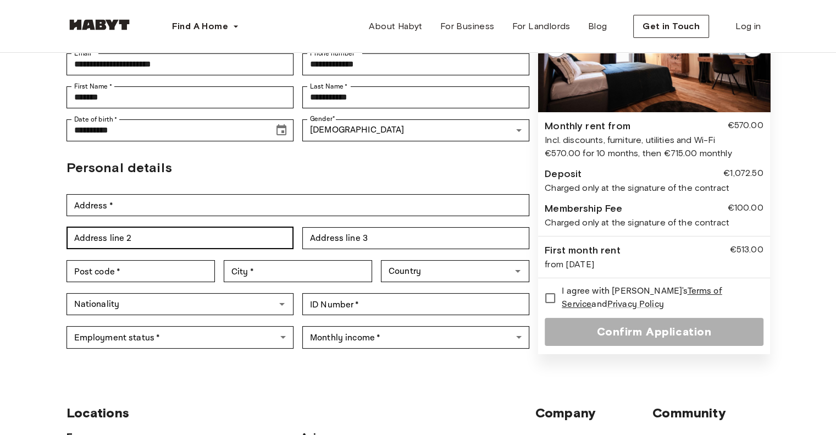
scroll to position [165, 0]
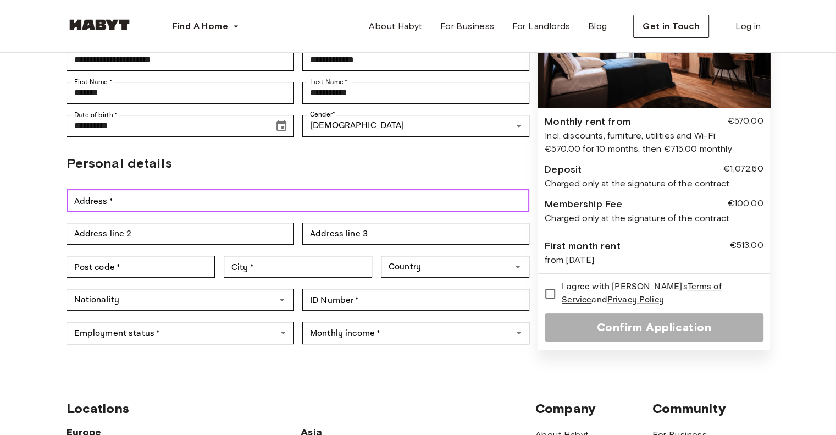
click at [173, 190] on input "Address   *" at bounding box center [297, 201] width 463 height 22
type input "**********"
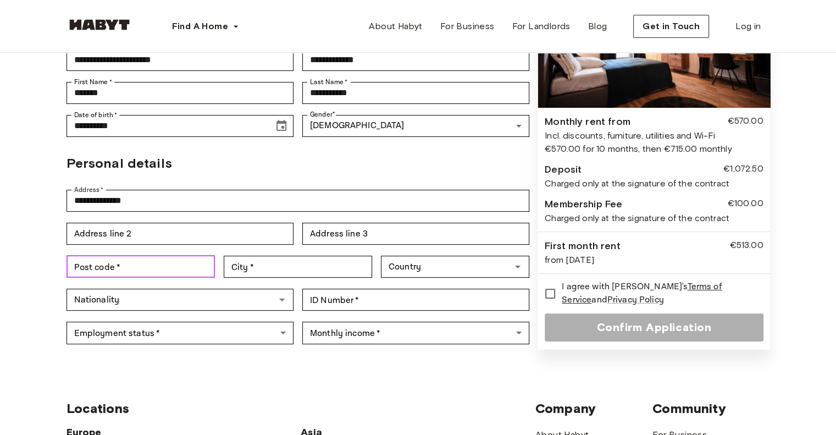
click at [91, 255] on input "Post code   *" at bounding box center [140, 266] width 148 height 22
type input "****"
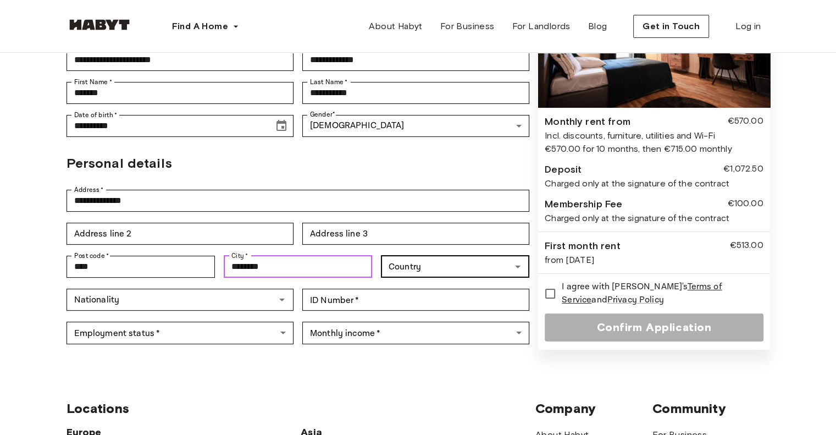
type input "********"
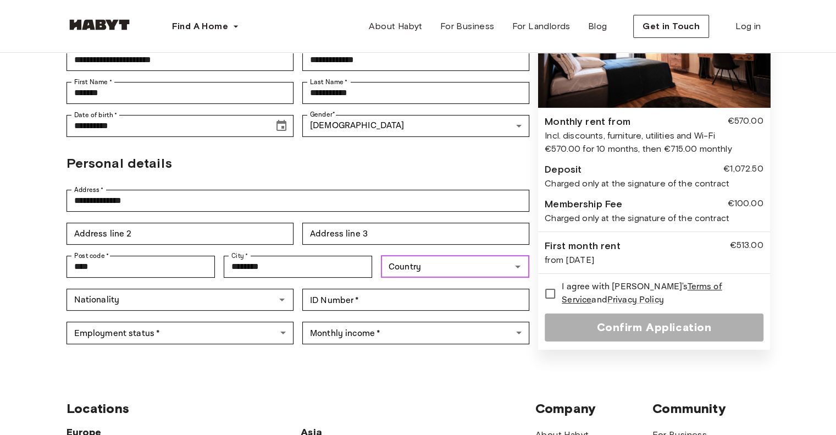
click at [432, 259] on input "Country" at bounding box center [446, 266] width 124 height 15
click at [413, 287] on li "Austria" at bounding box center [455, 285] width 148 height 20
type input "*******"
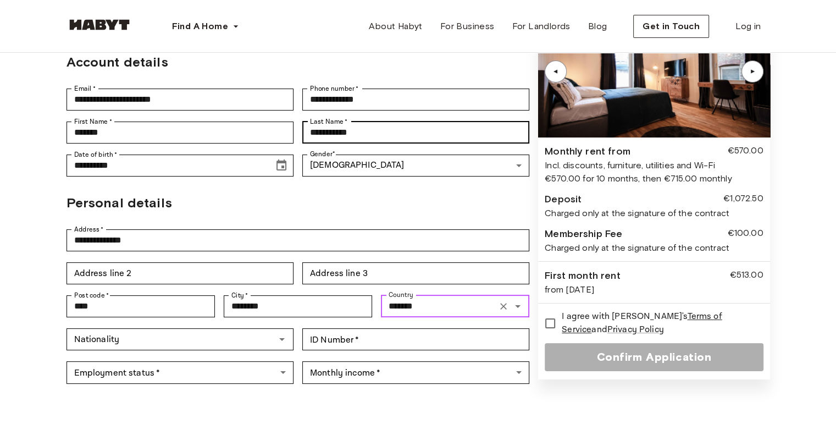
scroll to position [220, 0]
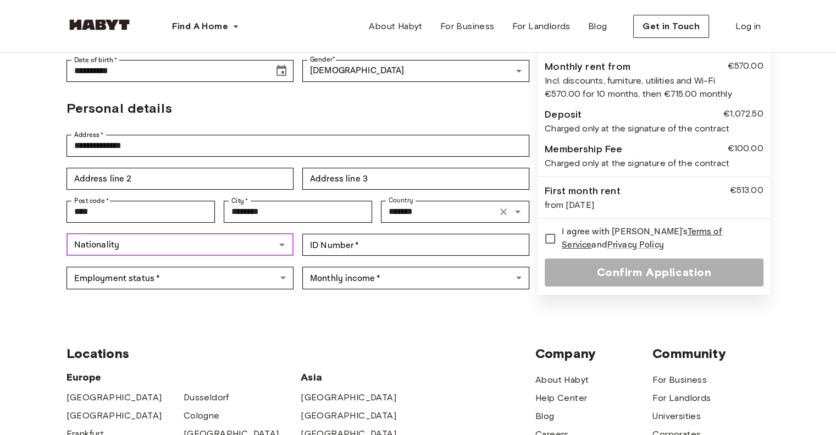
click at [179, 237] on input "Nationality" at bounding box center [171, 244] width 202 height 15
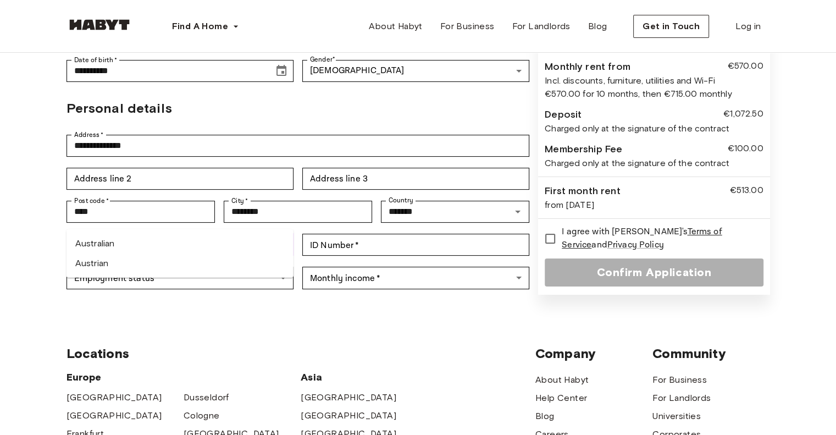
click at [101, 265] on li "Austrian" at bounding box center [179, 263] width 227 height 20
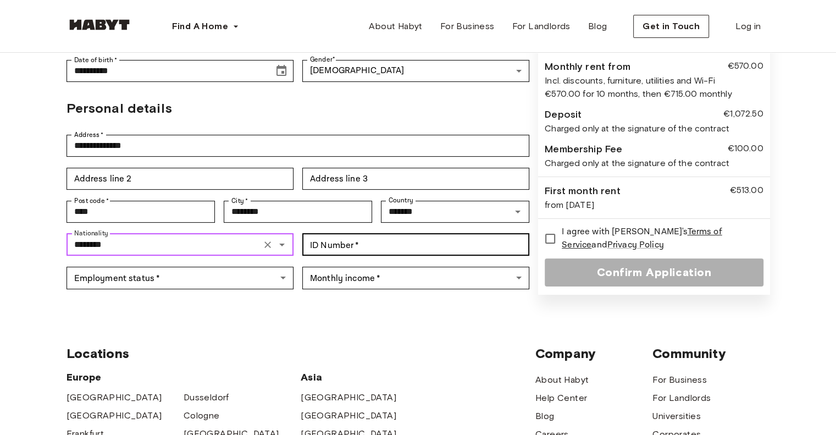
type input "********"
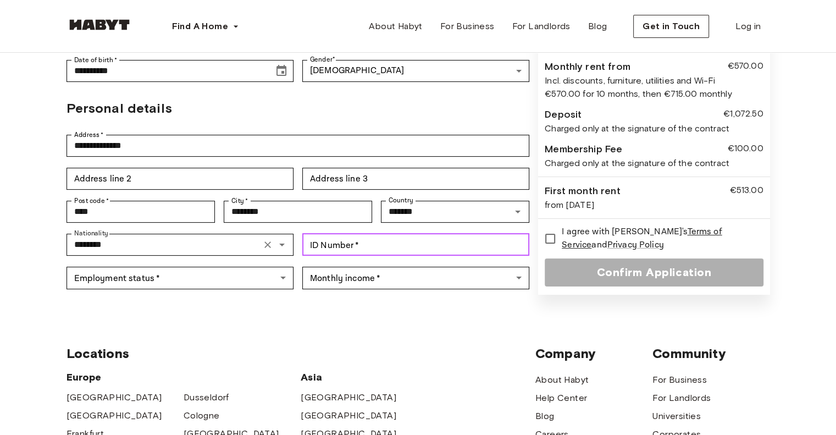
click at [355, 234] on input "ID Number   *" at bounding box center [415, 245] width 227 height 22
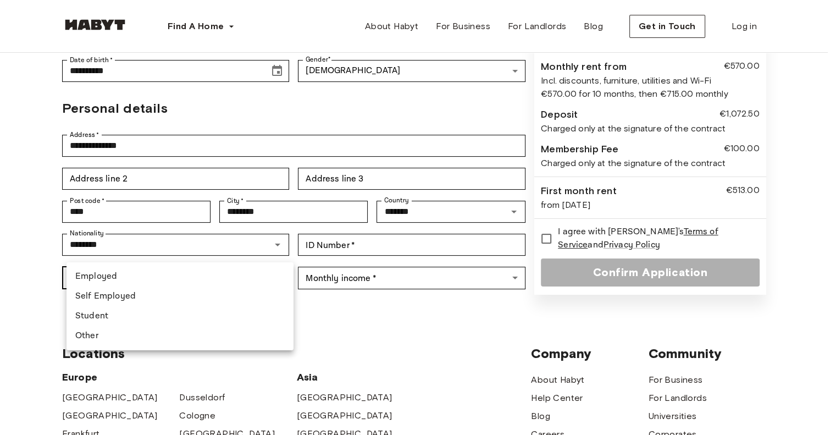
click at [199, 251] on body "**********" at bounding box center [418, 297] width 836 height 1035
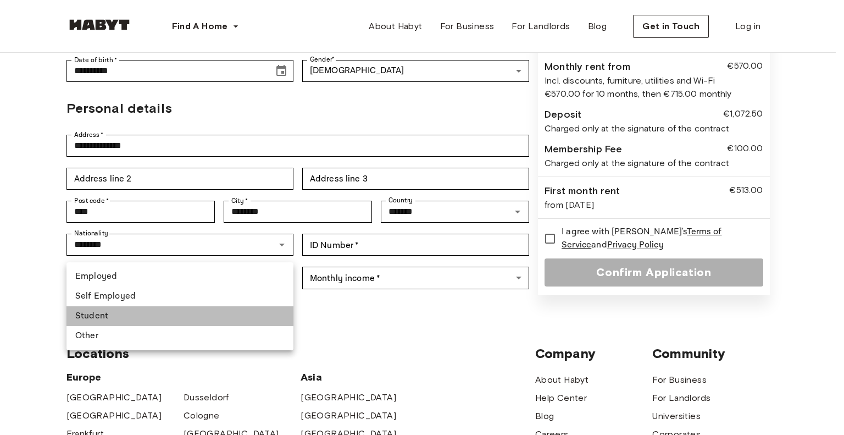
click at [95, 314] on li "Student" at bounding box center [179, 316] width 227 height 20
type input "*******"
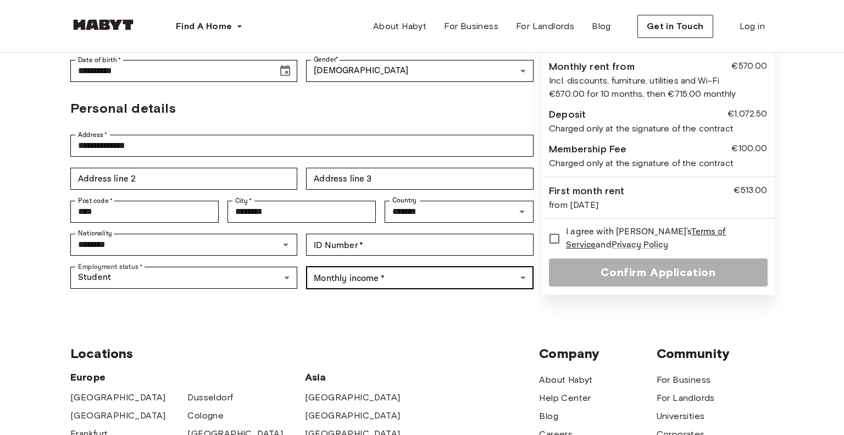
click at [347, 252] on body "**********" at bounding box center [422, 297] width 844 height 1035
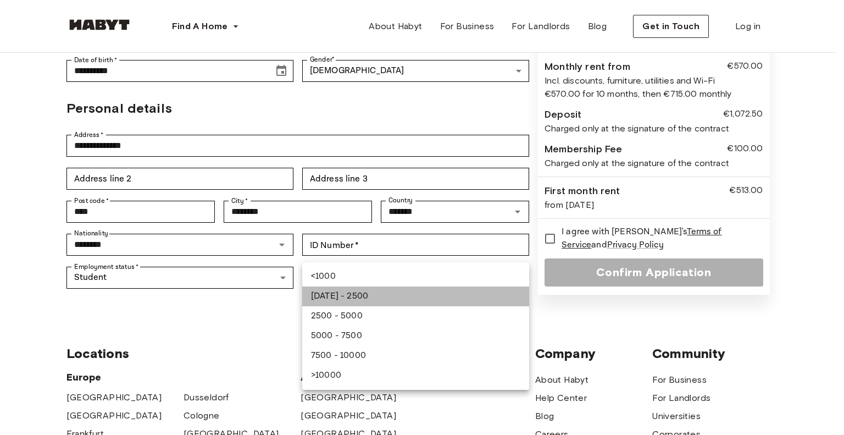
click at [341, 299] on li "1000 - 2500" at bounding box center [415, 296] width 227 height 20
type input "**********"
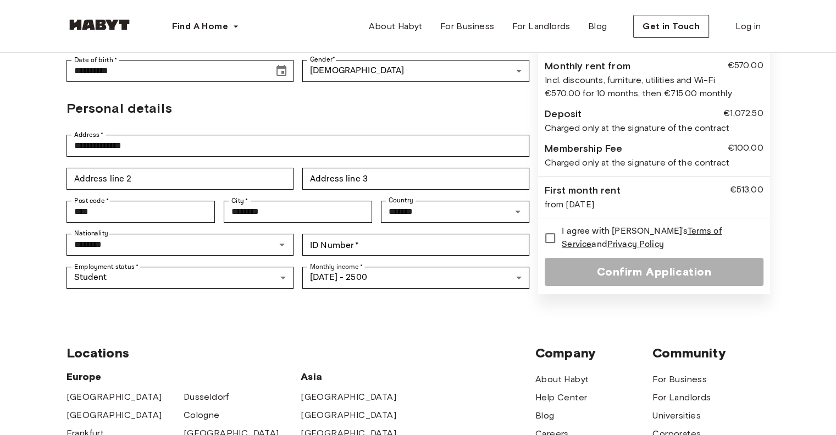
click at [349, 234] on input "ID Number   *" at bounding box center [415, 245] width 227 height 22
type input "*********"
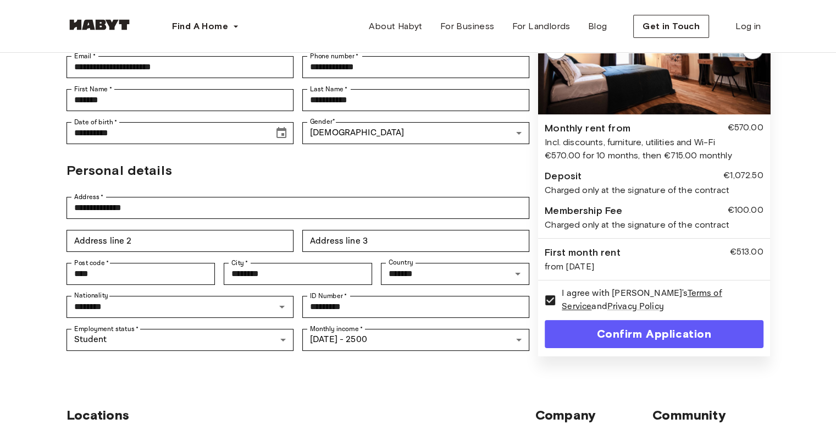
scroll to position [165, 0]
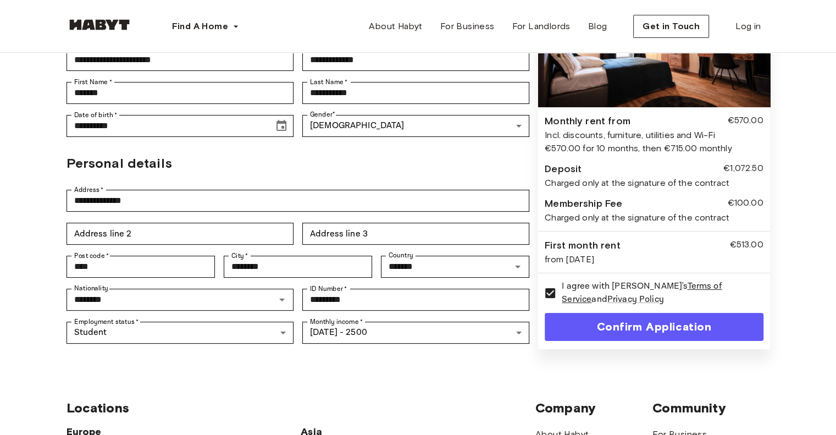
click at [647, 313] on button "Confirm Application" at bounding box center [654, 327] width 218 height 28
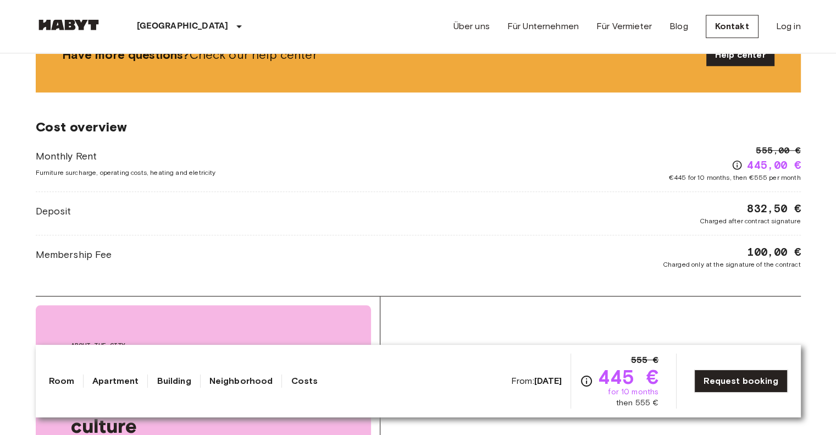
scroll to position [989, 0]
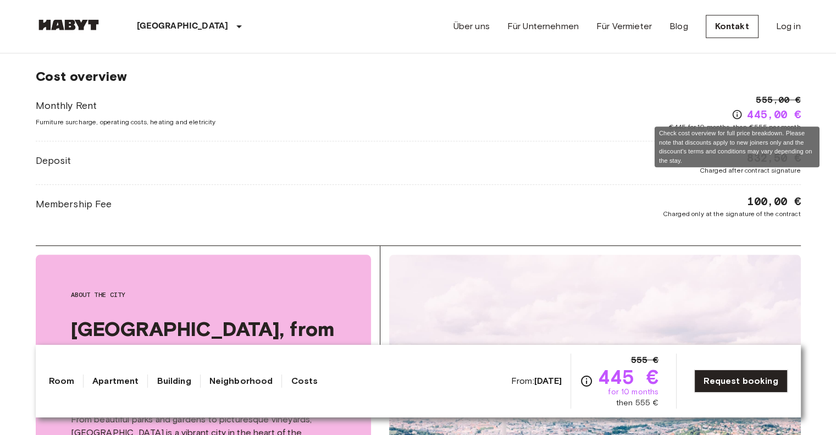
click at [735, 112] on icon "Check cost overview for full price breakdown. Please note that discounts apply …" at bounding box center [736, 114] width 11 height 11
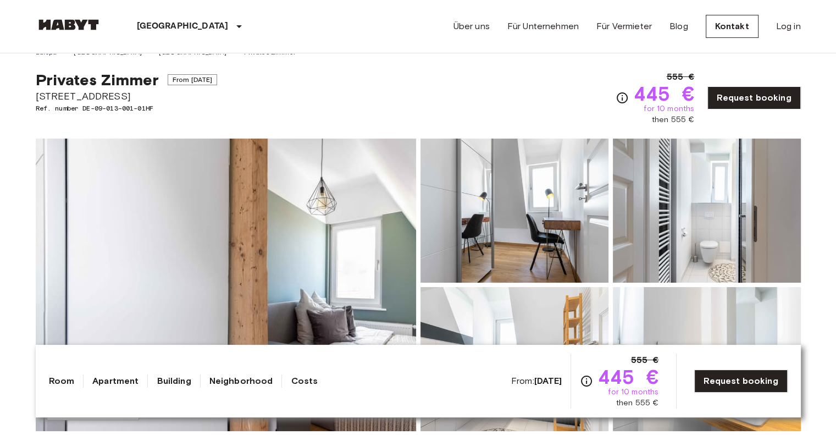
scroll to position [0, 0]
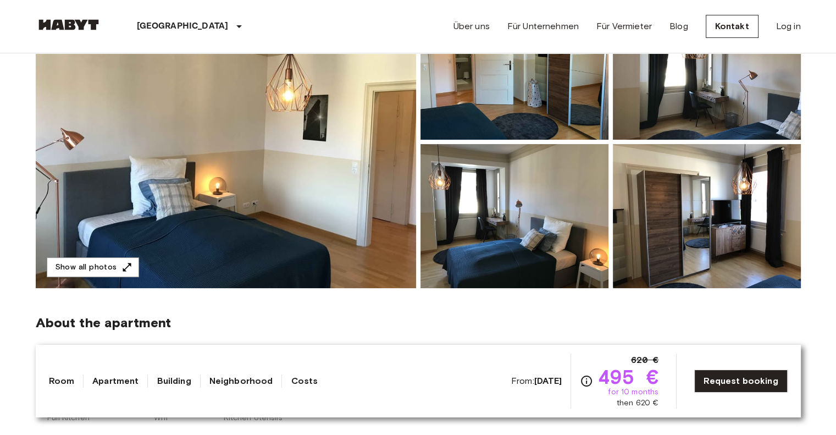
scroll to position [165, 0]
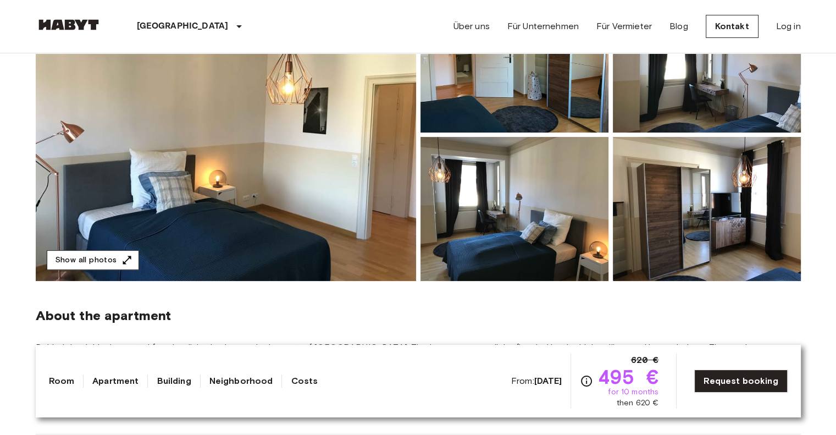
click at [96, 264] on button "Show all photos" at bounding box center [93, 260] width 92 height 20
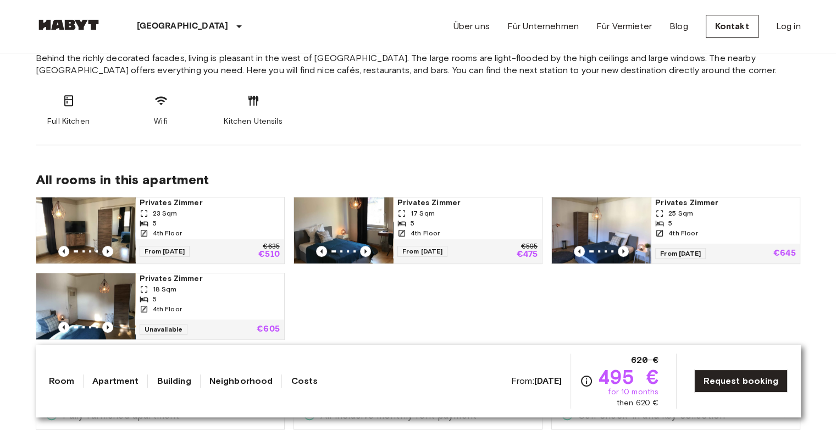
scroll to position [549, 0]
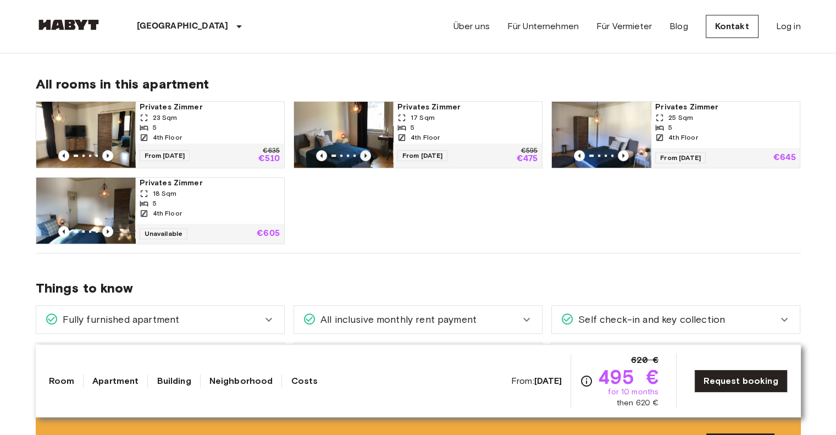
click at [363, 153] on icon "Previous image" at bounding box center [365, 155] width 11 height 11
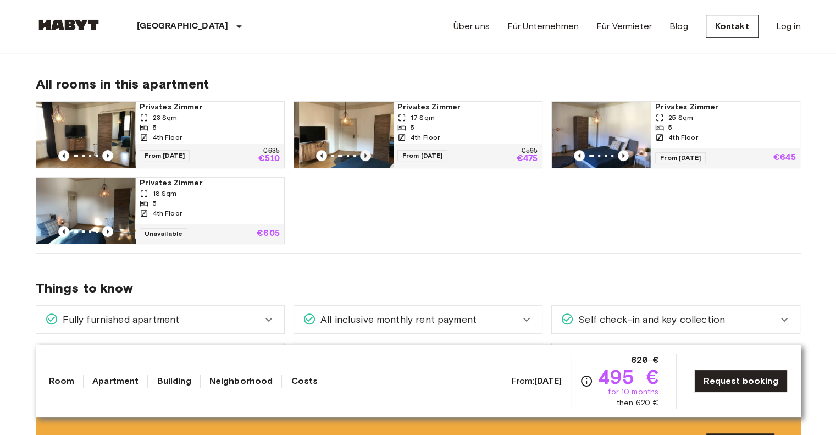
click at [365, 153] on icon "Previous image" at bounding box center [365, 155] width 11 height 11
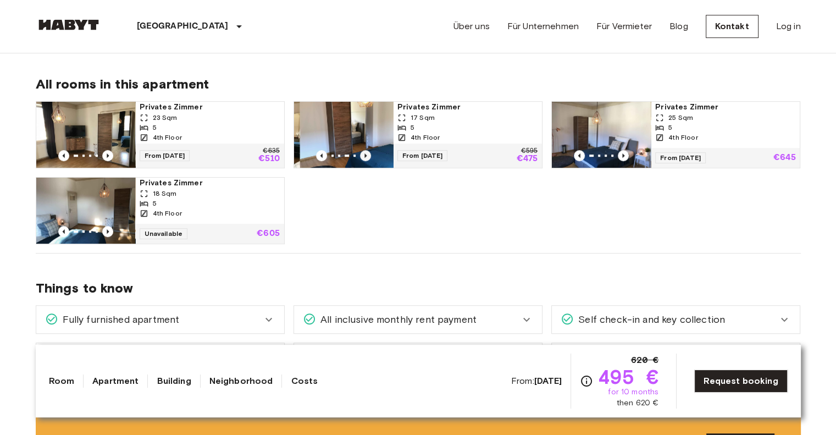
click at [365, 153] on icon "Previous image" at bounding box center [365, 155] width 11 height 11
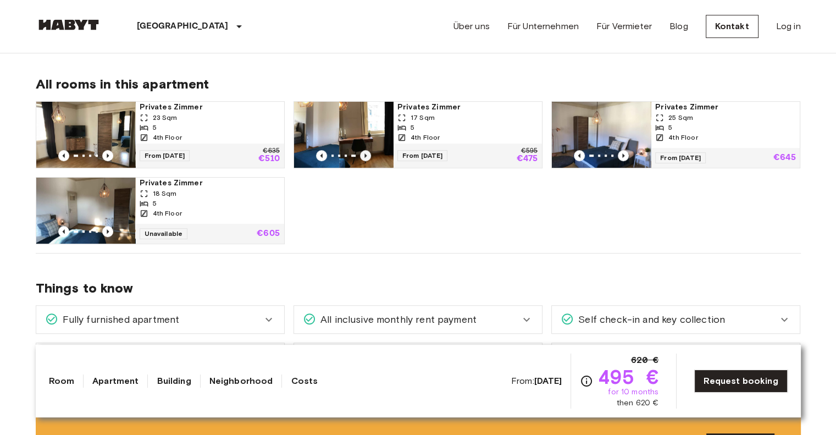
click at [365, 153] on icon "Previous image" at bounding box center [365, 155] width 11 height 11
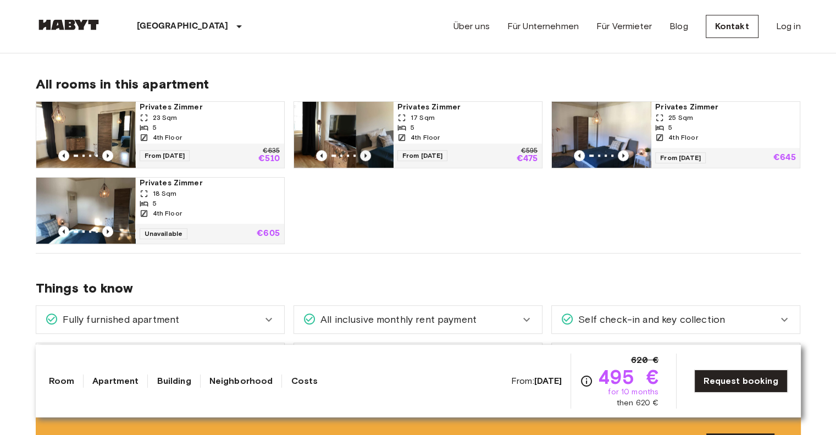
click at [365, 153] on icon "Previous image" at bounding box center [365, 155] width 11 height 11
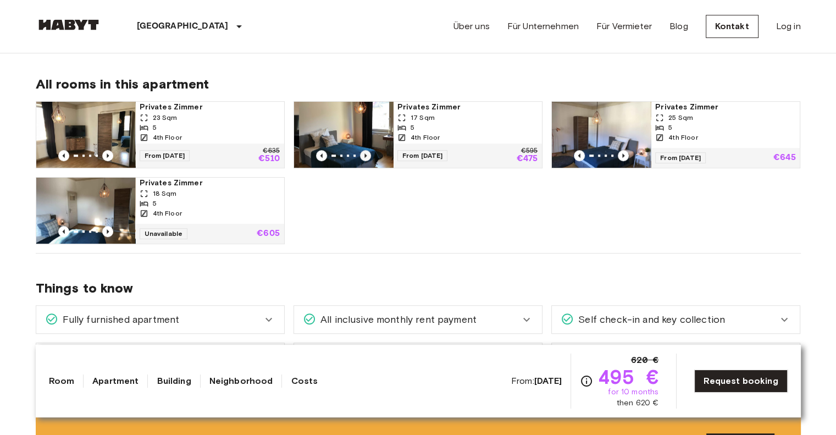
click at [365, 153] on icon "Previous image" at bounding box center [365, 155] width 11 height 11
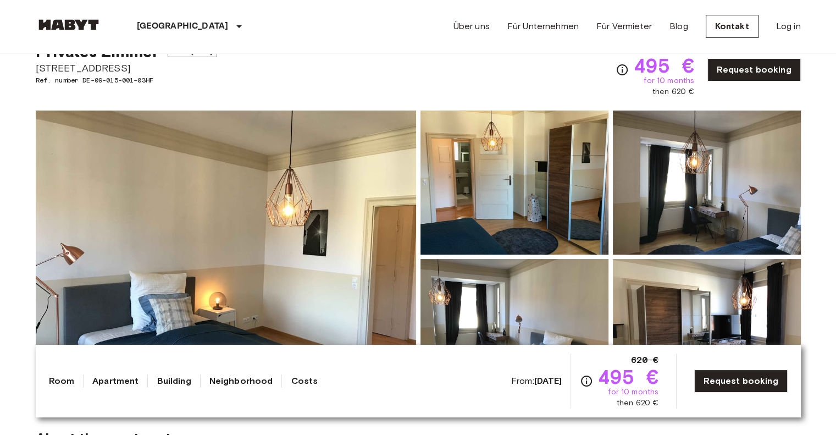
scroll to position [110, 0]
